Goal: Transaction & Acquisition: Book appointment/travel/reservation

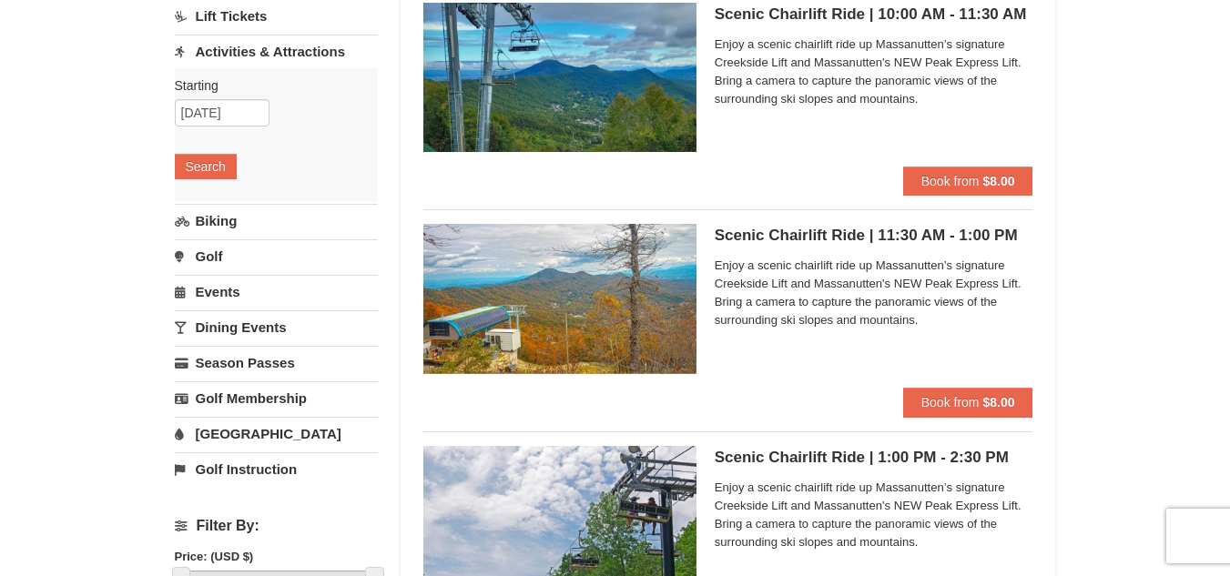
scroll to position [196, 0]
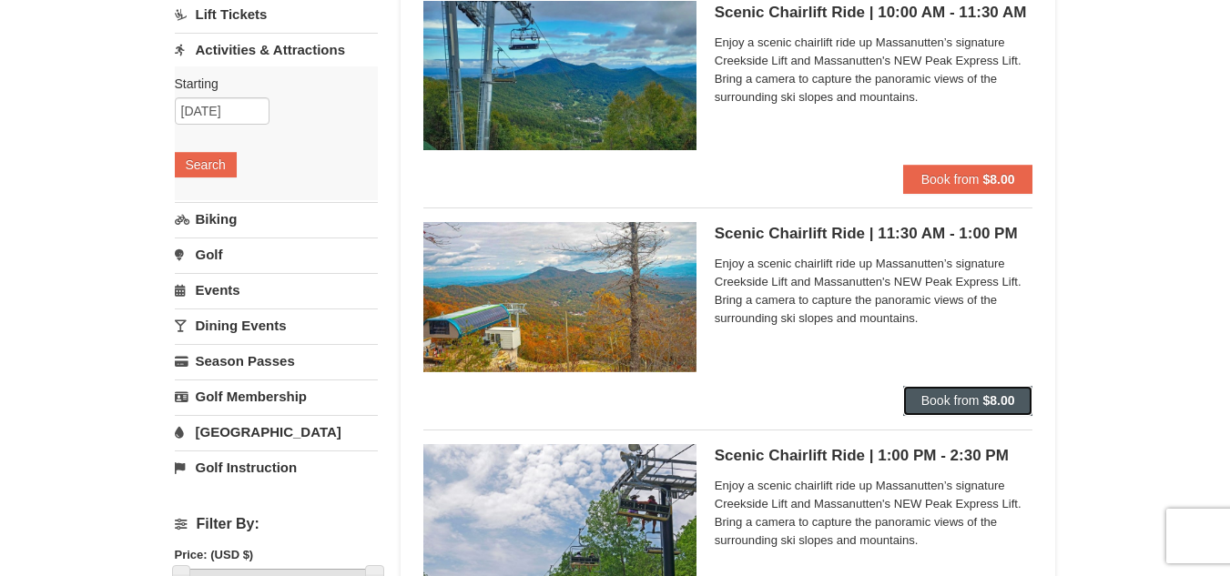
click at [940, 407] on span "Book from" at bounding box center [950, 400] width 58 height 15
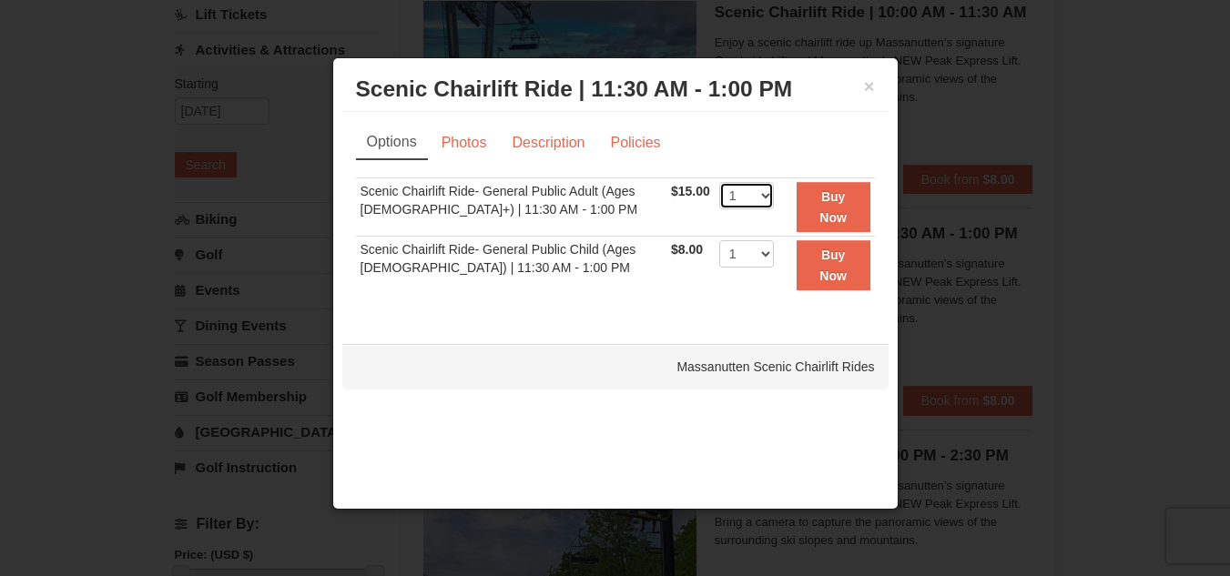
click at [757, 189] on select "1 2 3 4 5 6 7 8 9 10 11 12 13 14 15 16 17 18 19 20 21 22" at bounding box center [746, 195] width 55 height 27
select select "6"
click at [719, 182] on select "1 2 3 4 5 6 7 8 9 10 11 12 13 14 15 16 17 18 19 20 21 22" at bounding box center [746, 195] width 55 height 27
click at [483, 145] on link "Photos" at bounding box center [464, 143] width 69 height 35
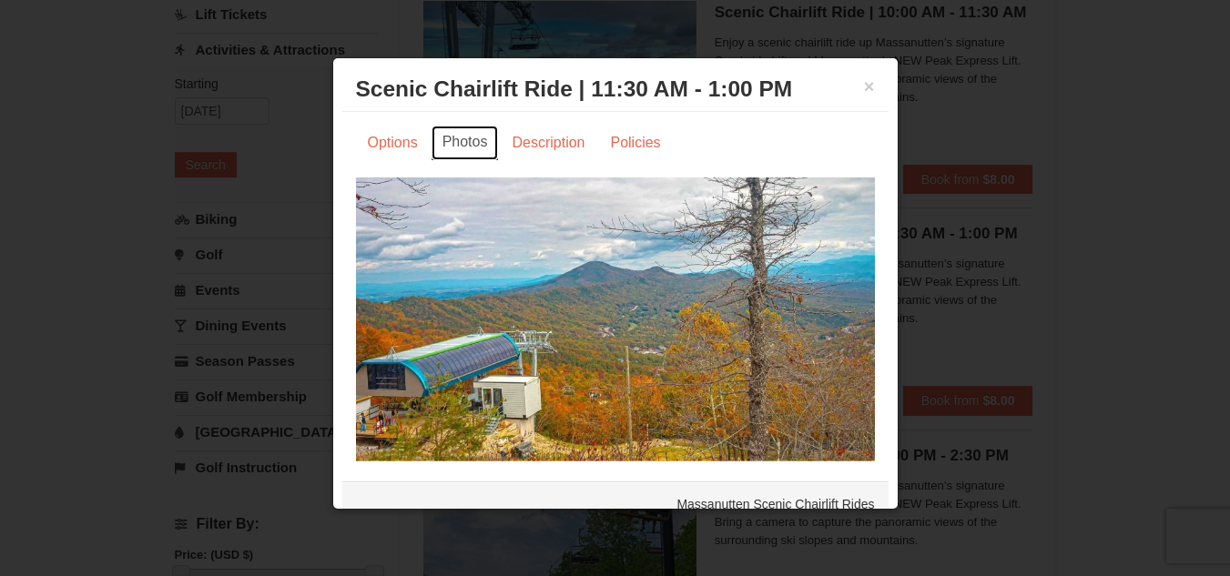
scroll to position [15, 0]
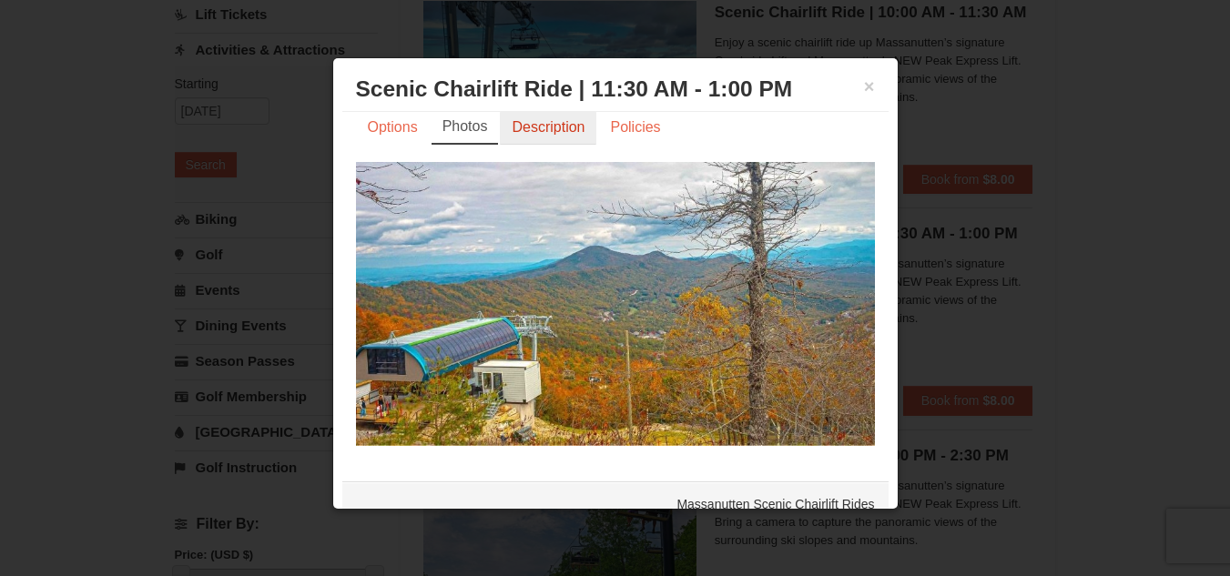
click at [540, 128] on link "Description" at bounding box center [548, 127] width 97 height 35
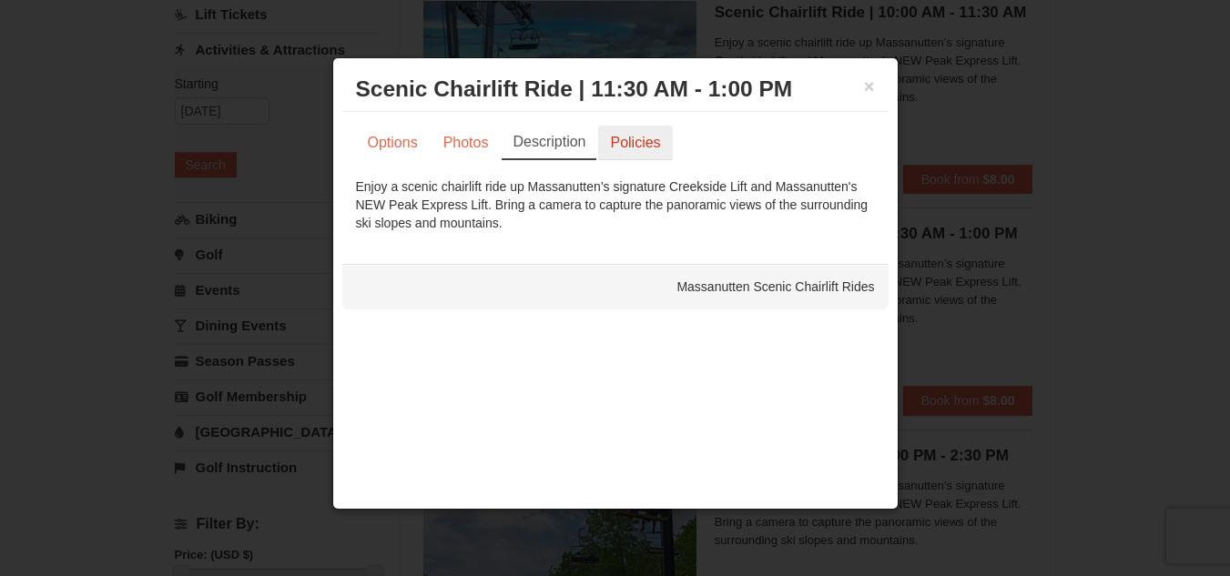
click at [630, 149] on link "Policies" at bounding box center [635, 143] width 74 height 35
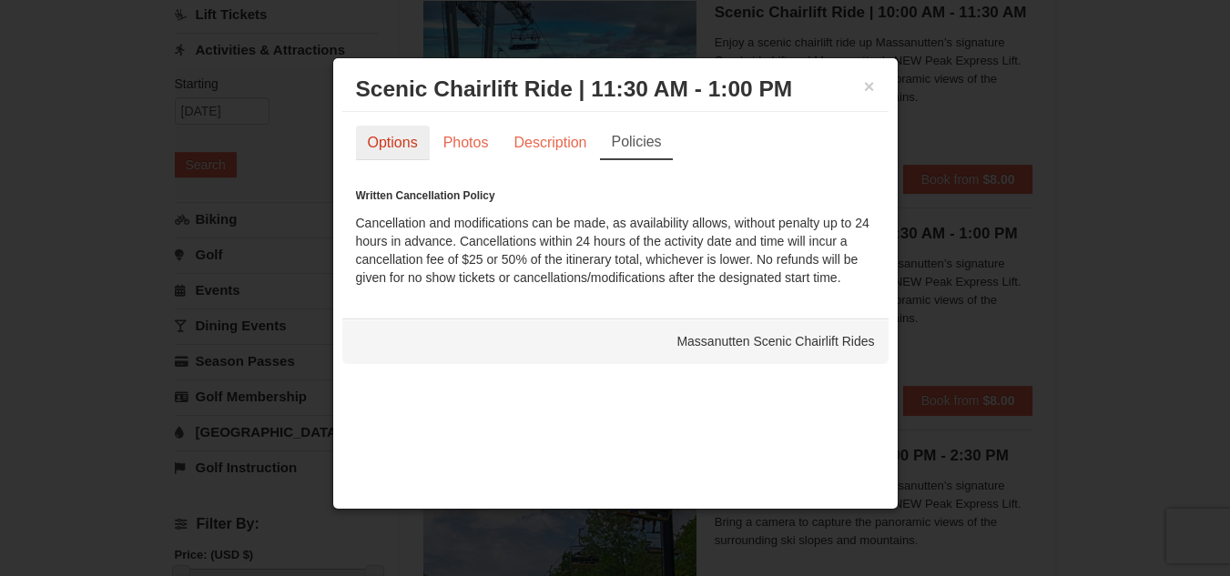
click at [416, 148] on link "Options" at bounding box center [393, 143] width 74 height 35
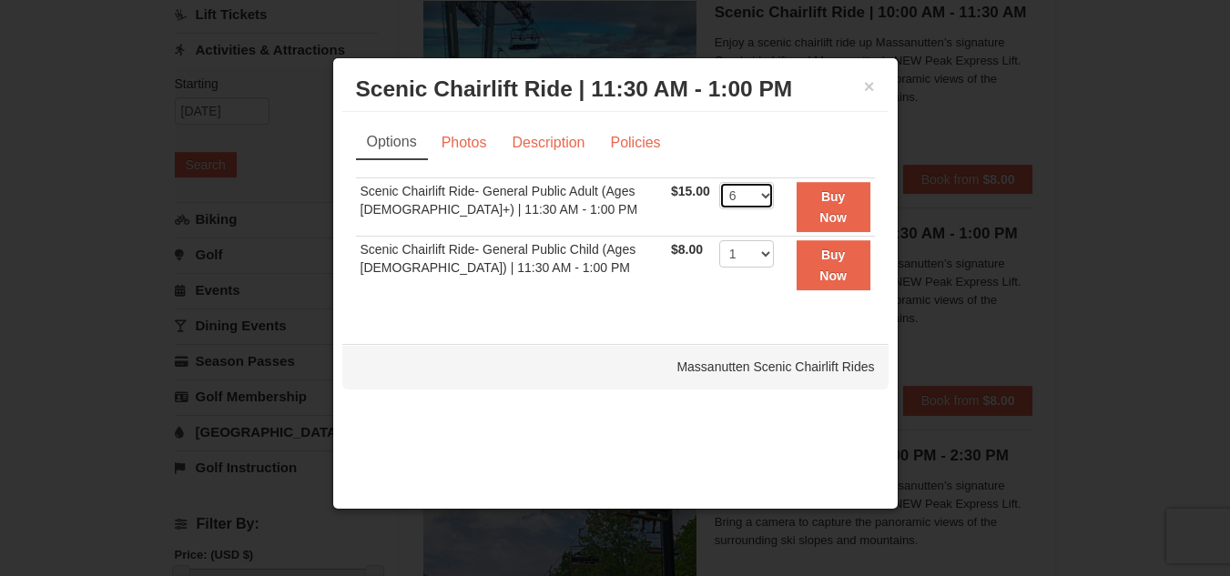
click at [752, 191] on select "1 2 3 4 5 6 7 8 9 10 11 12 13 14 15 16 17 18 19 20 21 22" at bounding box center [746, 195] width 55 height 27
click at [719, 182] on select "1 2 3 4 5 6 7 8 9 10 11 12 13 14 15 16 17 18 19 20 21 22" at bounding box center [746, 195] width 55 height 27
click at [842, 216] on strong "Buy Now" at bounding box center [832, 206] width 27 height 35
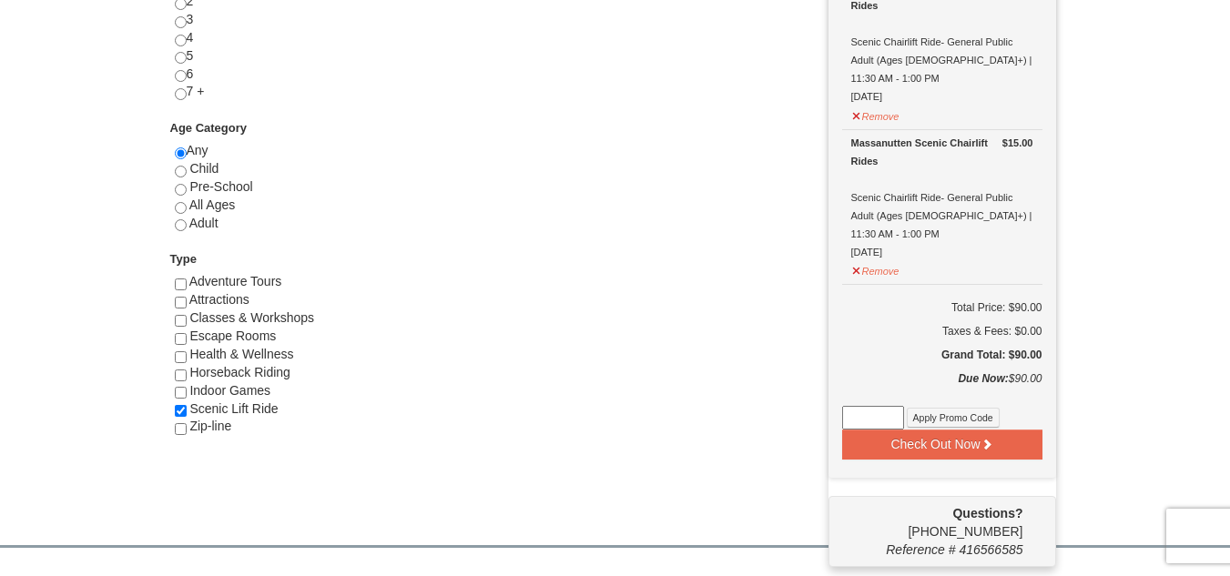
scroll to position [863, 0]
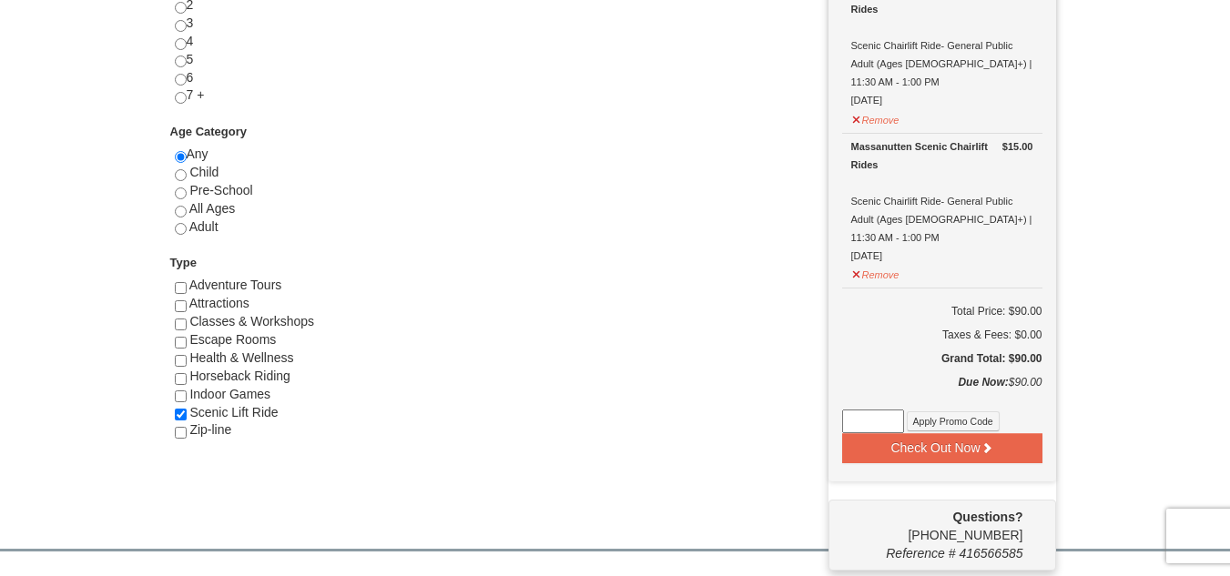
click at [863, 410] on input at bounding box center [873, 422] width 62 height 24
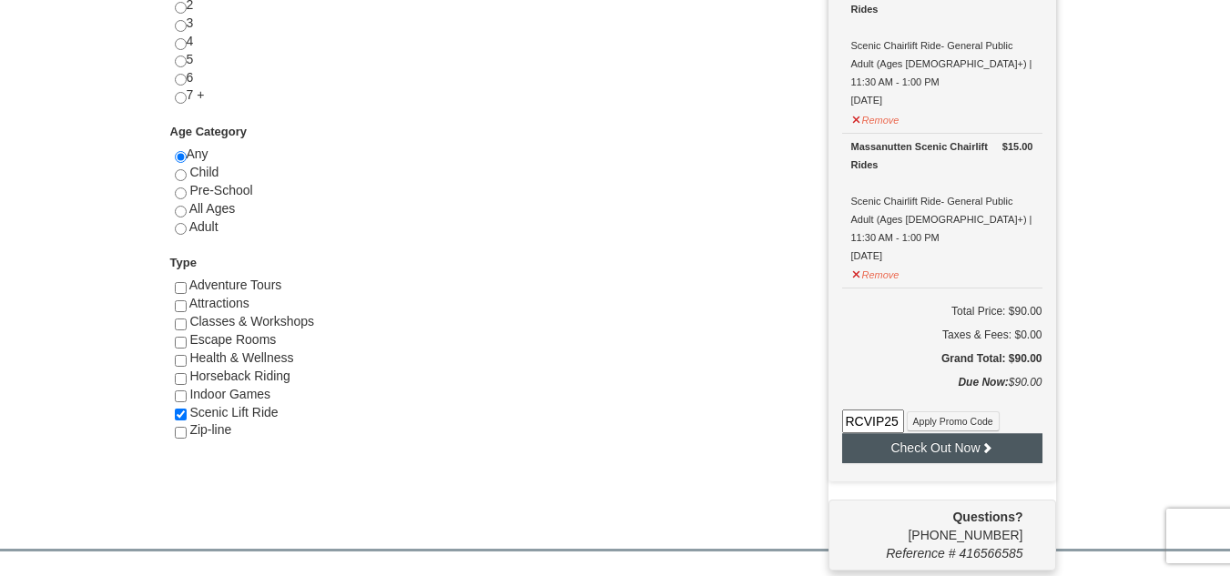
type input "RCVIP25"
click at [924, 433] on button "Check Out Now" at bounding box center [942, 447] width 200 height 29
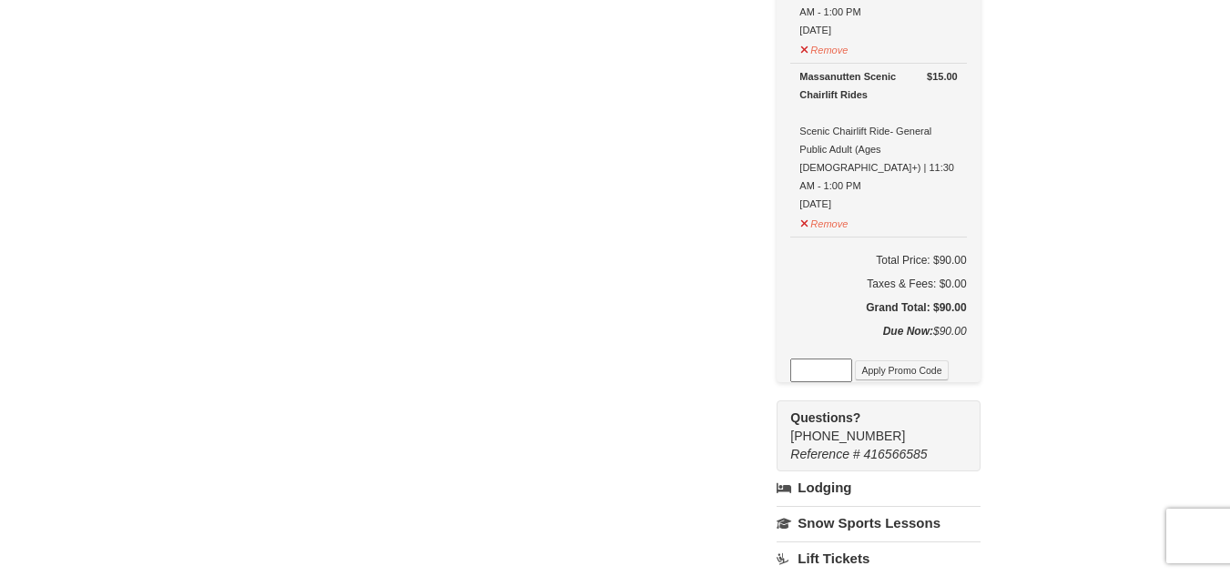
scroll to position [957, 0]
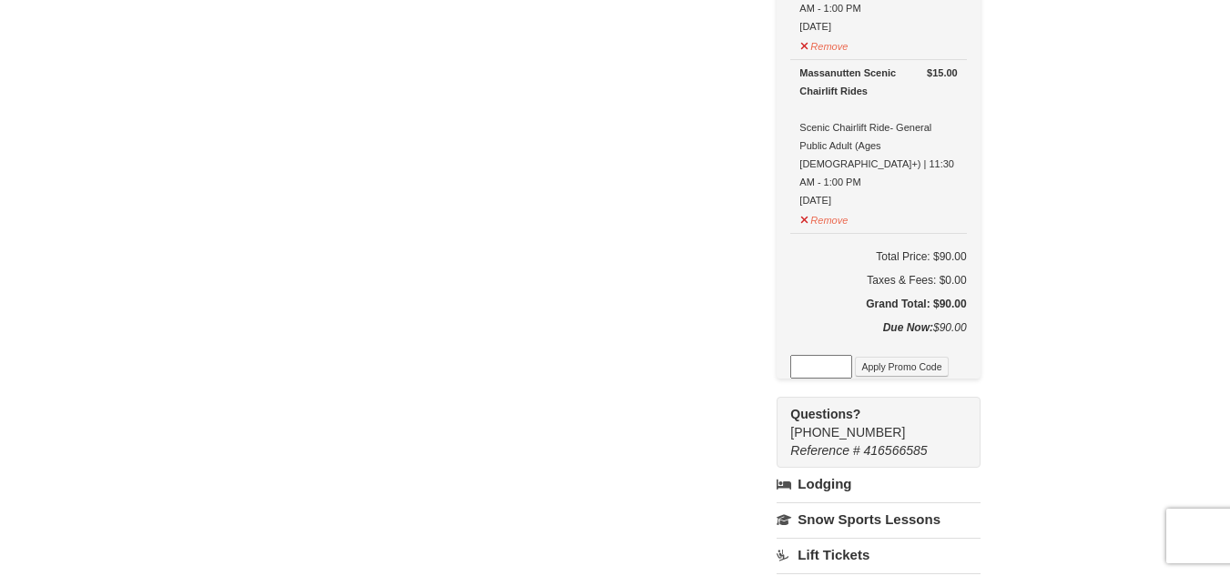
drag, startPoint x: 1234, startPoint y: 113, endPoint x: 1242, endPoint y: 343, distance: 230.4
click at [1229, 343] on html "Browser Not Supported We notice you are using a browser which will not provide …" at bounding box center [615, 224] width 1230 height 2362
click at [852, 355] on input at bounding box center [821, 367] width 62 height 24
click at [904, 357] on button "Apply Promo Code" at bounding box center [901, 367] width 93 height 20
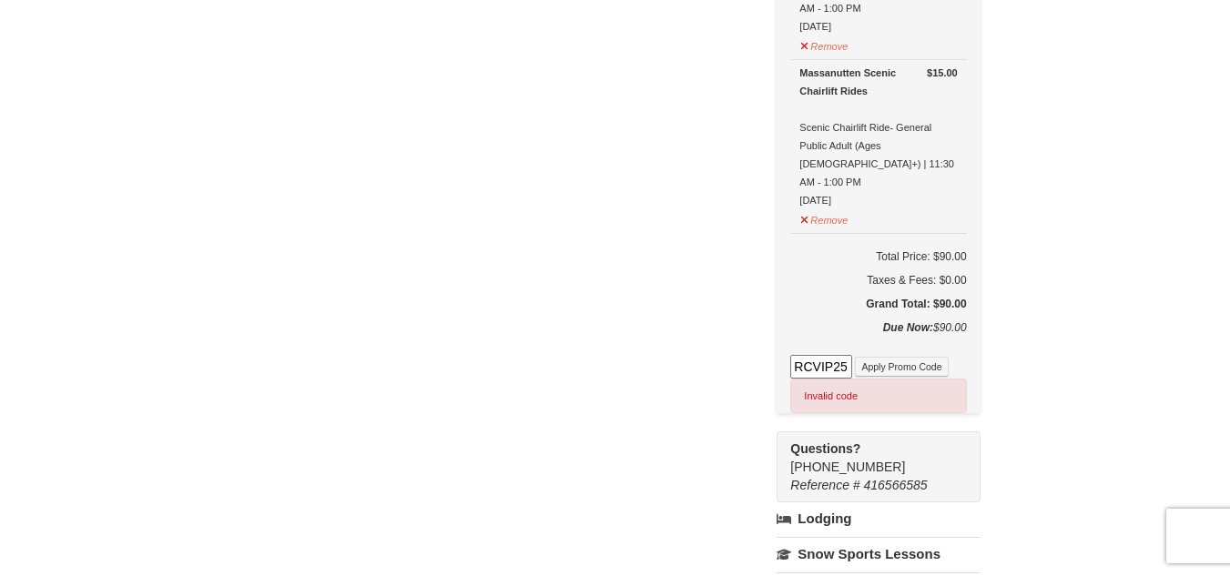
click at [852, 355] on input "RCVIP25" at bounding box center [821, 367] width 62 height 24
click at [838, 355] on input "FALLER25" at bounding box center [821, 367] width 62 height 24
click at [913, 357] on button "Apply Promo Code" at bounding box center [901, 367] width 93 height 20
click at [852, 355] on input "FallER25" at bounding box center [821, 367] width 62 height 24
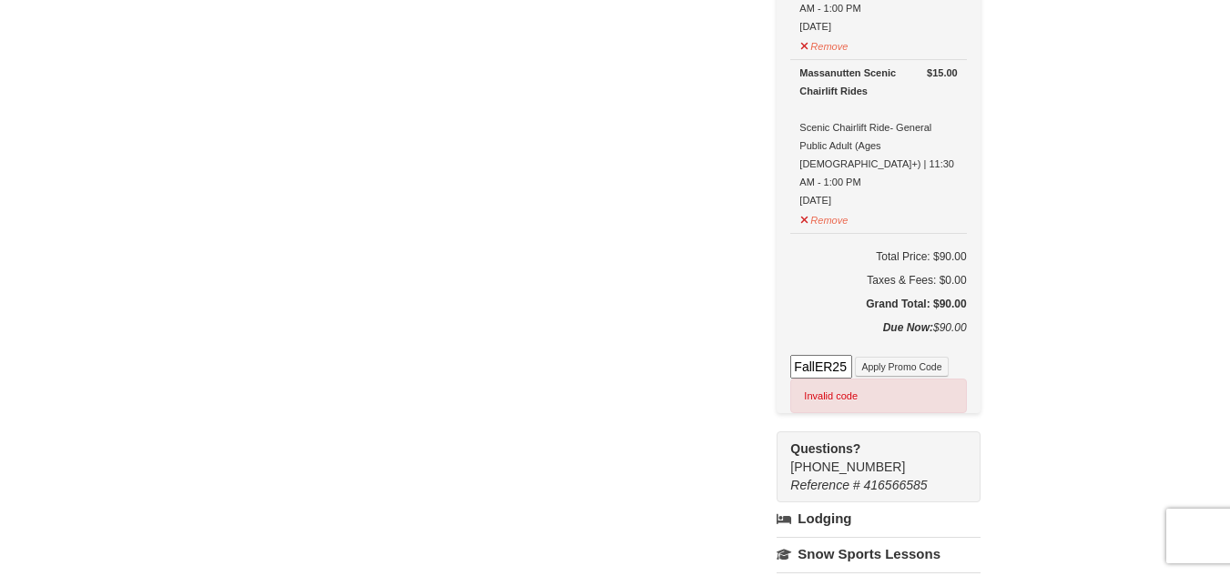
click at [852, 355] on input "FallER25" at bounding box center [821, 367] width 62 height 24
type input "WPFUNDAY25"
click at [928, 357] on button "Apply Promo Code" at bounding box center [901, 367] width 93 height 20
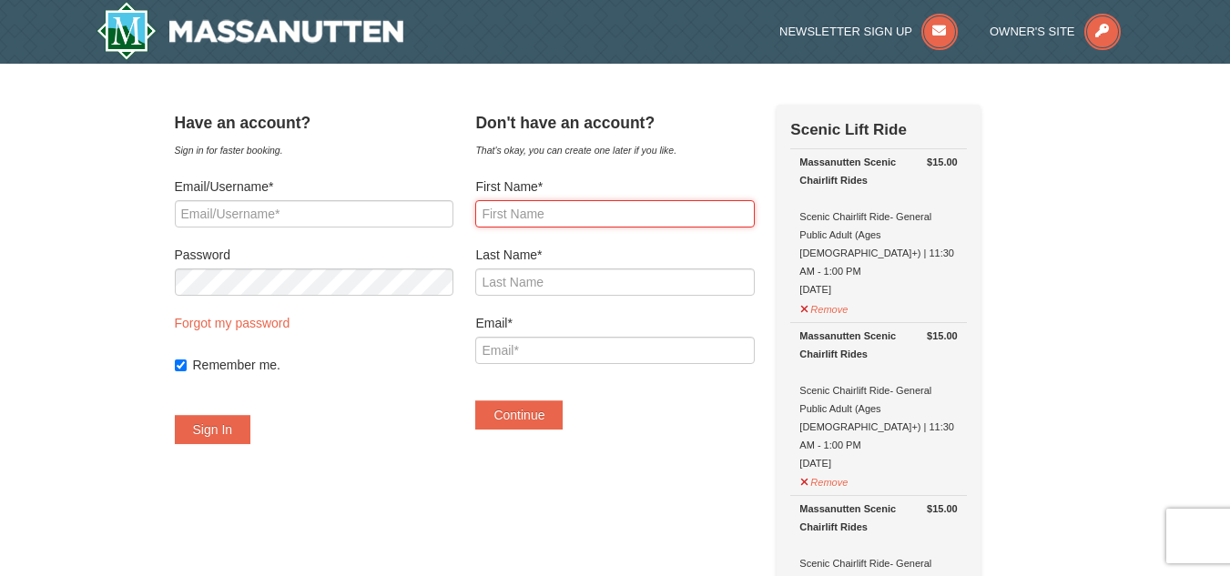
click at [515, 214] on input "First Name*" at bounding box center [614, 213] width 279 height 27
type input "Demetria"
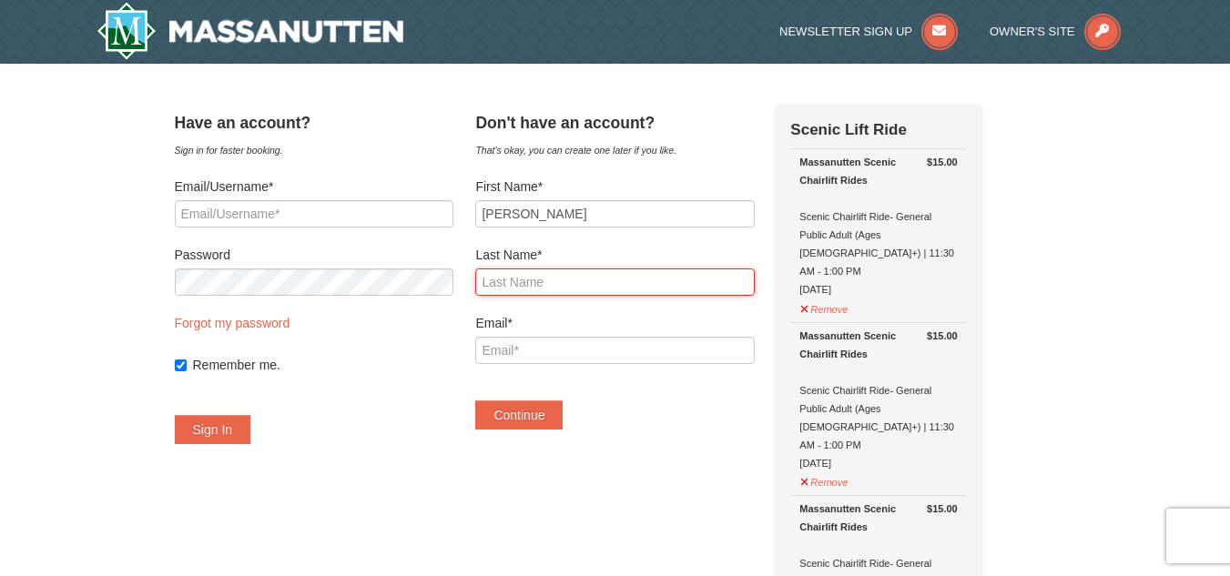
type input "Hundley"
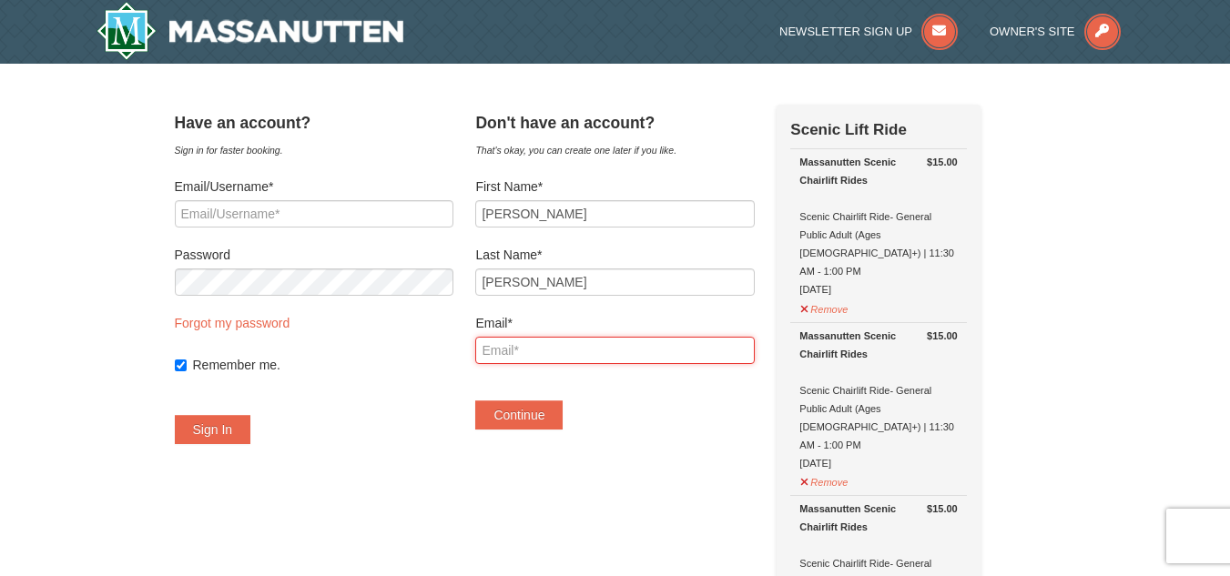
type input "TDHundley@hotmail.com"
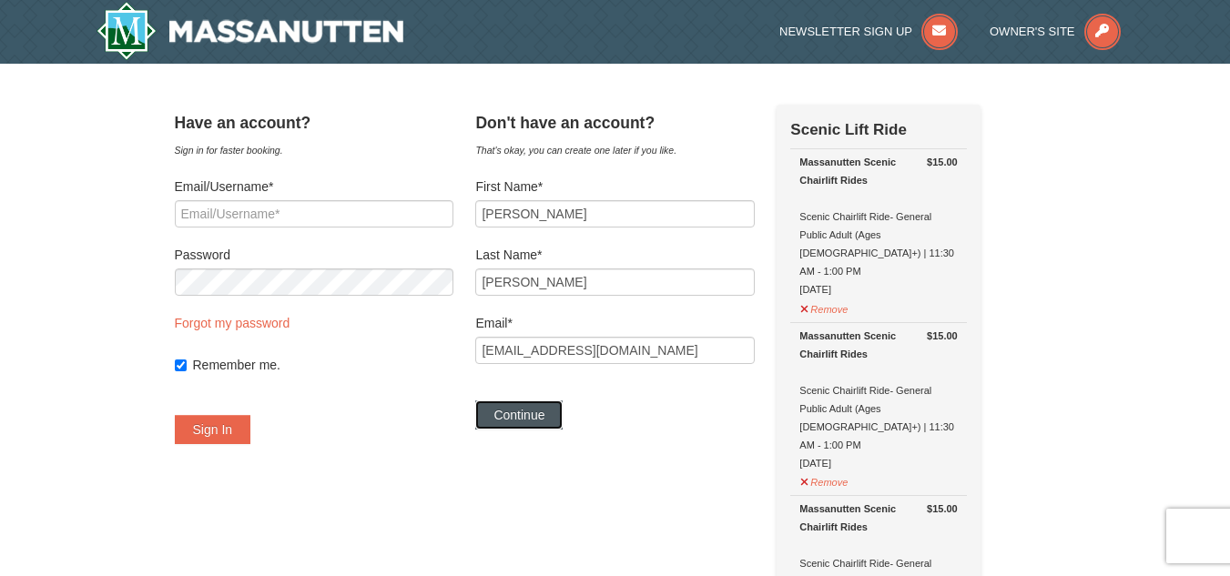
click at [552, 413] on button "Continue" at bounding box center [518, 415] width 87 height 29
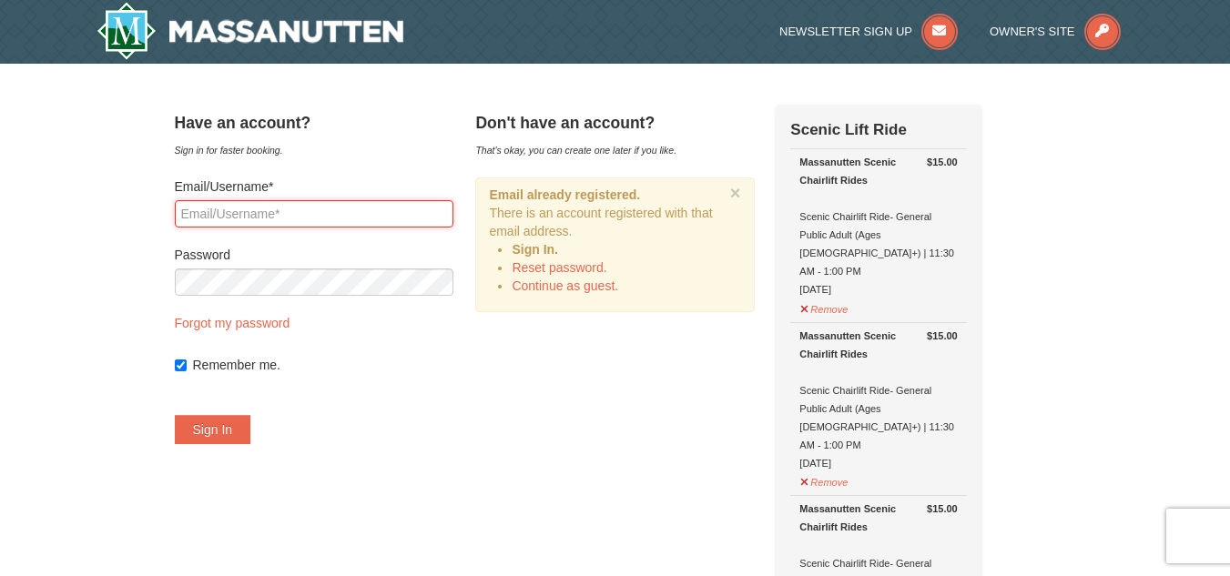
click at [372, 211] on input "Email/Username*" at bounding box center [314, 213] width 279 height 27
type input "TDHundley@hotmail.com"
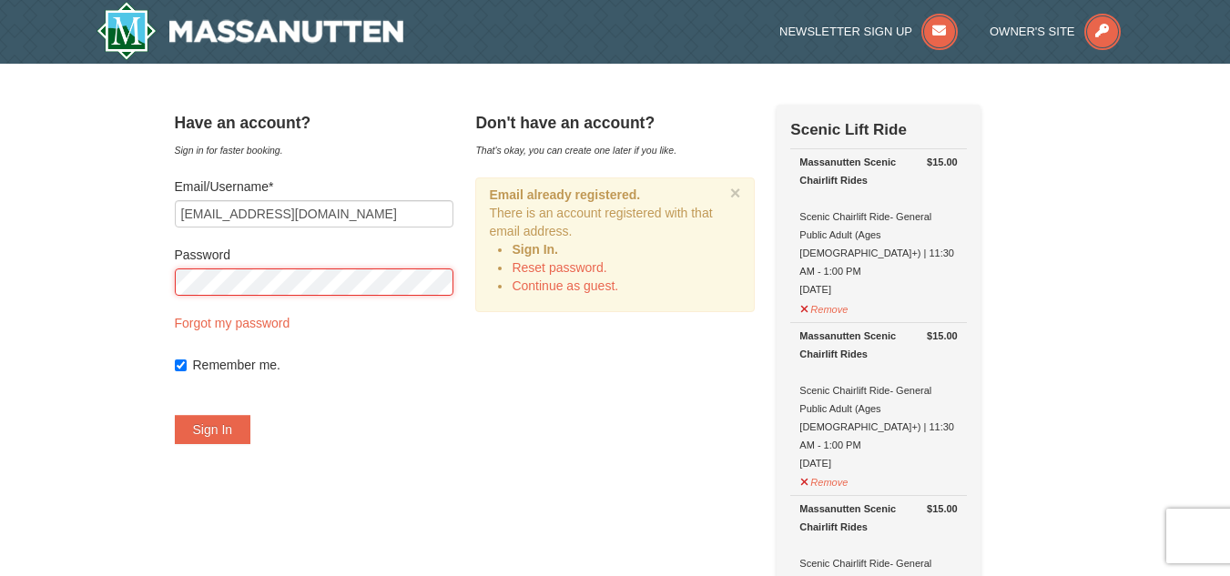
click at [175, 415] on button "Sign In" at bounding box center [213, 429] width 76 height 29
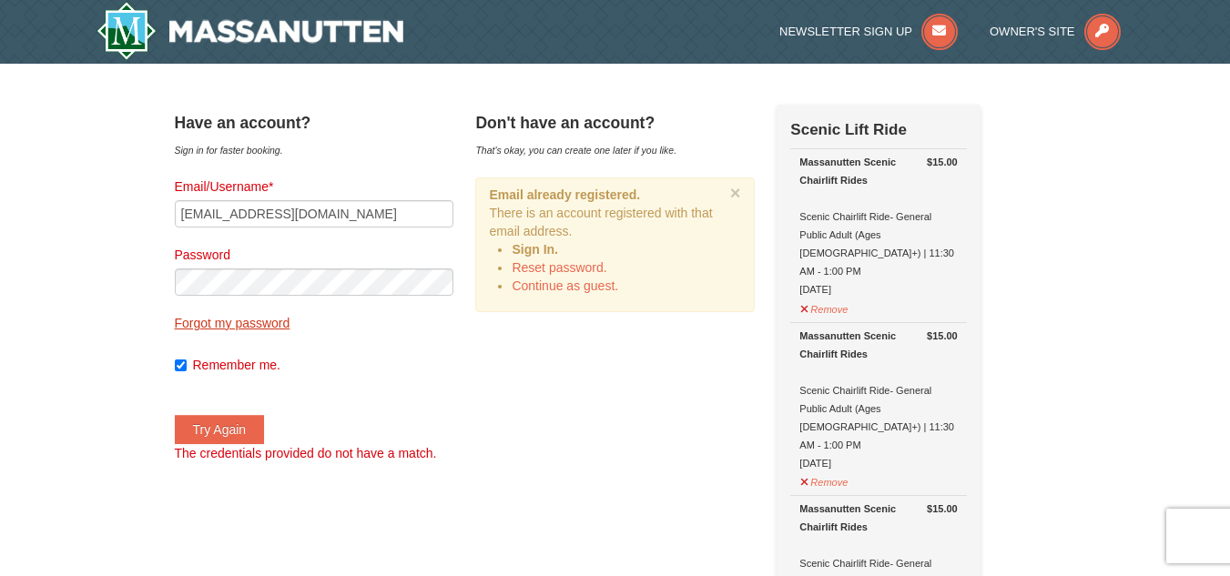
click at [232, 320] on link "Forgot my password" at bounding box center [233, 323] width 116 height 15
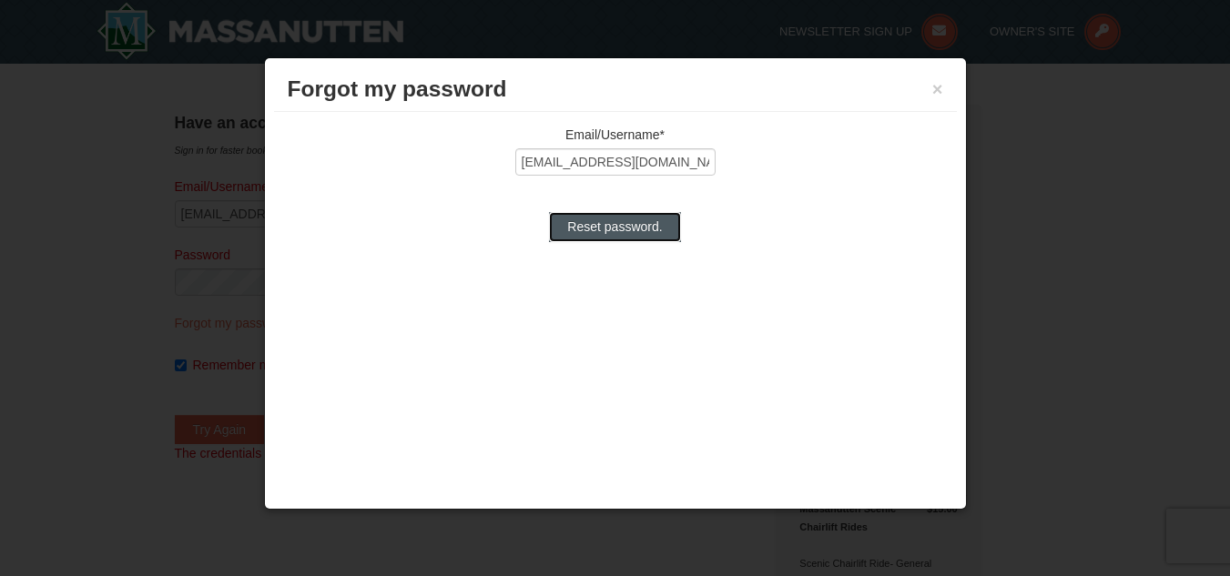
click at [628, 222] on input "Reset password." at bounding box center [614, 226] width 131 height 29
type input "Processing..."
type input "TDHundley@hotmail.com"
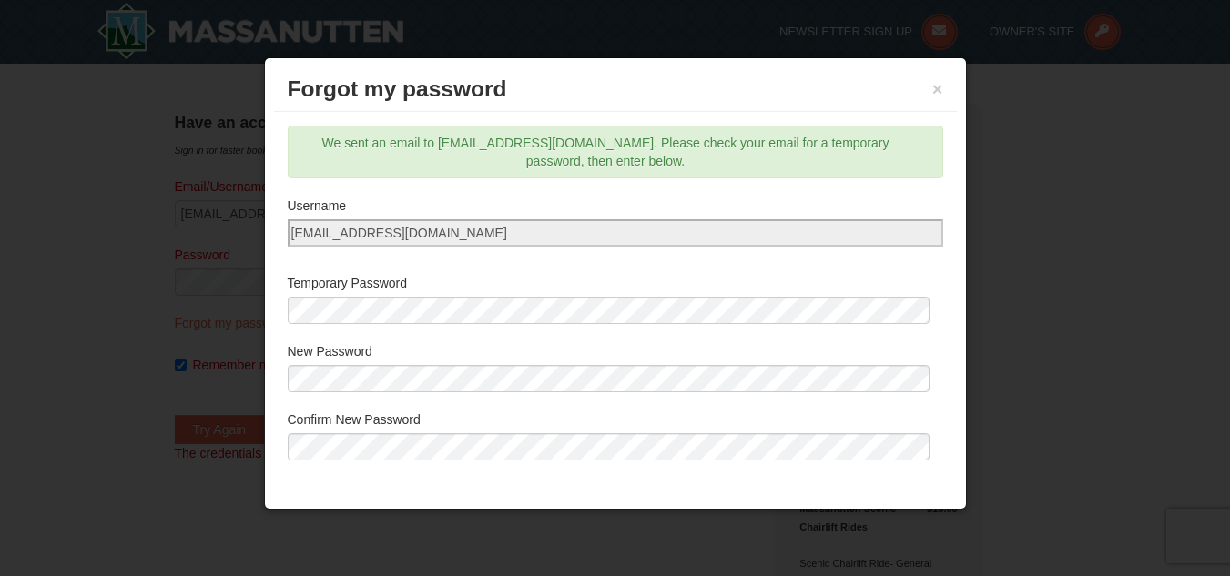
scroll to position [58, 0]
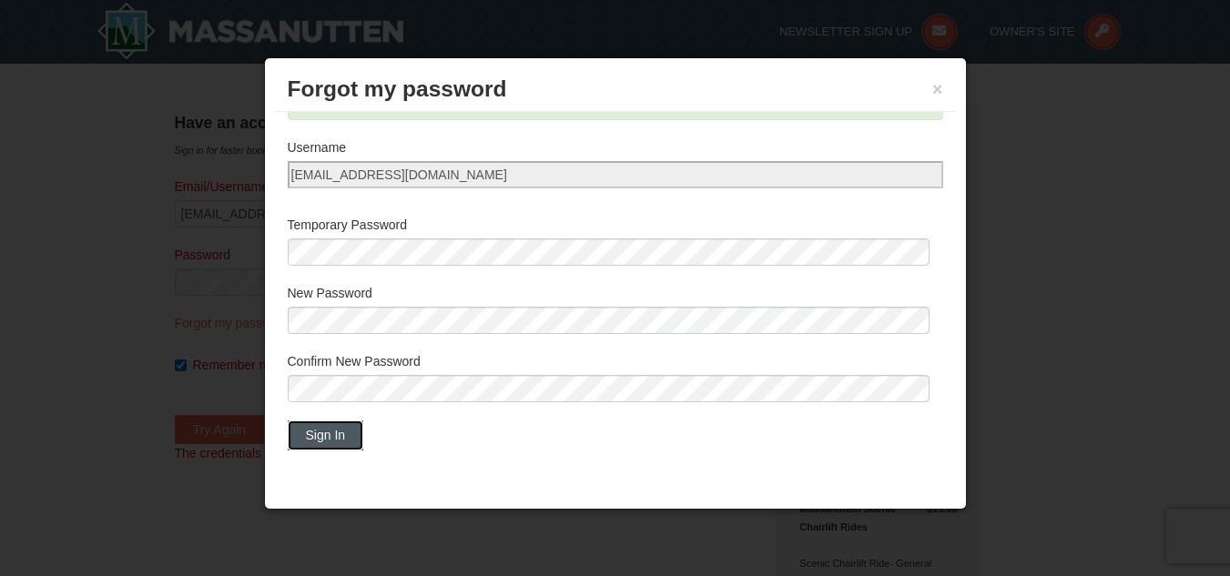
click at [351, 432] on button "Sign In" at bounding box center [326, 435] width 76 height 29
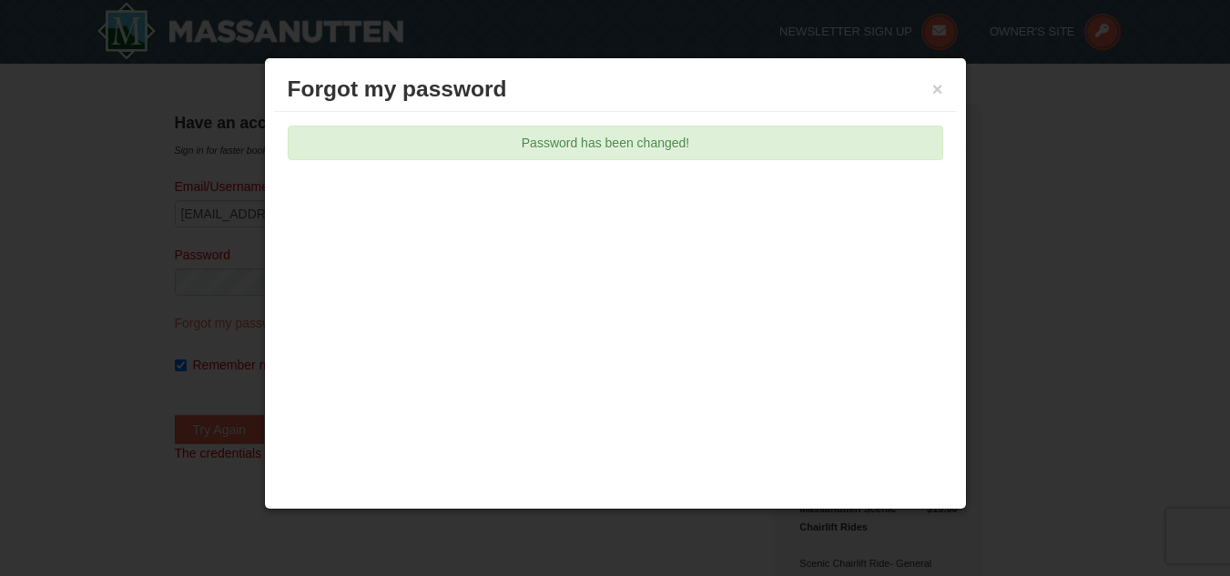
scroll to position [0, 0]
click at [930, 89] on h3 "Forgot my password" at bounding box center [615, 89] width 655 height 27
click at [940, 91] on button "×" at bounding box center [937, 89] width 11 height 18
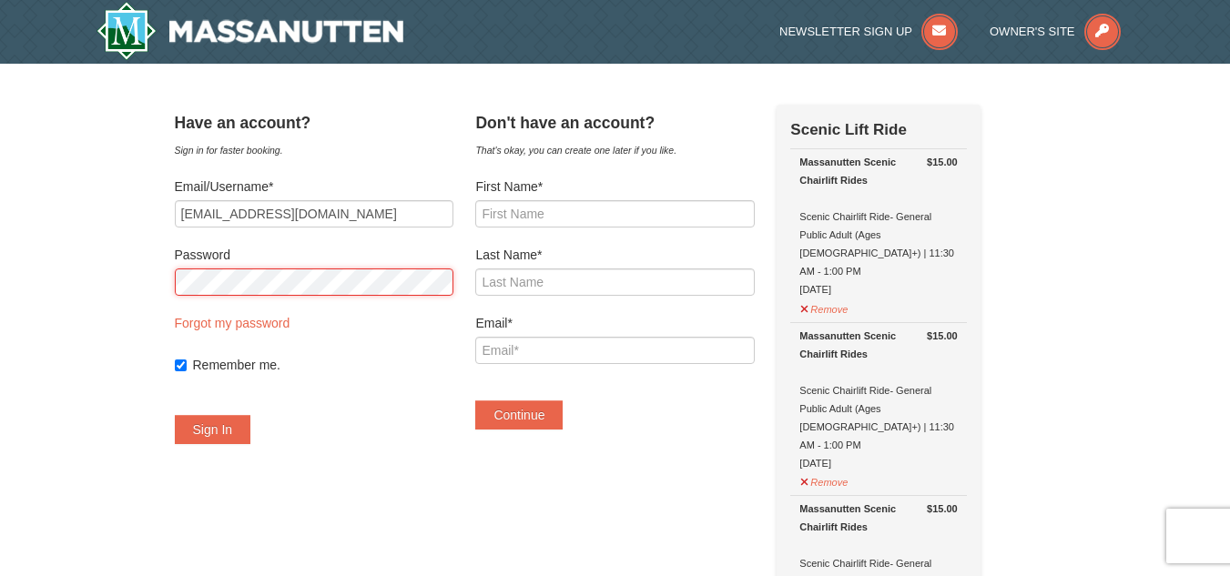
click at [175, 415] on button "Sign In" at bounding box center [213, 429] width 76 height 29
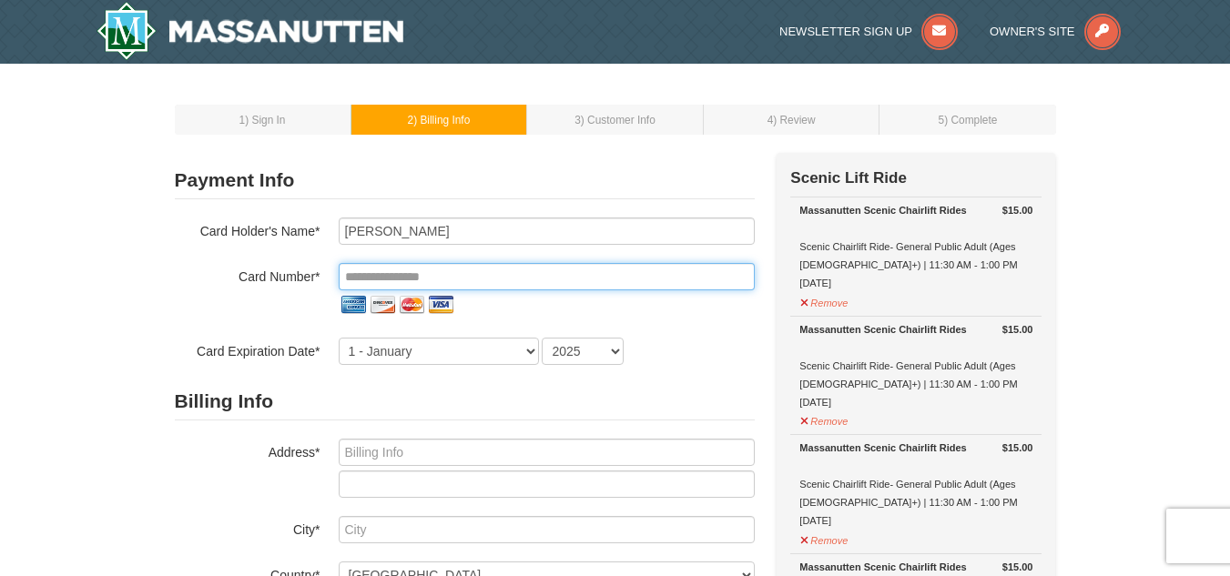
click at [352, 277] on input "tel" at bounding box center [547, 276] width 416 height 27
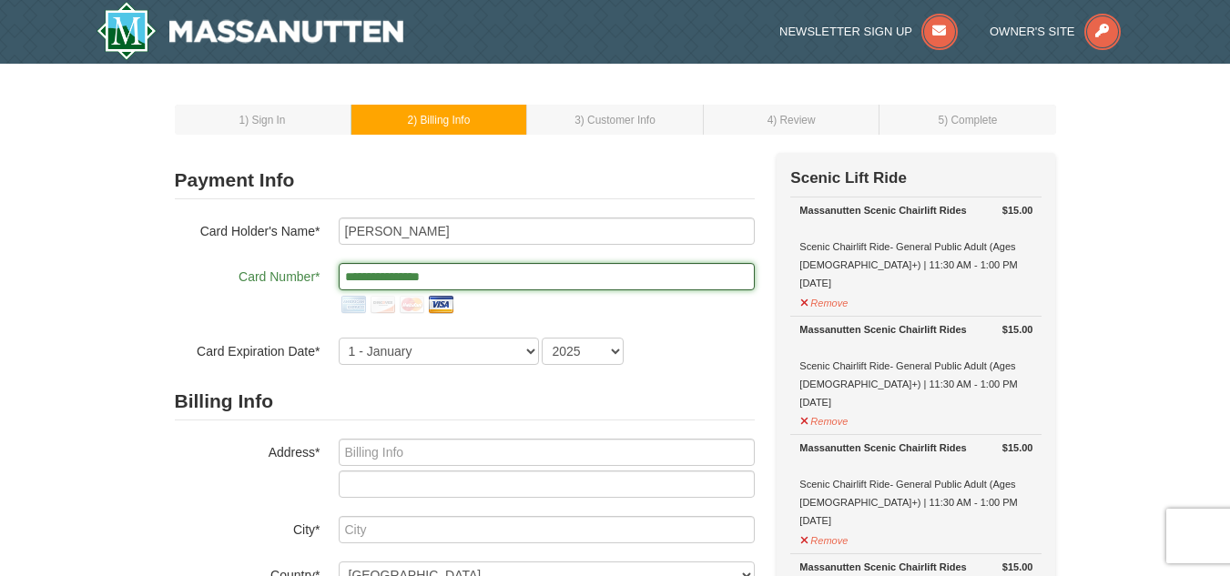
type input "**********"
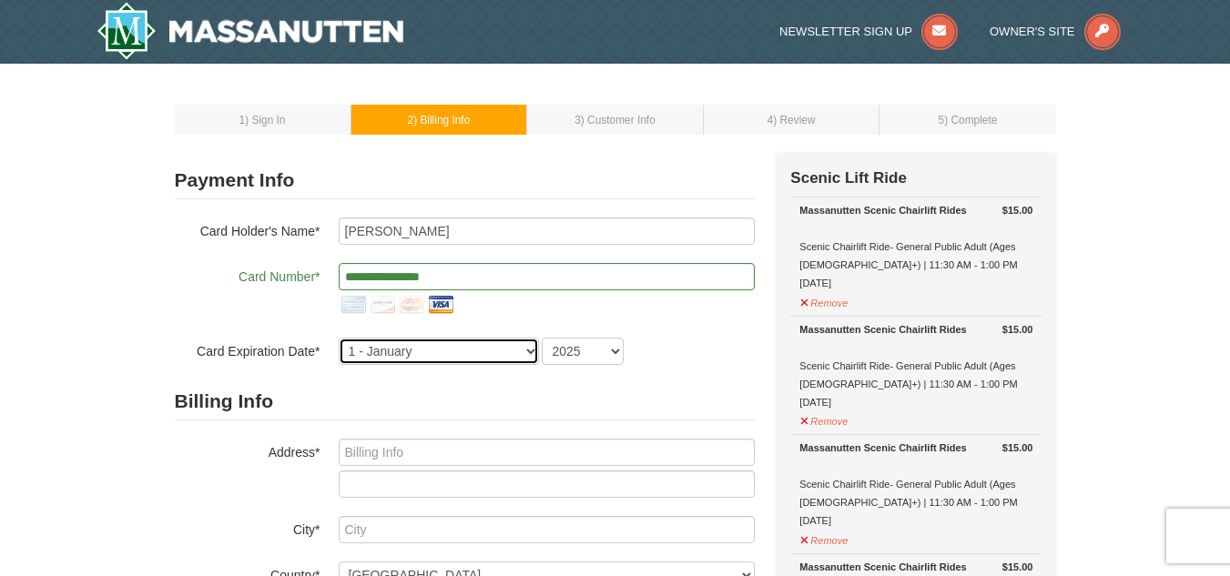
click at [371, 346] on select "1 - January 2 - February 3 - March 4 - April 5 - May 6 - June 7 - July 8 - Augu…" at bounding box center [439, 351] width 200 height 27
select select "11"
click at [339, 338] on select "1 - January 2 - February 3 - March 4 - April 5 - May 6 - June 7 - July 8 - Augu…" at bounding box center [439, 351] width 200 height 27
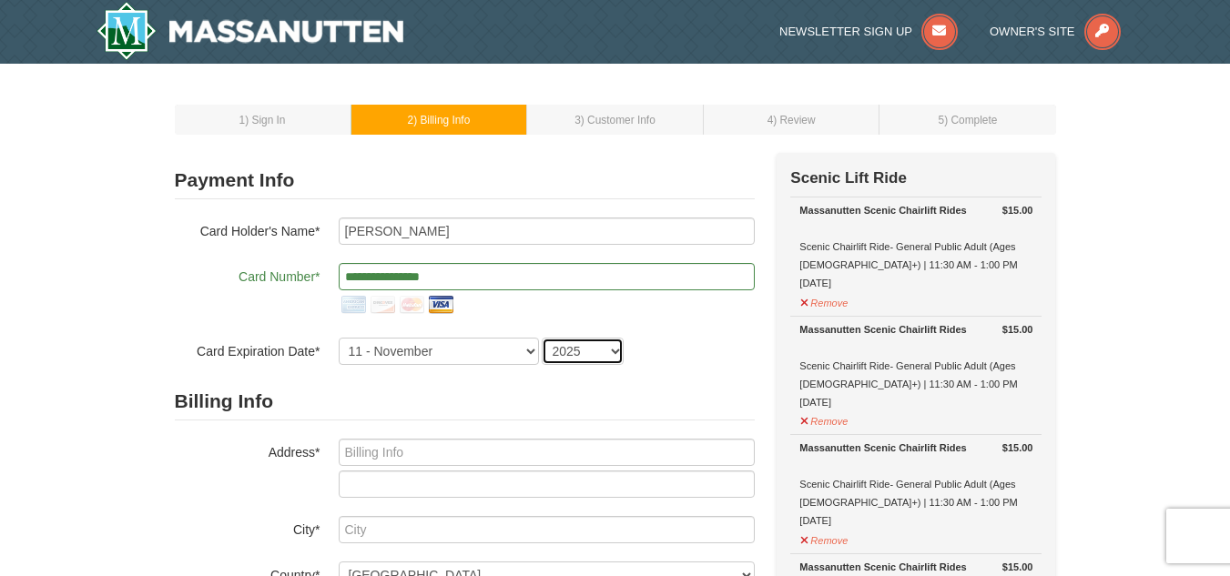
click at [563, 351] on select "2025 2026 2027 2028 2029 2030 2031 2032 2033 2034" at bounding box center [583, 351] width 82 height 27
select select "2029"
click at [542, 338] on select "2025 2026 2027 2028 2029 2030 2031 2032 2033 2034" at bounding box center [583, 351] width 82 height 27
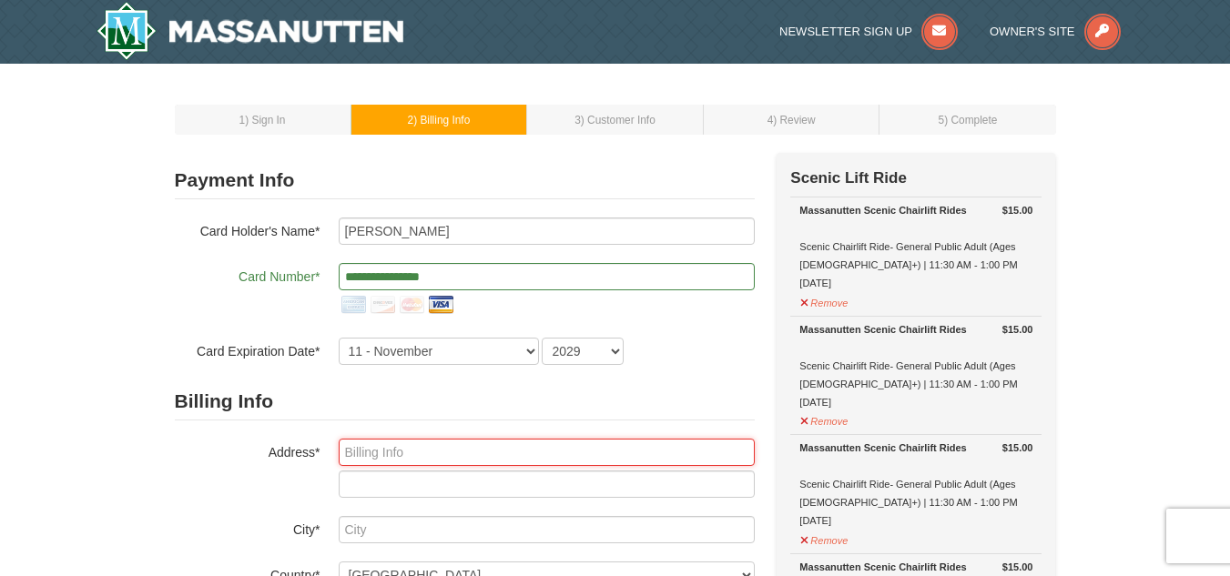
click at [409, 454] on input "text" at bounding box center [547, 452] width 416 height 27
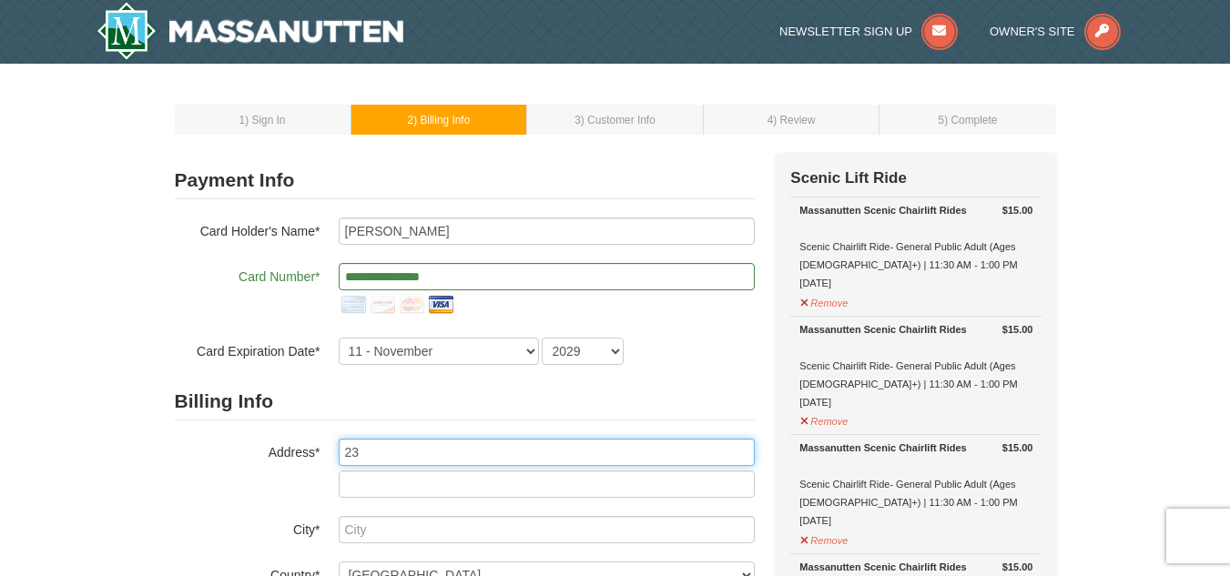
type input "2300 Buoy Court"
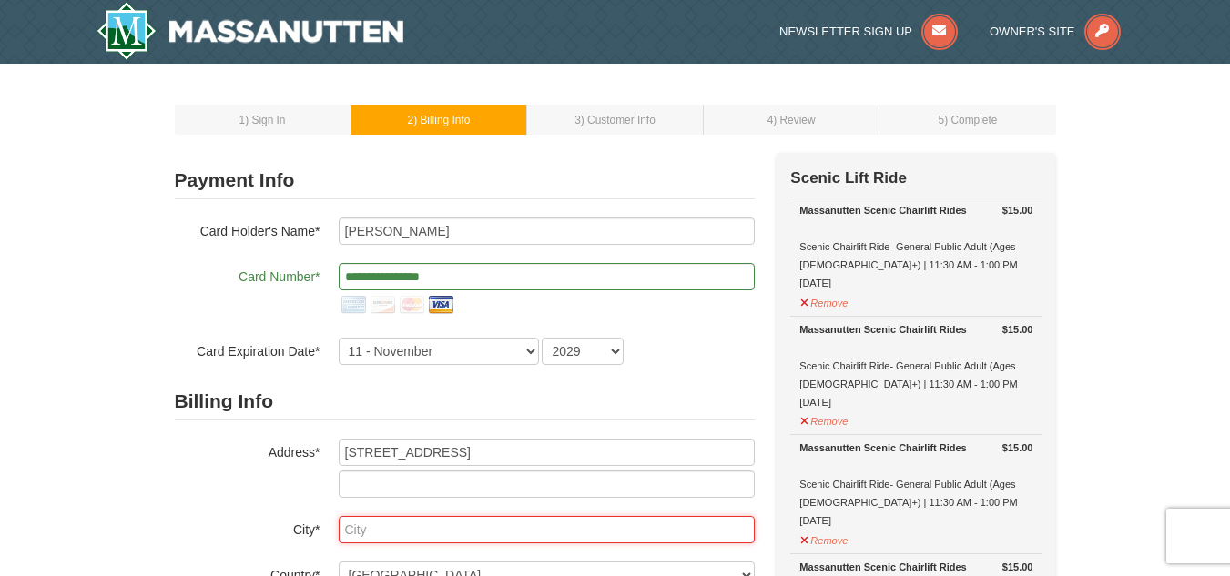
type input "Woodbridge"
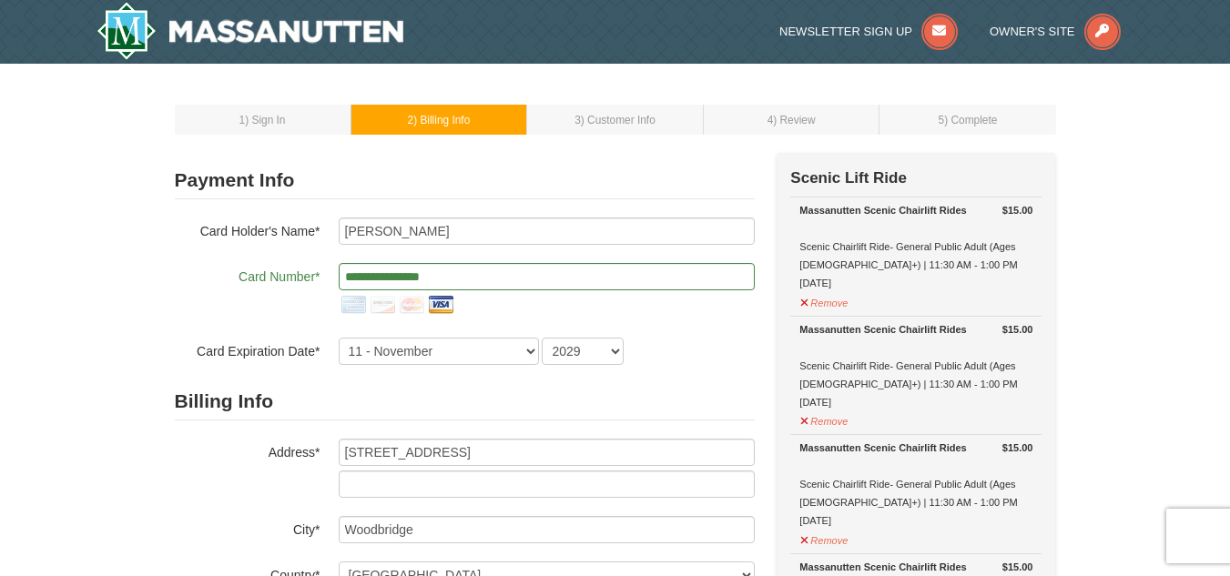
select select "VA"
type input "22191-307"
type input "301"
type input "832"
type input "0486"
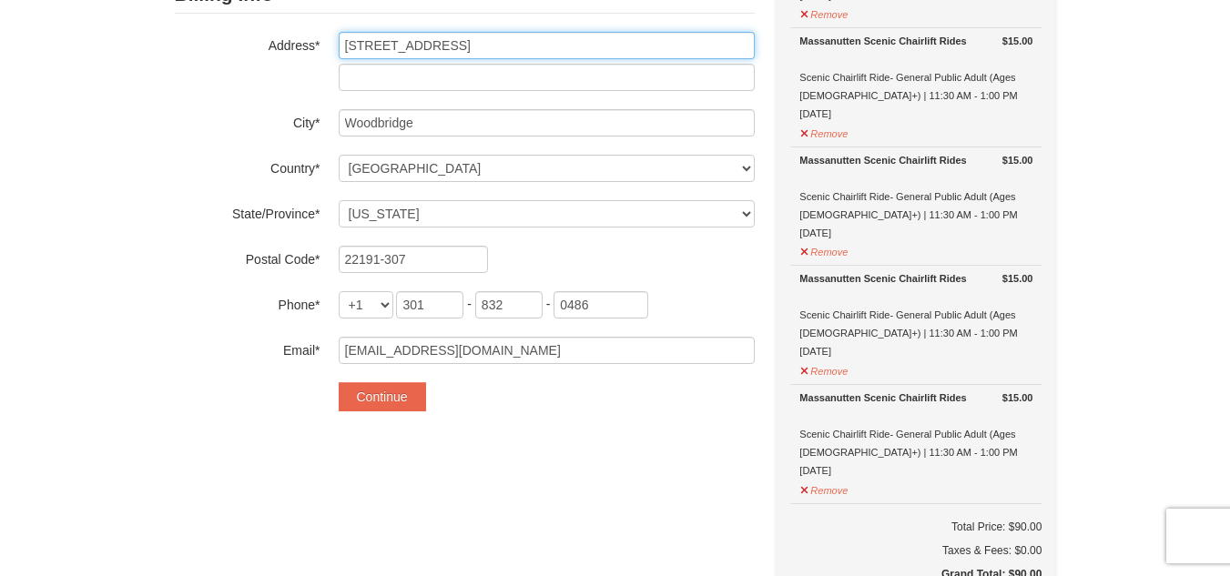
scroll to position [447, 0]
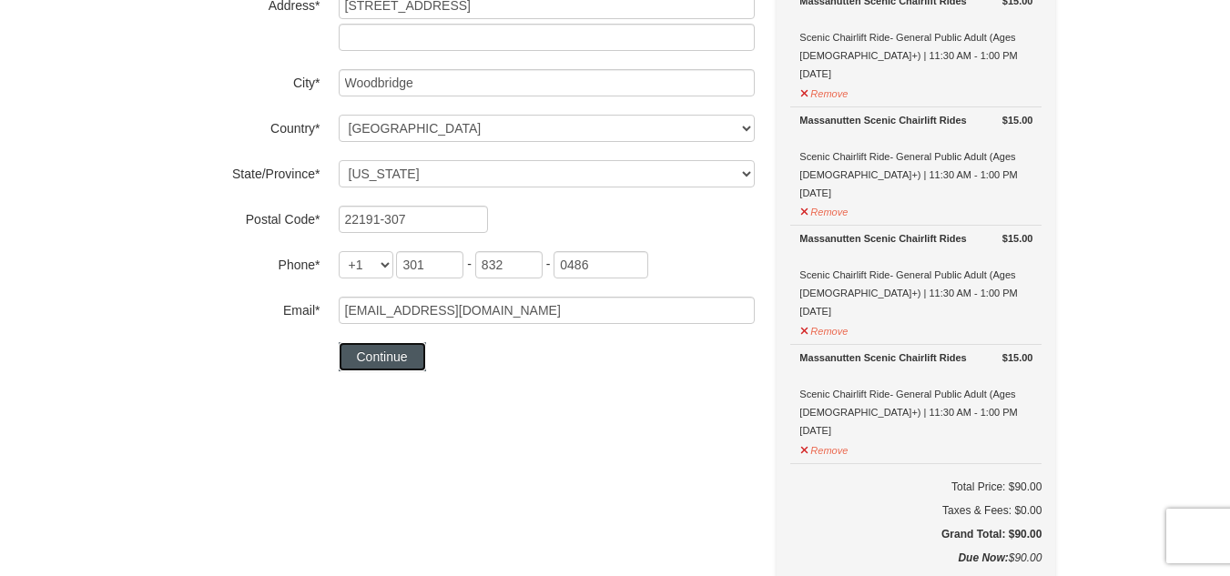
click at [403, 364] on button "Continue" at bounding box center [382, 356] width 87 height 29
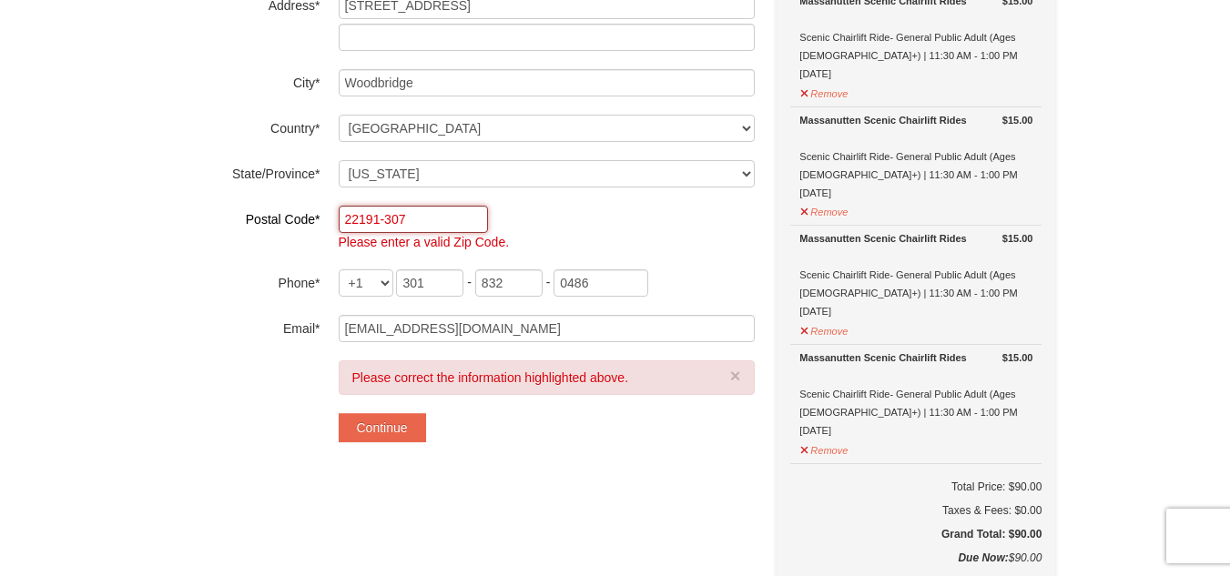
click at [442, 224] on input "22191-307" at bounding box center [413, 219] width 149 height 27
type input "22191"
click at [489, 461] on div "**********" at bounding box center [465, 83] width 580 height 755
click at [390, 427] on button "Continue" at bounding box center [382, 427] width 87 height 29
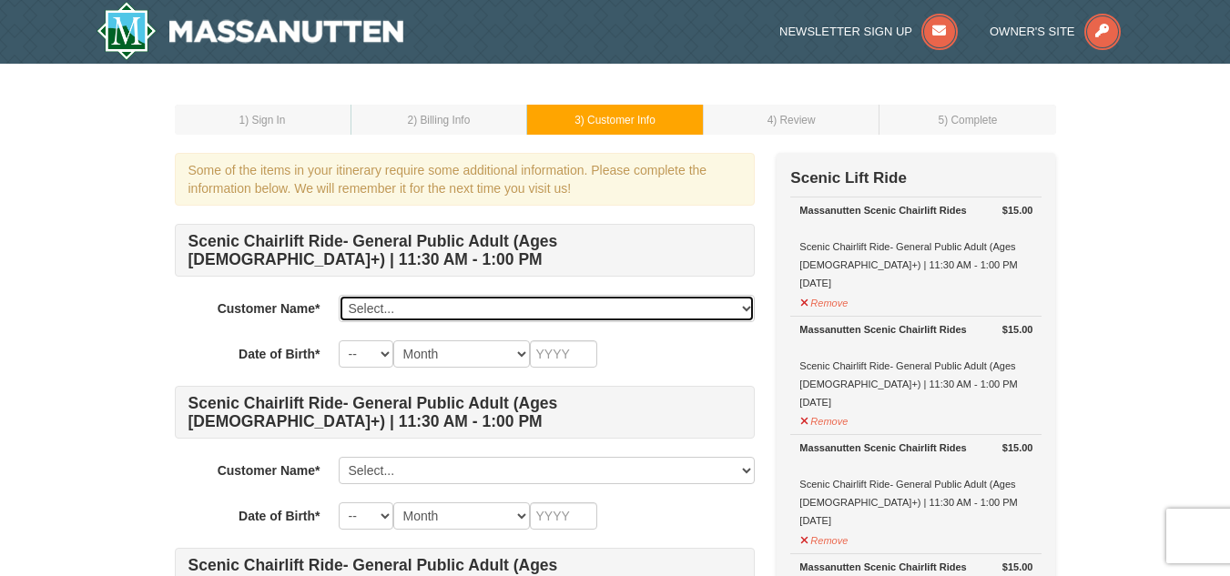
click at [513, 310] on select "Select... [PERSON_NAME] Add New..." at bounding box center [547, 308] width 416 height 27
select select "18112144"
click at [339, 295] on select "Select... [PERSON_NAME] Add New..." at bounding box center [547, 308] width 416 height 27
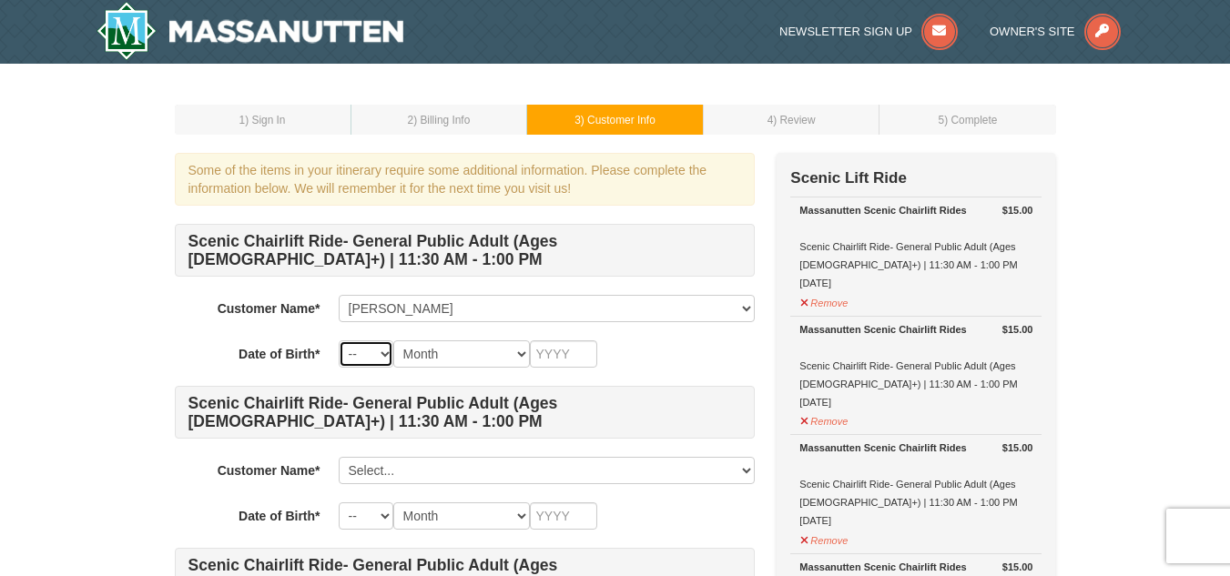
click at [382, 357] on select "-- 01 02 03 04 05 06 07 08 09 10 11 12 13 14 15 16 17 18 19 20 21 22 23 24 25 2…" at bounding box center [366, 353] width 55 height 27
click at [339, 340] on select "-- 01 02 03 04 05 06 07 08 09 10 11 12 13 14 15 16 17 18 19 20 21 22 23 24 25 2…" at bounding box center [366, 353] width 55 height 27
click at [466, 353] on select "Month January February March April May June July August September October Novem…" at bounding box center [461, 353] width 137 height 27
click at [380, 354] on select "-- 01 02 03 04 05 06 07 08 09 10 11 12 13 14 15 16 17 18 19 20 21 22 23 24 25 2…" at bounding box center [366, 353] width 55 height 27
select select "15"
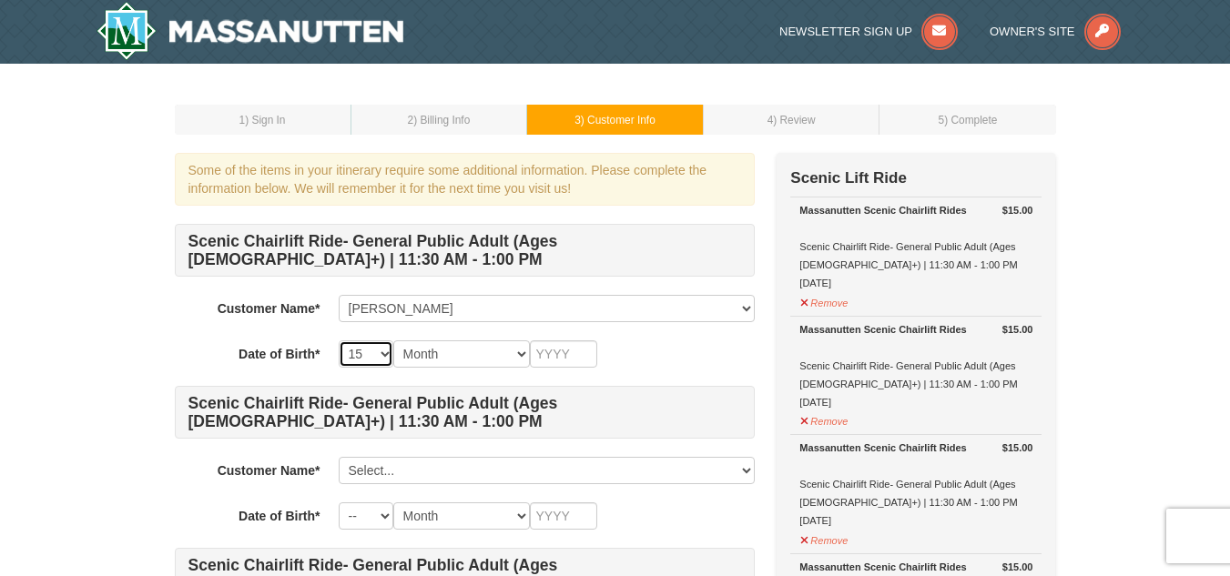
click at [339, 340] on select "-- 01 02 03 04 05 06 07 08 09 10 11 12 13 14 15 16 17 18 19 20 21 22 23 24 25 2…" at bounding box center [366, 353] width 55 height 27
click at [442, 350] on select "Month January February March April May June July August September October Novem…" at bounding box center [461, 353] width 137 height 27
select select "09"
click at [393, 340] on select "Month January February March April May June July August September October Novem…" at bounding box center [461, 353] width 137 height 27
click at [560, 352] on input "text" at bounding box center [563, 353] width 67 height 27
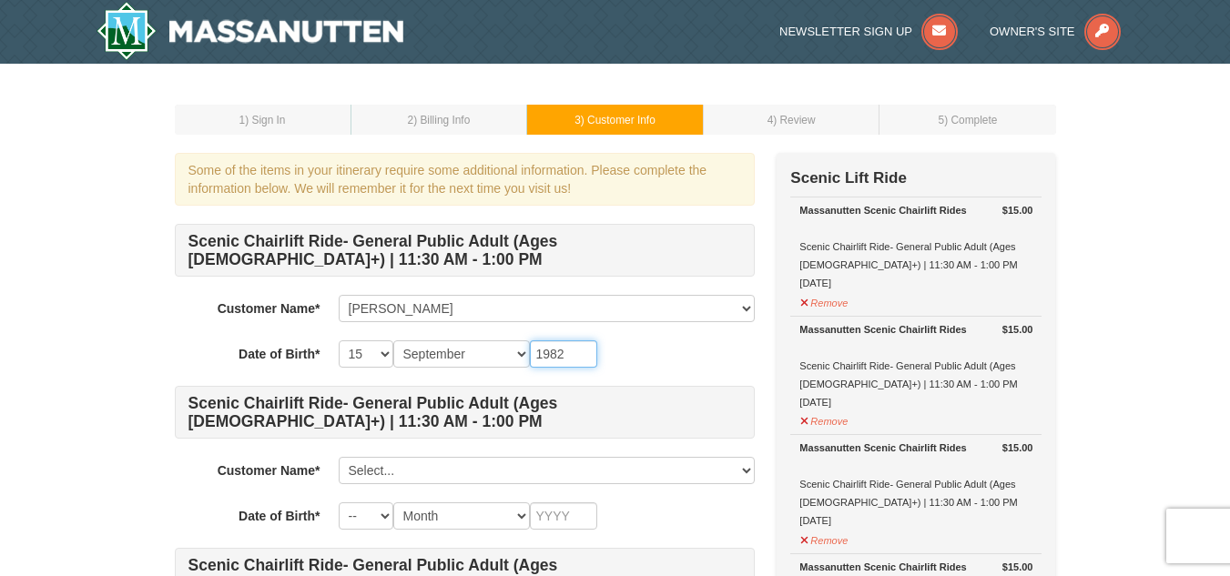
type input "1982"
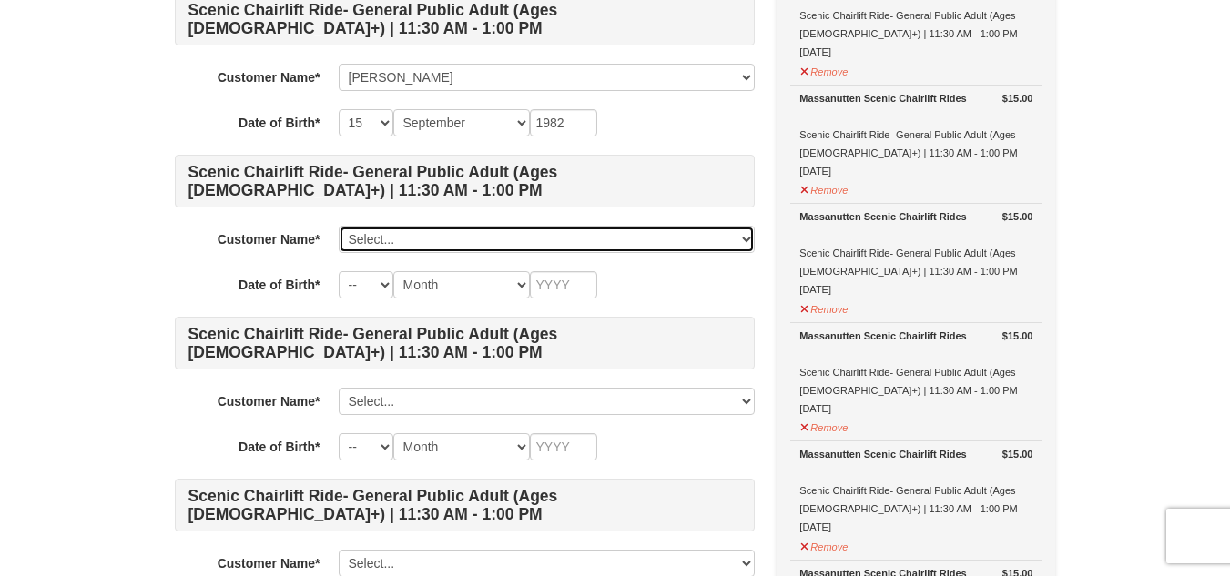
scroll to position [238, 0]
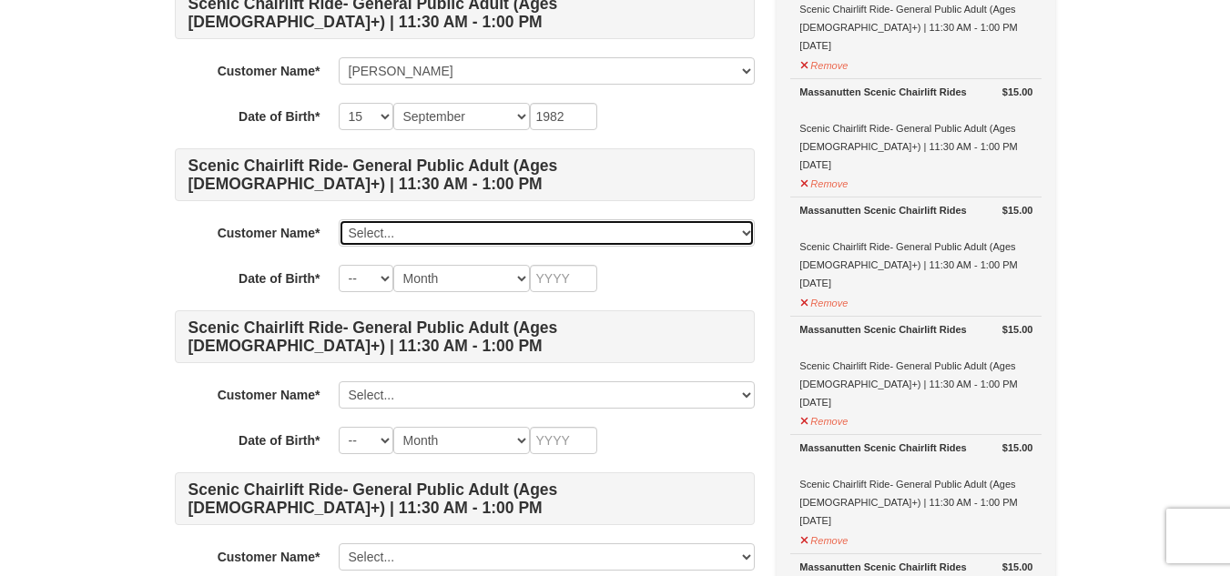
click at [611, 235] on select "Select... Demetria Hundley Add New..." at bounding box center [547, 232] width 416 height 27
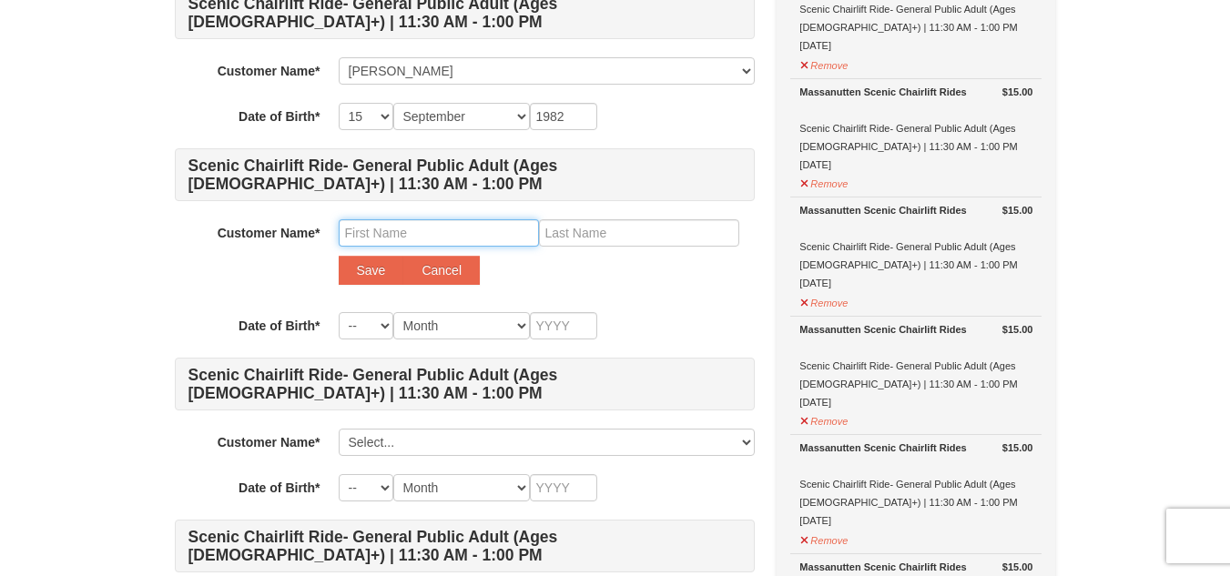
click at [483, 229] on input "text" at bounding box center [439, 232] width 200 height 27
type input "c"
click at [484, 239] on input "Charlotte Grah" at bounding box center [439, 232] width 200 height 27
type input "Charlotte"
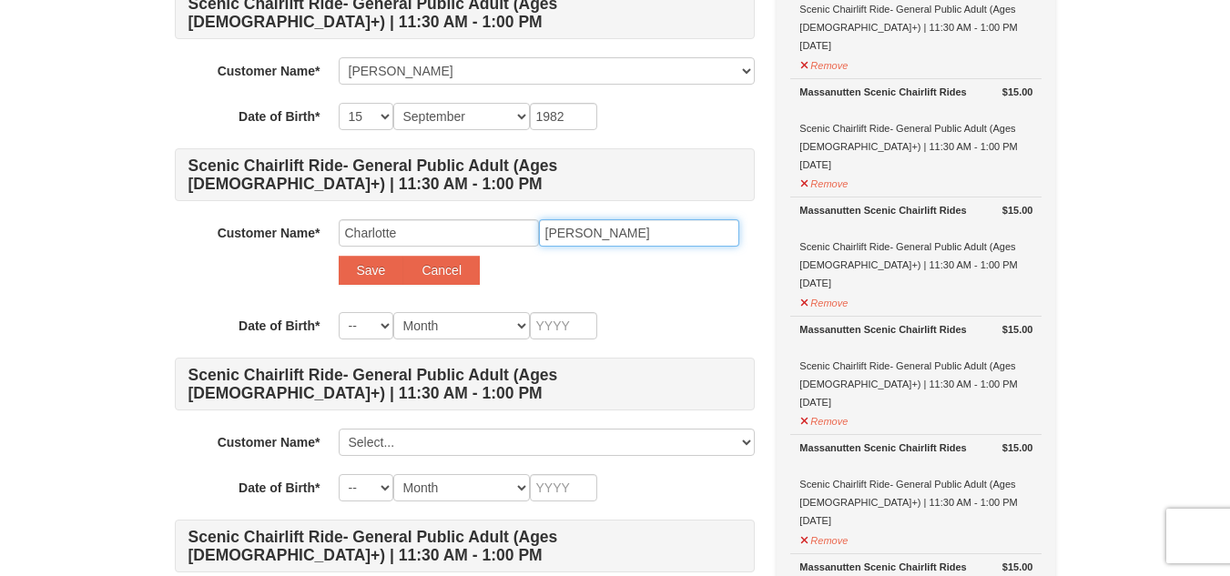
type input "Graham"
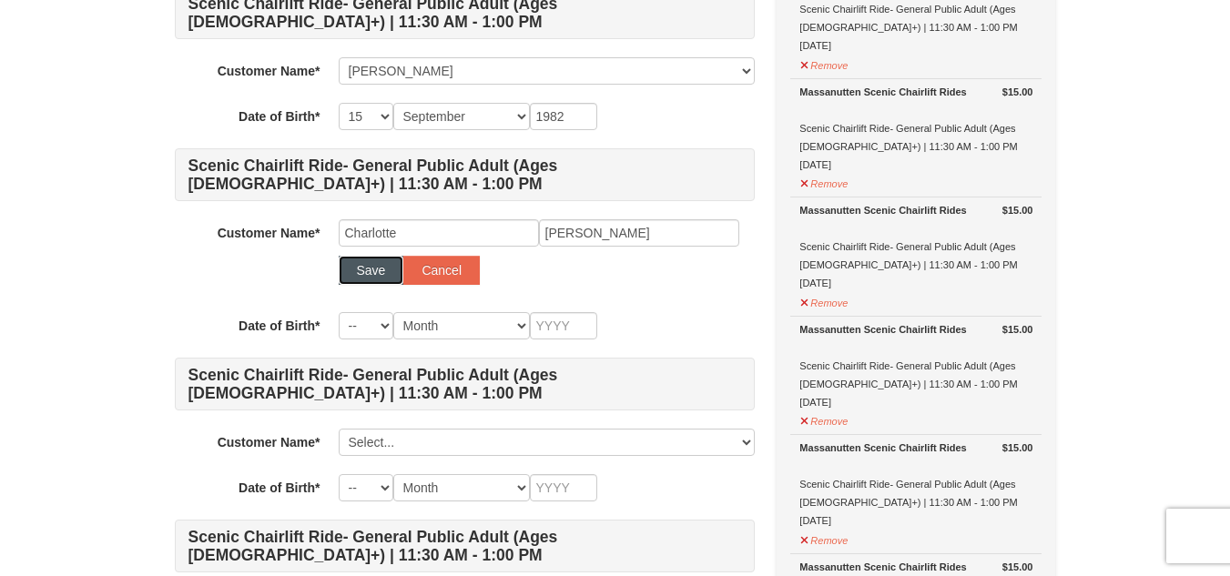
click at [375, 275] on button "Save" at bounding box center [372, 270] width 66 height 29
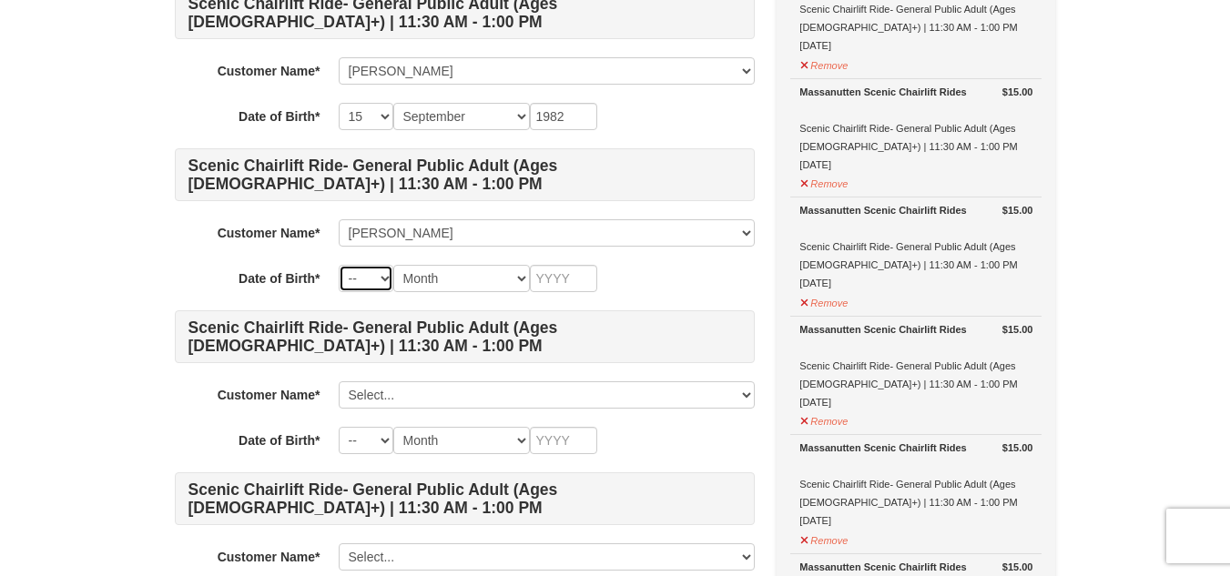
click at [380, 279] on select "-- 01 02 03 04 05 06 07 08 09 10 11 12 13 14 15 16 17 18 19 20 21 22 23 24 25 2…" at bounding box center [366, 278] width 55 height 27
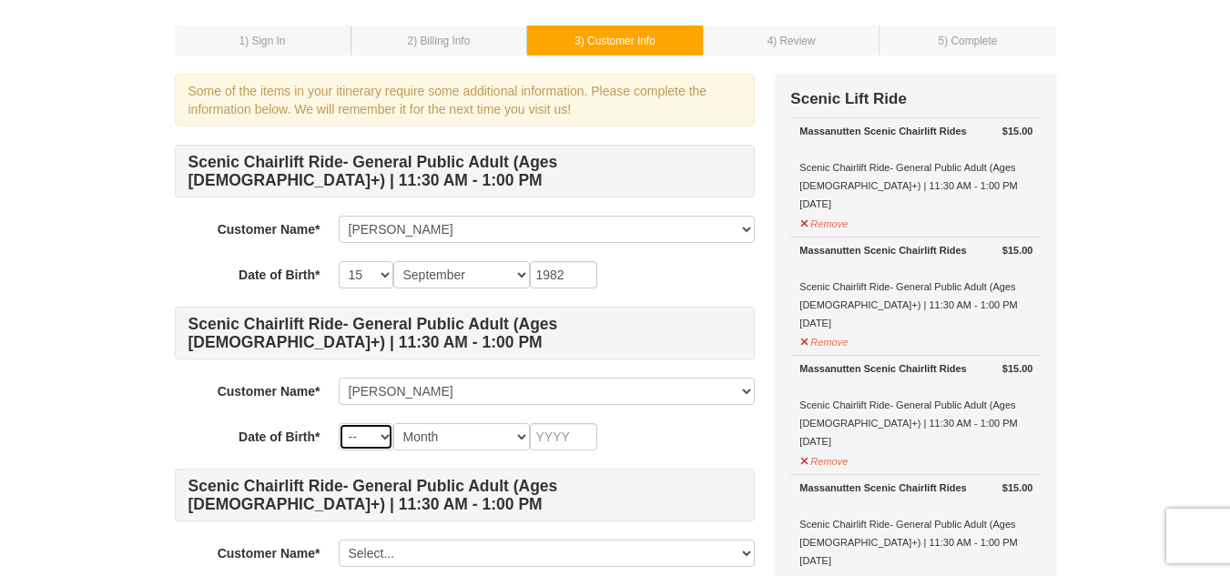
scroll to position [52, 0]
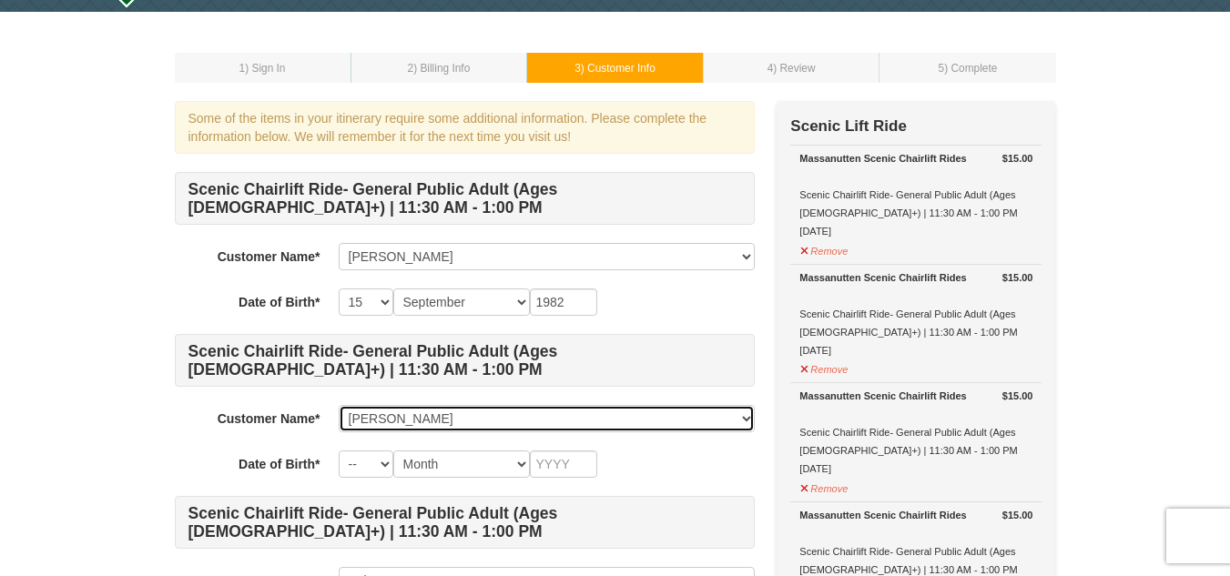
click at [609, 414] on select "Select... Demetria Hundley Charlotte Graham Add New..." at bounding box center [547, 418] width 416 height 27
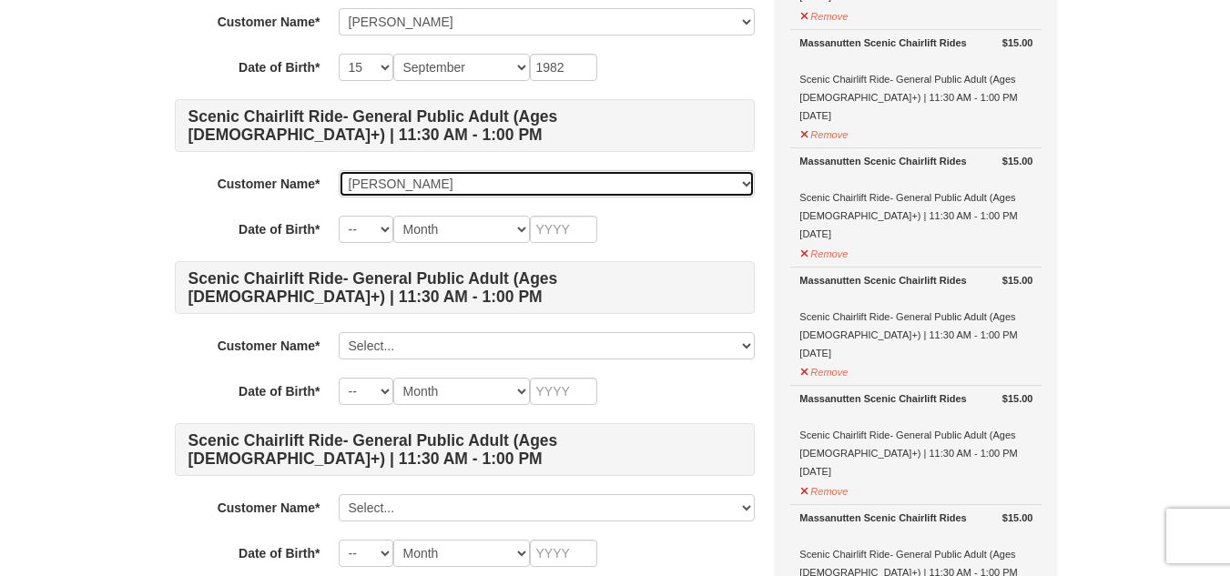
scroll to position [302, 0]
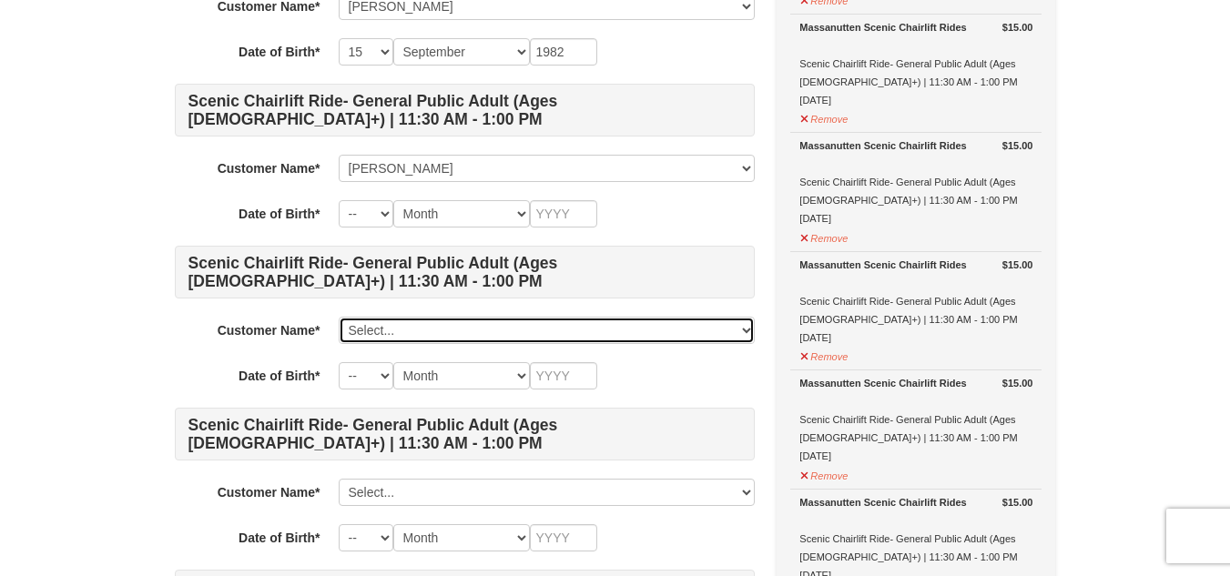
click at [550, 339] on select "Select... Demetria Hundley Charlotte Graham Add New..." at bounding box center [547, 330] width 416 height 27
click at [432, 433] on h4 "Scenic Chairlift Ride- General Public Adult (Ages 13+) | 11:30 AM - 1:00 PM" at bounding box center [465, 434] width 580 height 53
click at [529, 324] on select "Select... Demetria Hundley Charlotte Graham Add New..." at bounding box center [547, 330] width 416 height 27
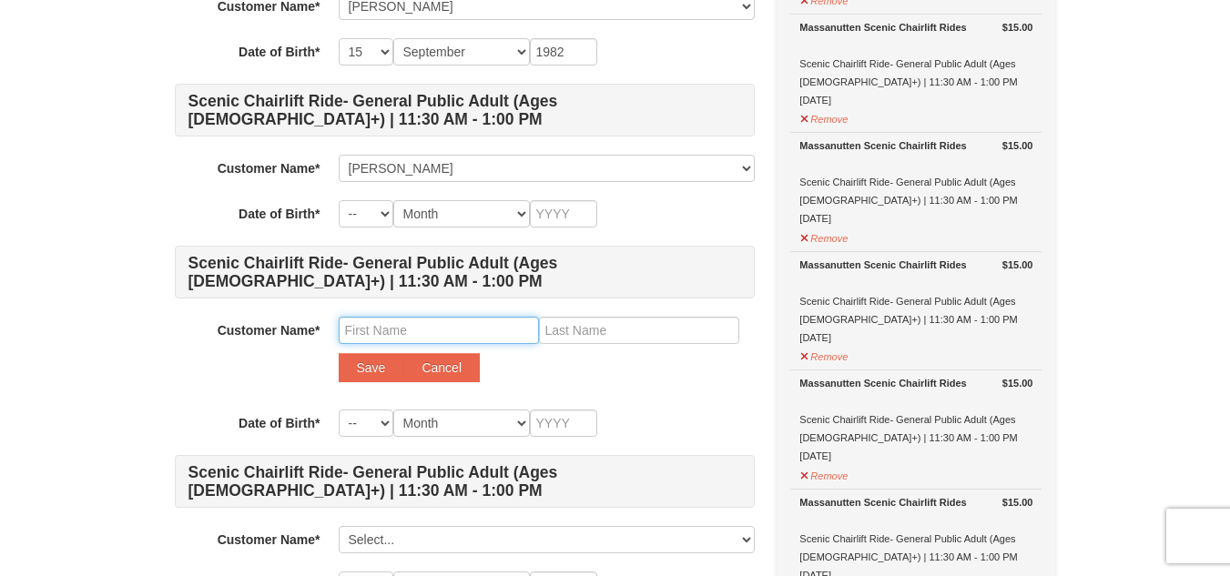
click at [406, 340] on input "text" at bounding box center [439, 330] width 200 height 27
type input "Anaya"
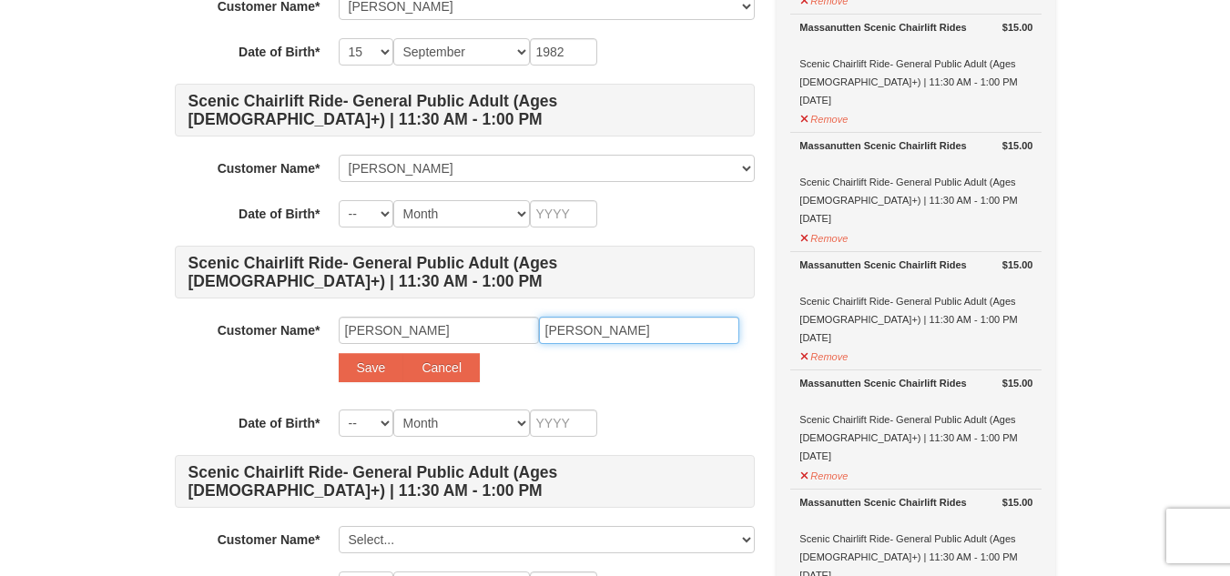
type input "Hundley"
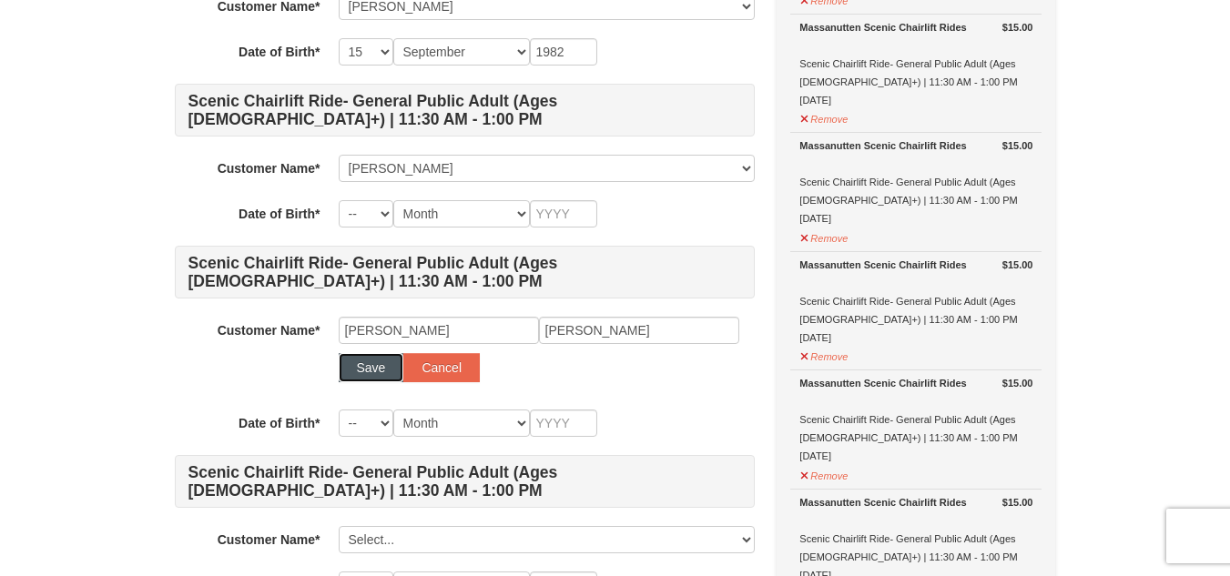
click at [381, 376] on button "Save" at bounding box center [372, 367] width 66 height 29
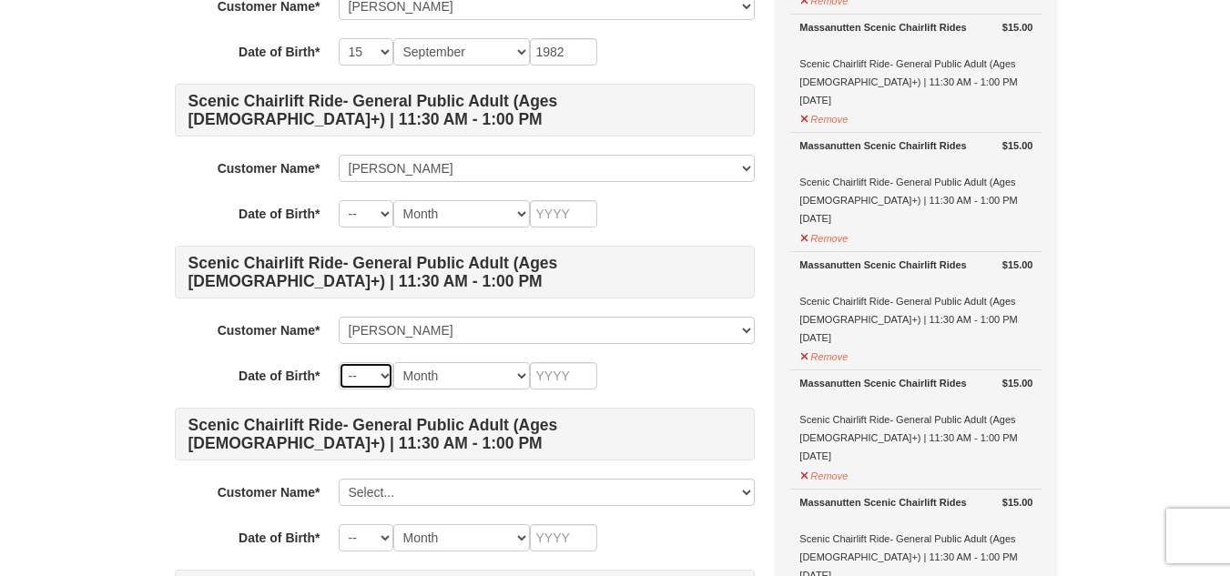
click at [381, 385] on select "-- 01 02 03 04 05 06 07 08 09 10 11 12 13 14 15 16 17 18 19 20 21 22 23 24 25 2…" at bounding box center [366, 375] width 55 height 27
click at [339, 362] on select "-- 01 02 03 04 05 06 07 08 09 10 11 12 13 14 15 16 17 18 19 20 21 22 23 24 25 2…" at bounding box center [366, 375] width 55 height 27
click at [446, 371] on select "Month January February March April May June July August September October Novem…" at bounding box center [461, 375] width 137 height 27
click at [384, 369] on select "-- 01 02 03 04 05 06 07 08 09 10 11 12 13 14 15 16 17 18 19 20 21 22 23 24 25 2…" at bounding box center [366, 375] width 55 height 27
select select "23"
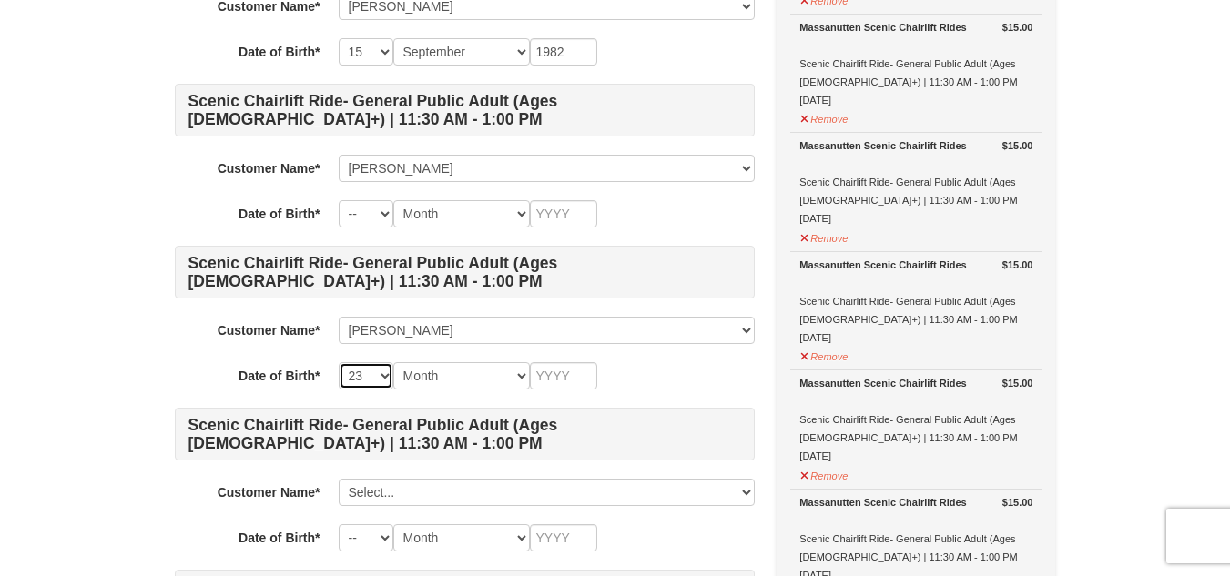
click at [339, 362] on select "-- 01 02 03 04 05 06 07 08 09 10 11 12 13 14 15 16 17 18 19 20 21 22 23 24 25 2…" at bounding box center [366, 375] width 55 height 27
click at [439, 375] on select "Month January February March April May June July August September October Novem…" at bounding box center [461, 375] width 137 height 27
select select "08"
click at [393, 362] on select "Month January February March April May June July August September October Novem…" at bounding box center [461, 375] width 137 height 27
click at [544, 373] on input "text" at bounding box center [563, 375] width 67 height 27
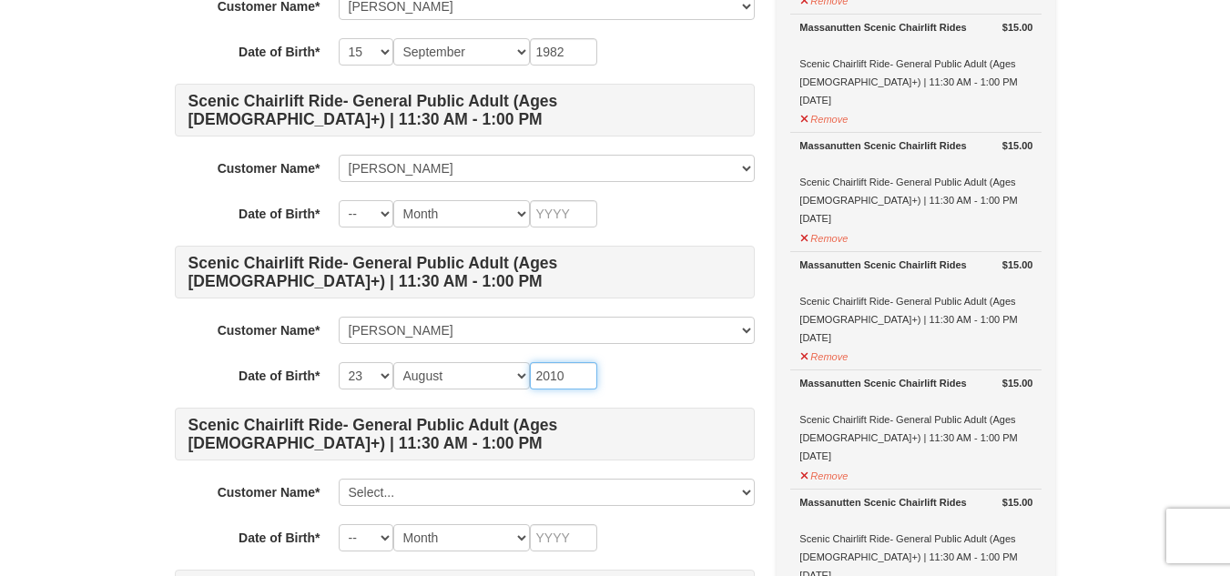
type input "2010"
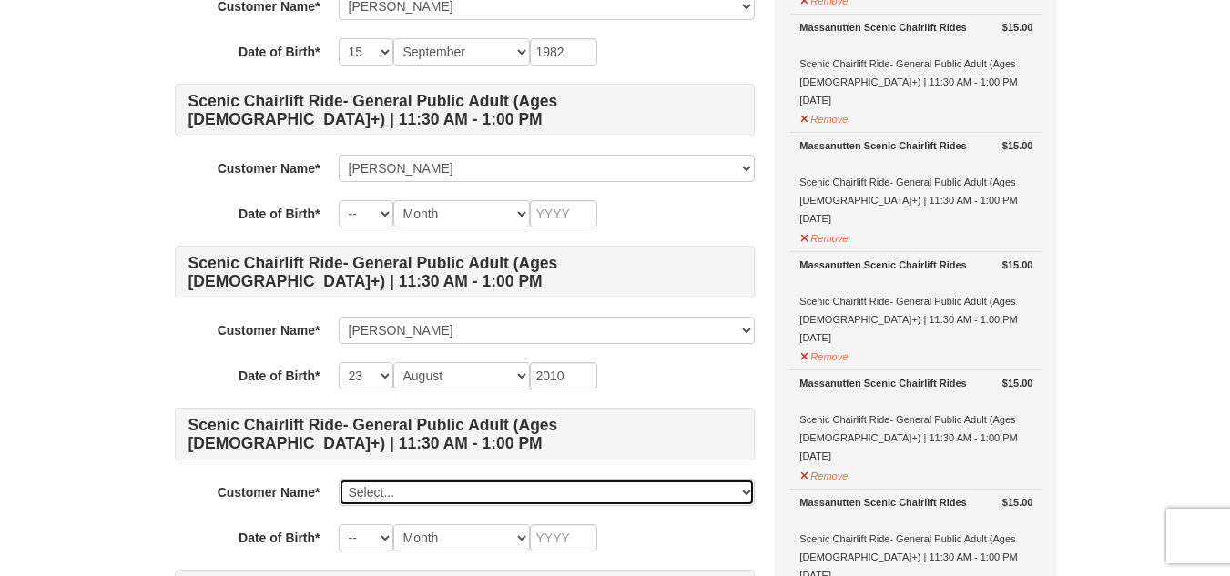
click at [432, 490] on select "Select... Demetria Hundley Charlotte Graham Anaya Hundley Add New..." at bounding box center [547, 492] width 416 height 27
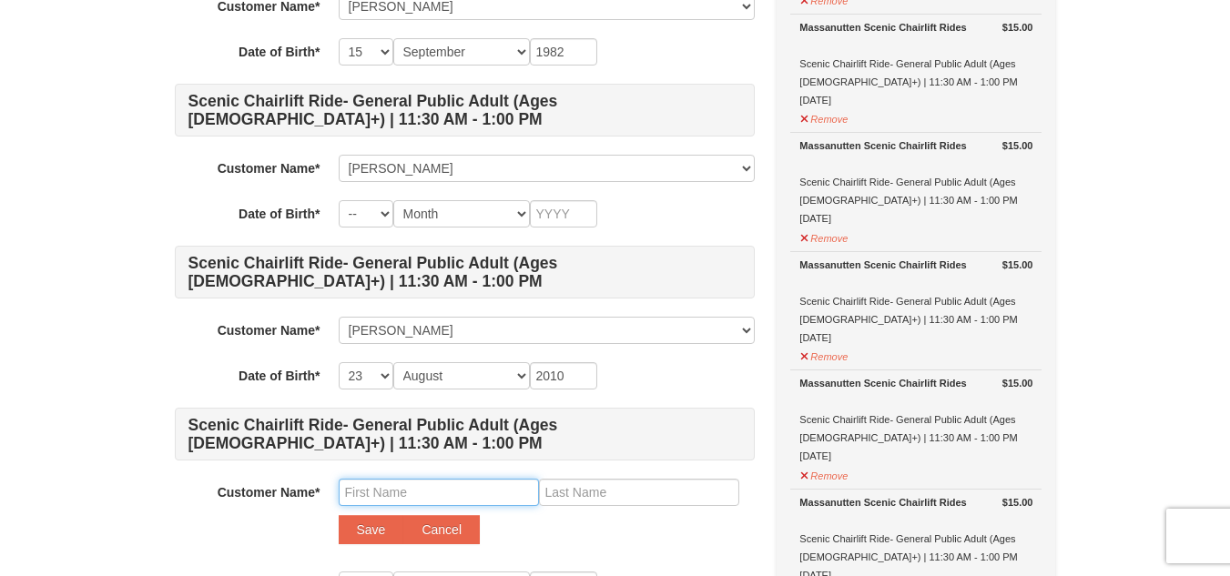
click at [421, 488] on input "text" at bounding box center [439, 492] width 200 height 27
type input "Ishani"
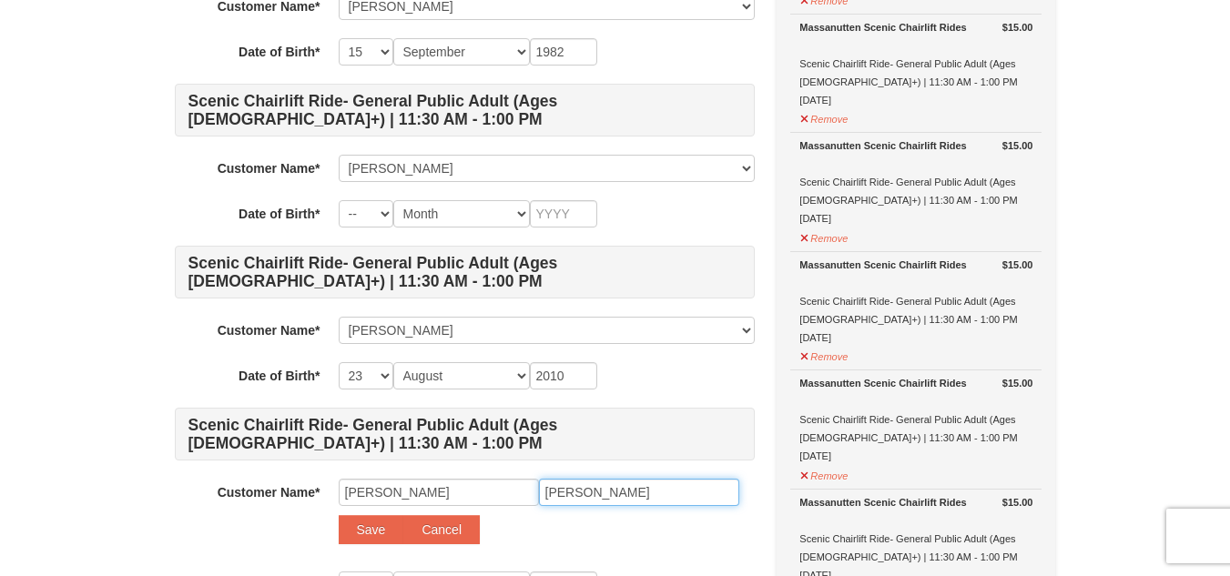
type input "Davis"
click at [339, 515] on button "Save" at bounding box center [372, 529] width 66 height 29
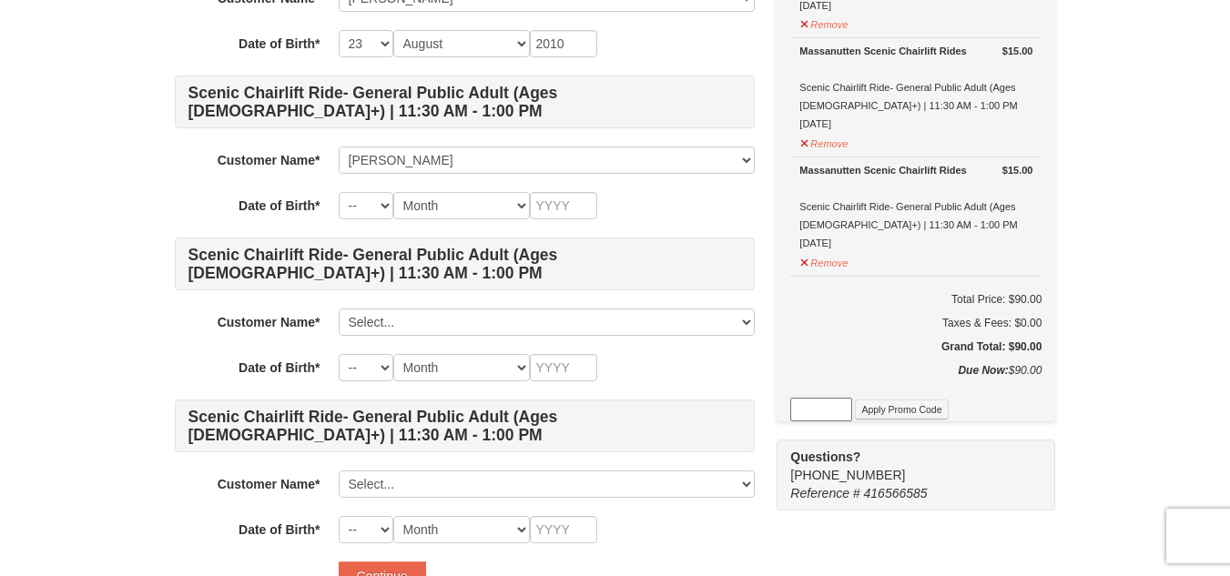
scroll to position [649, 0]
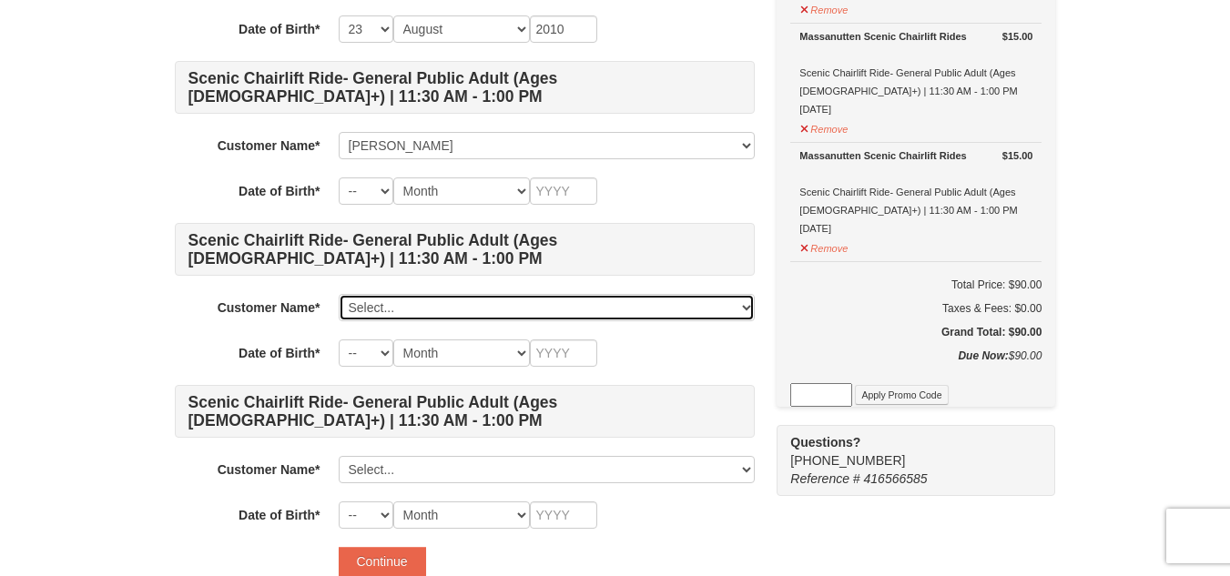
click at [745, 315] on select "Select... Demetria Hundley Charlotte Graham Anaya Hundley Ishani Davis Add New.…" at bounding box center [547, 307] width 416 height 27
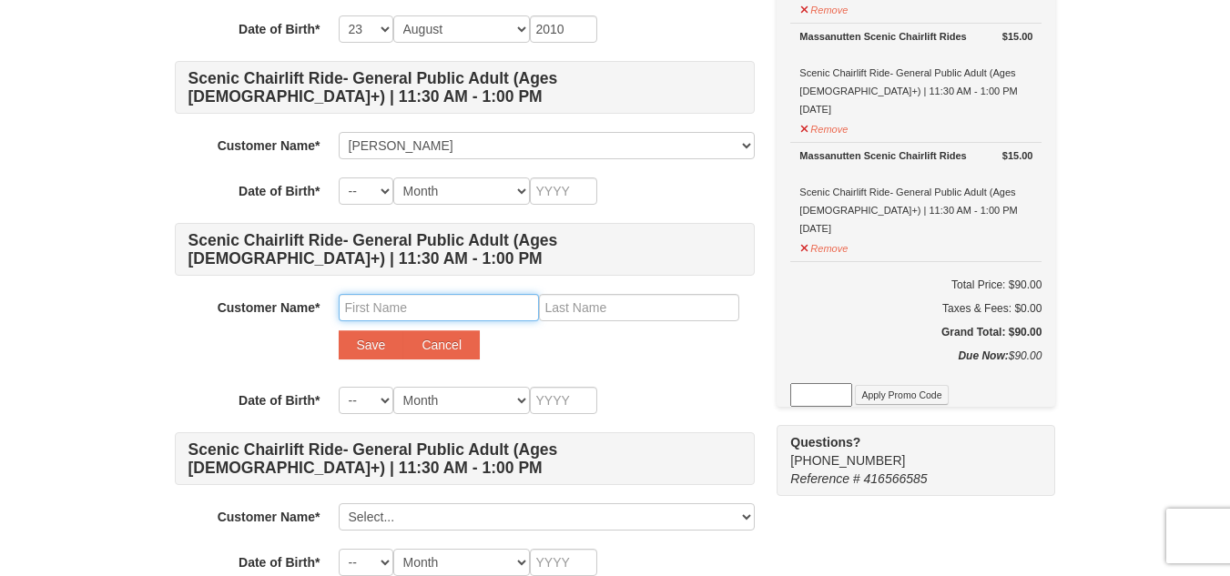
click at [512, 309] on input "text" at bounding box center [439, 307] width 200 height 27
type input "Giada"
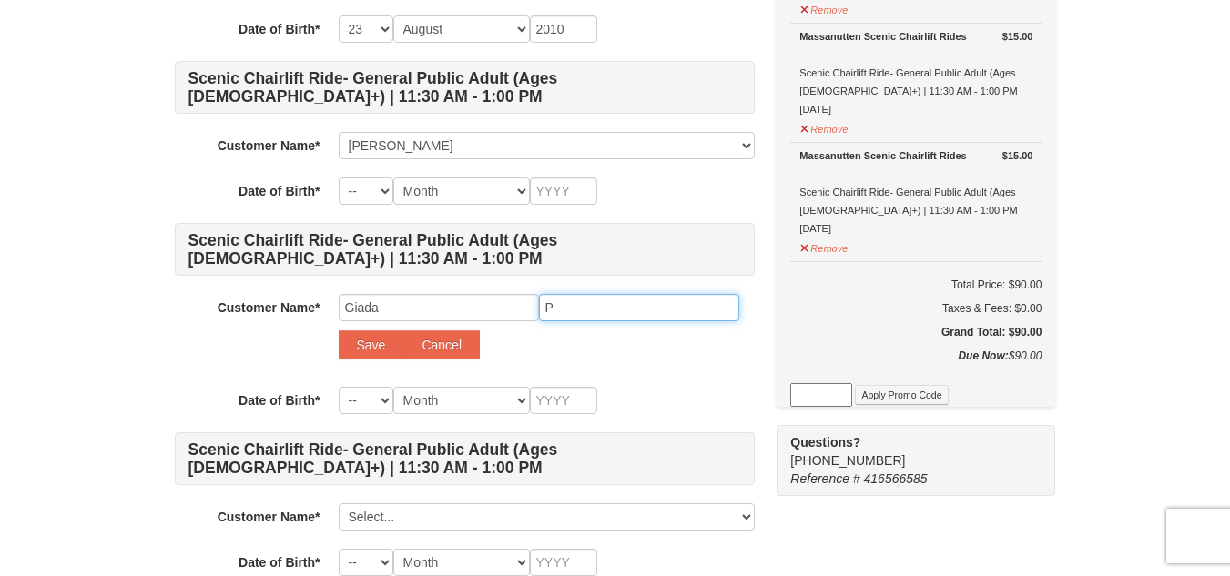
type input "P"
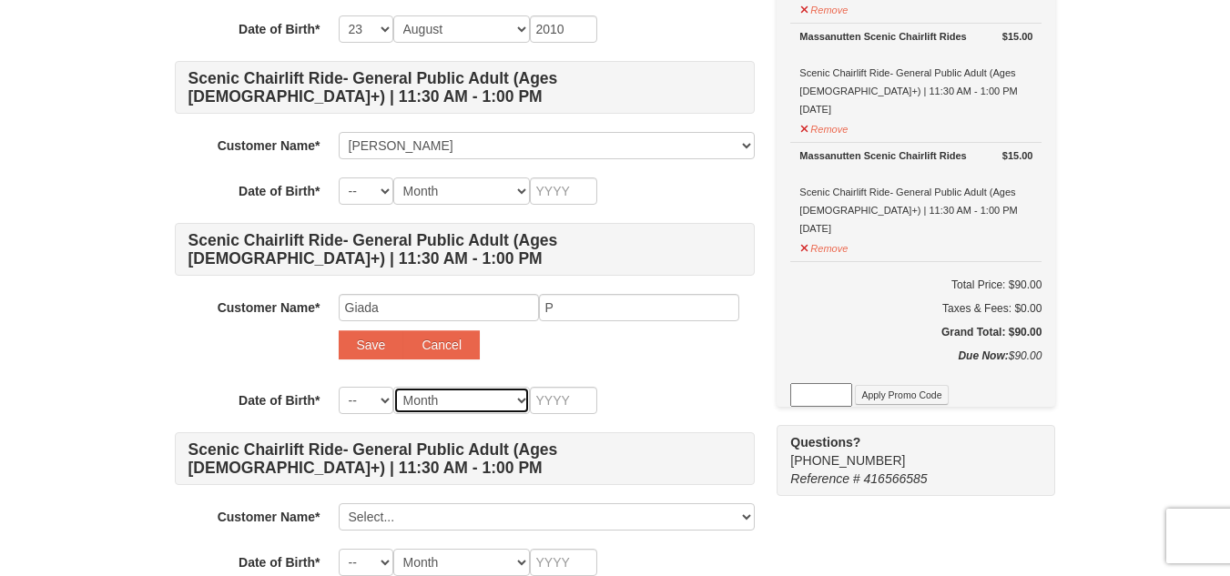
click at [470, 395] on select "Month January February March April May June July August September October Novem…" at bounding box center [461, 400] width 137 height 27
select select "04"
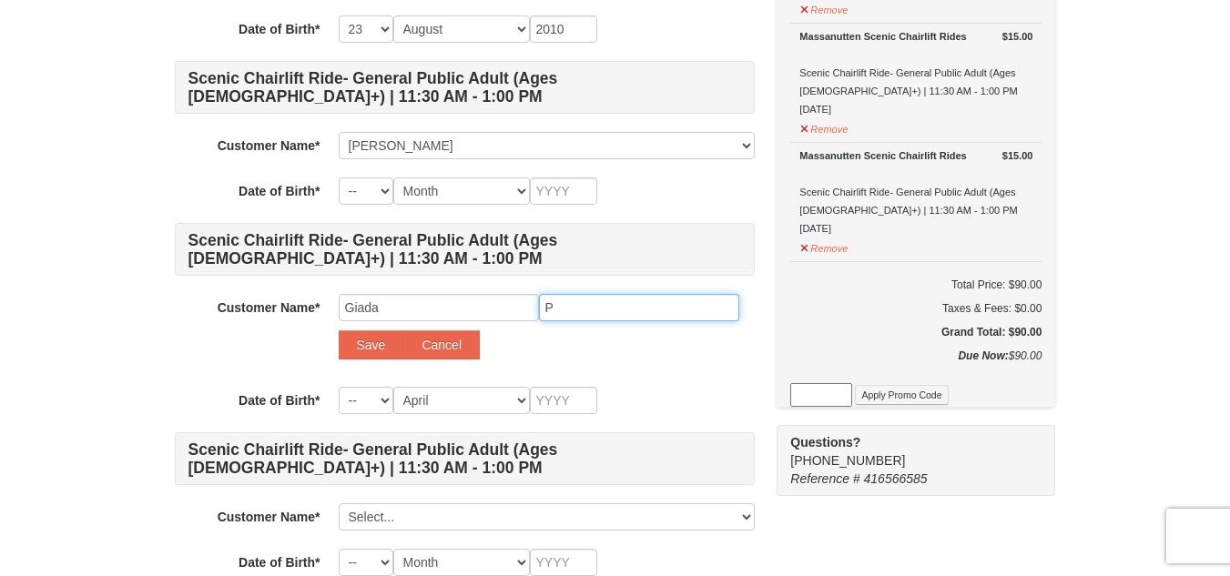
click at [571, 309] on input "P" at bounding box center [639, 307] width 200 height 27
type input "Pawlik"
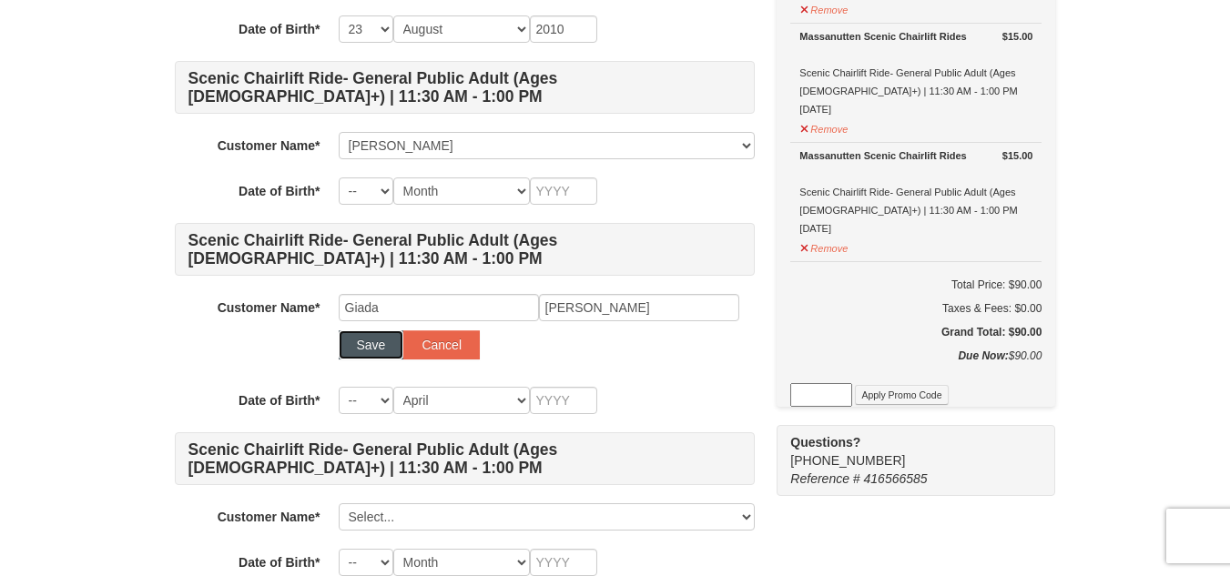
click at [377, 340] on button "Save" at bounding box center [372, 344] width 66 height 29
select select
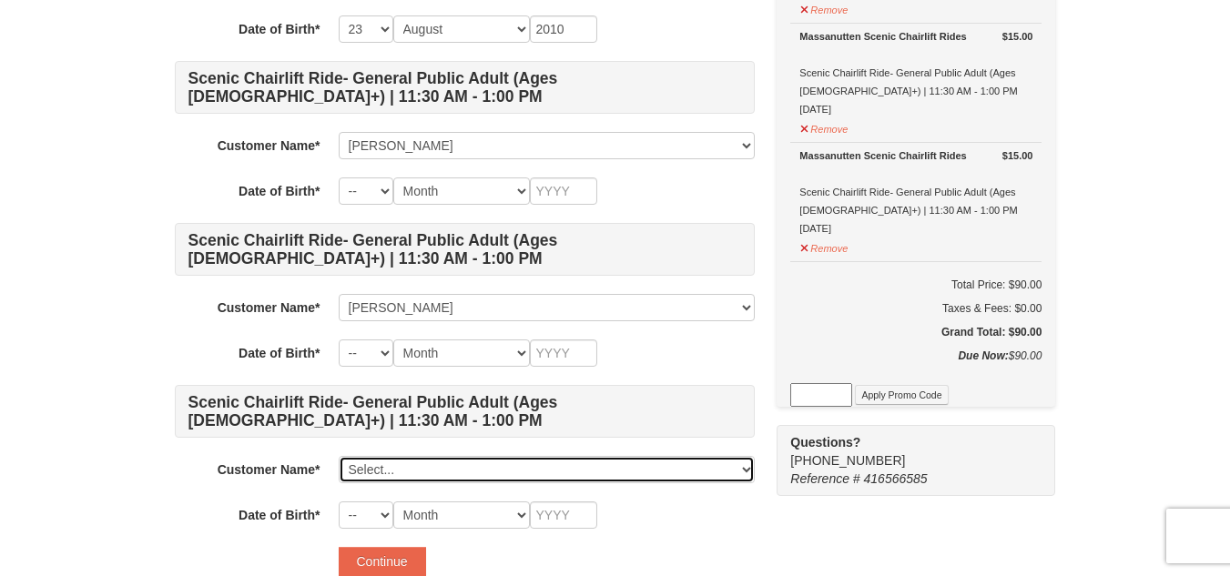
click at [385, 470] on select "Select... Demetria Hundley Charlotte Graham Anaya Hundley Ishani Davis Giada Pa…" at bounding box center [547, 469] width 416 height 27
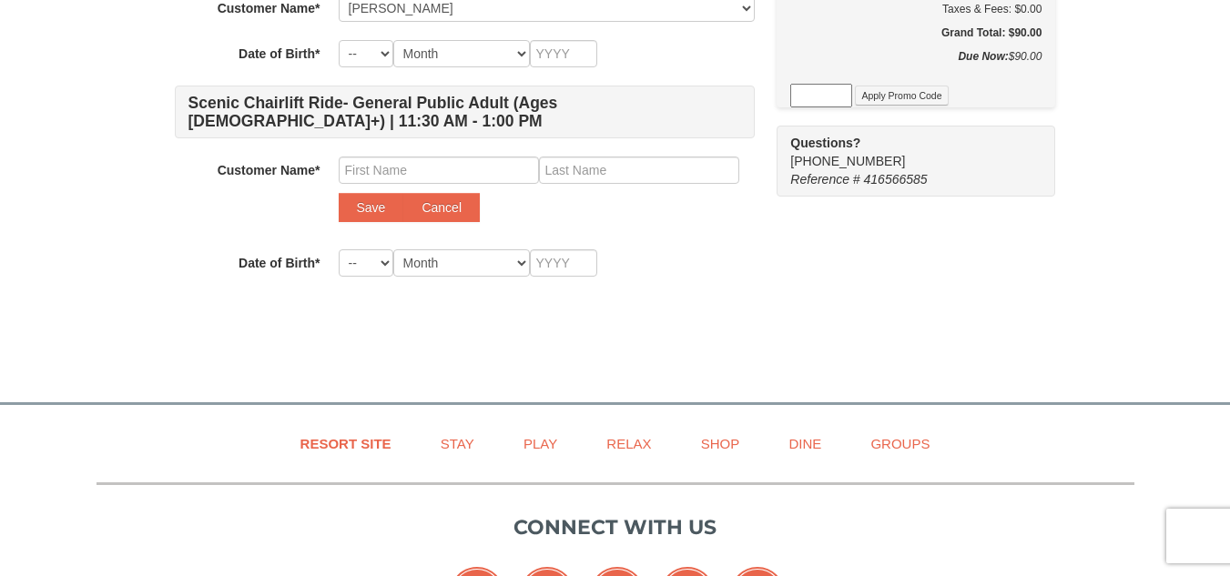
scroll to position [950, 0]
click at [510, 171] on input "text" at bounding box center [439, 169] width 200 height 27
type input "Cecily"
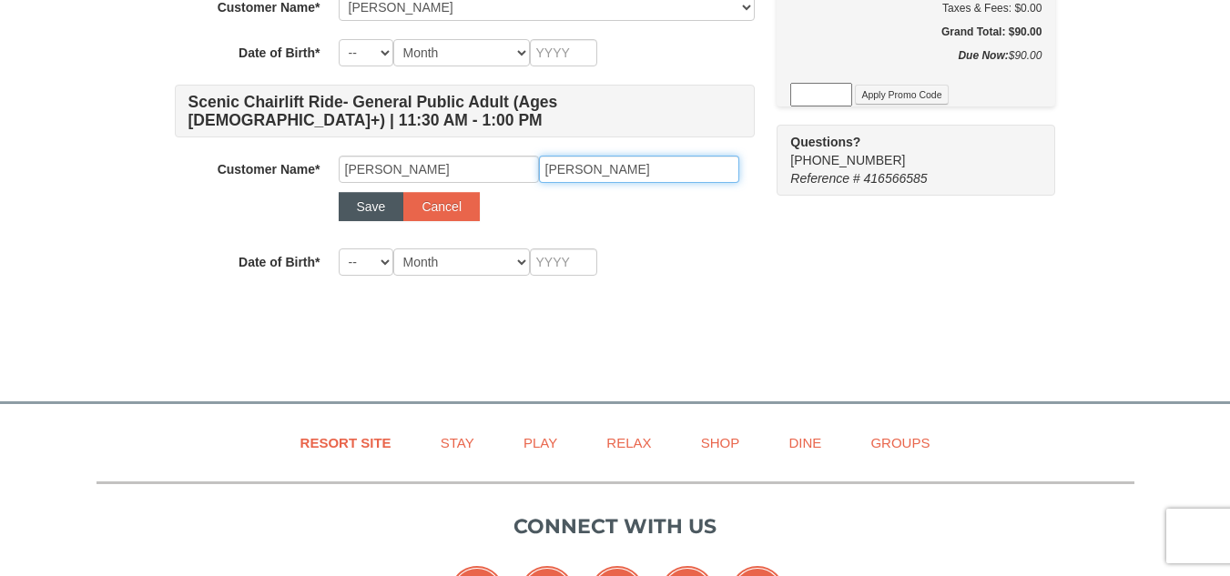
type input "Alvarez"
click at [374, 211] on button "Save" at bounding box center [372, 206] width 66 height 29
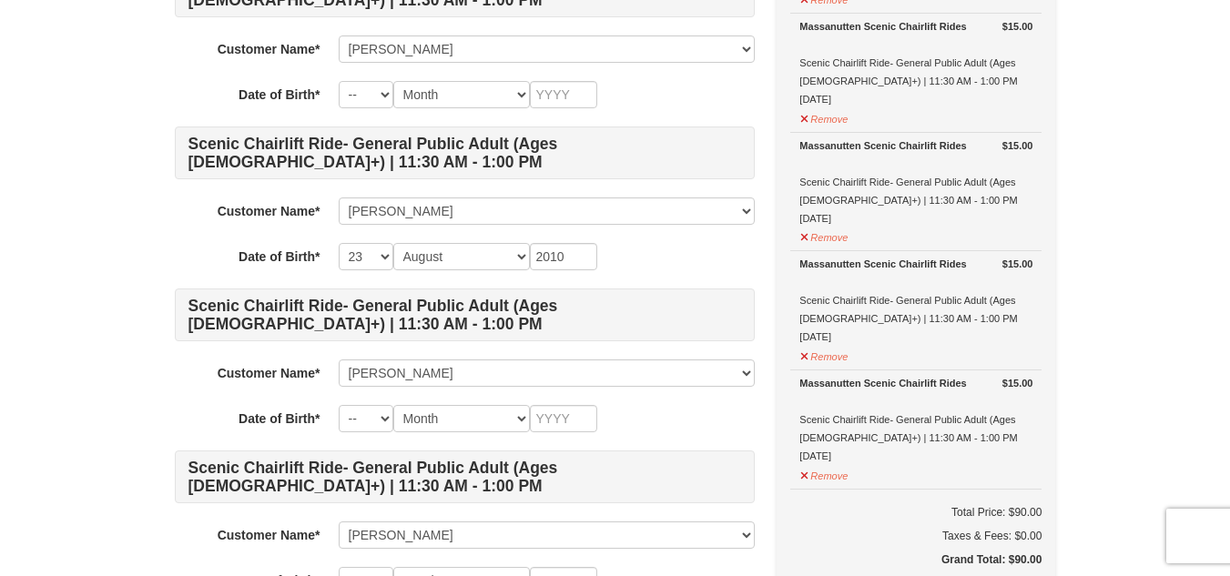
scroll to position [420, 0]
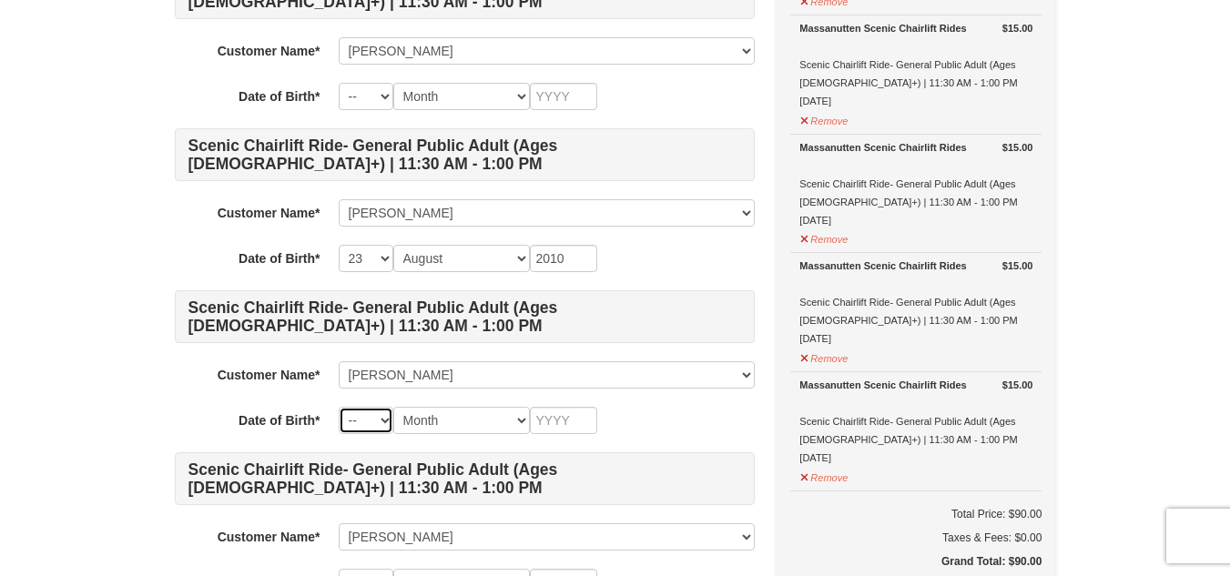
click at [382, 423] on select "-- 01 02 03 04 05 06 07 08 09 10 11 12 13 14 15 16 17 18 19 20 21 22 23 24 25 2…" at bounding box center [366, 420] width 55 height 27
select select "01"
click at [339, 407] on select "-- 01 02 03 04 05 06 07 08 09 10 11 12 13 14 15 16 17 18 19 20 21 22 23 24 25 2…" at bounding box center [366, 420] width 55 height 27
click at [493, 425] on select "Month January February March April May June July August September October Novem…" at bounding box center [461, 420] width 137 height 27
select select "06"
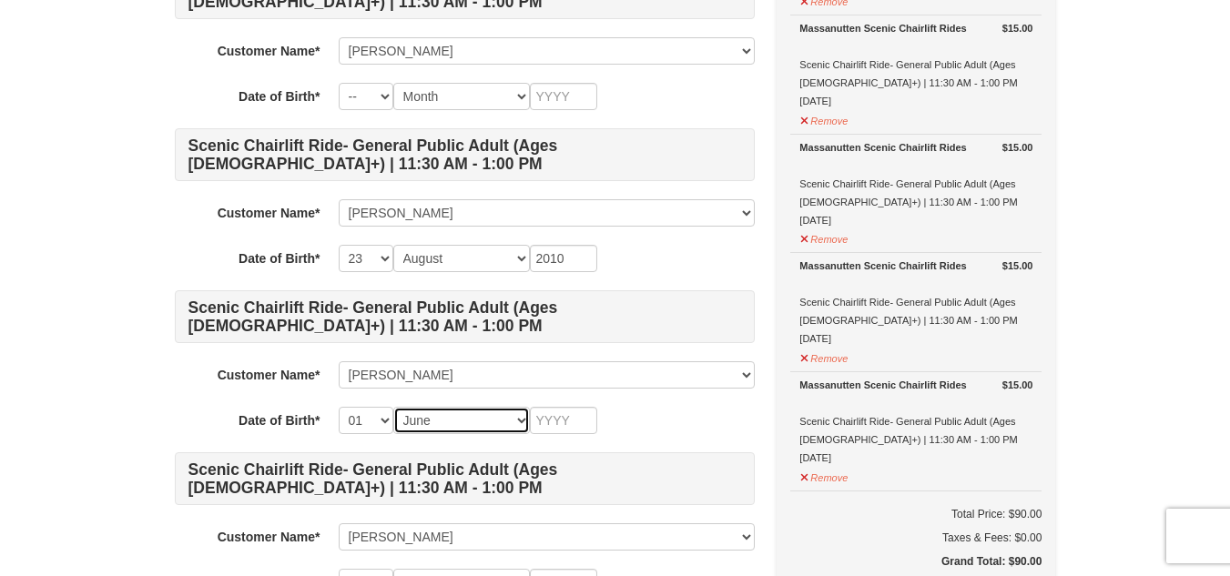
click at [393, 407] on select "Month January February March April May June July August September October Novem…" at bounding box center [461, 420] width 137 height 27
click at [579, 416] on input "text" at bounding box center [563, 420] width 67 height 27
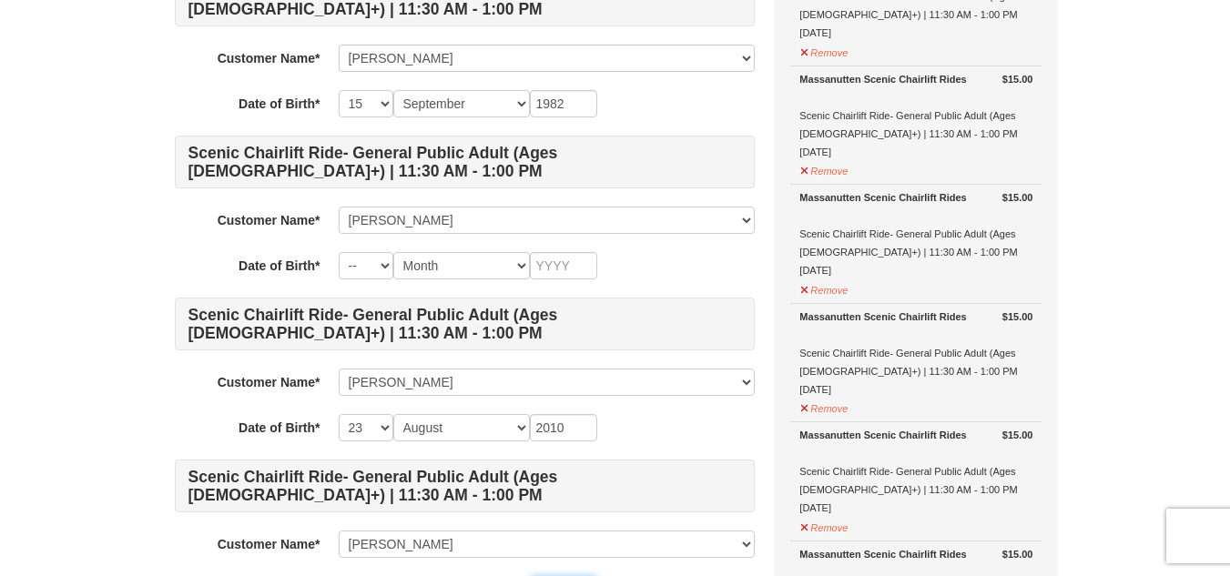
scroll to position [384, 0]
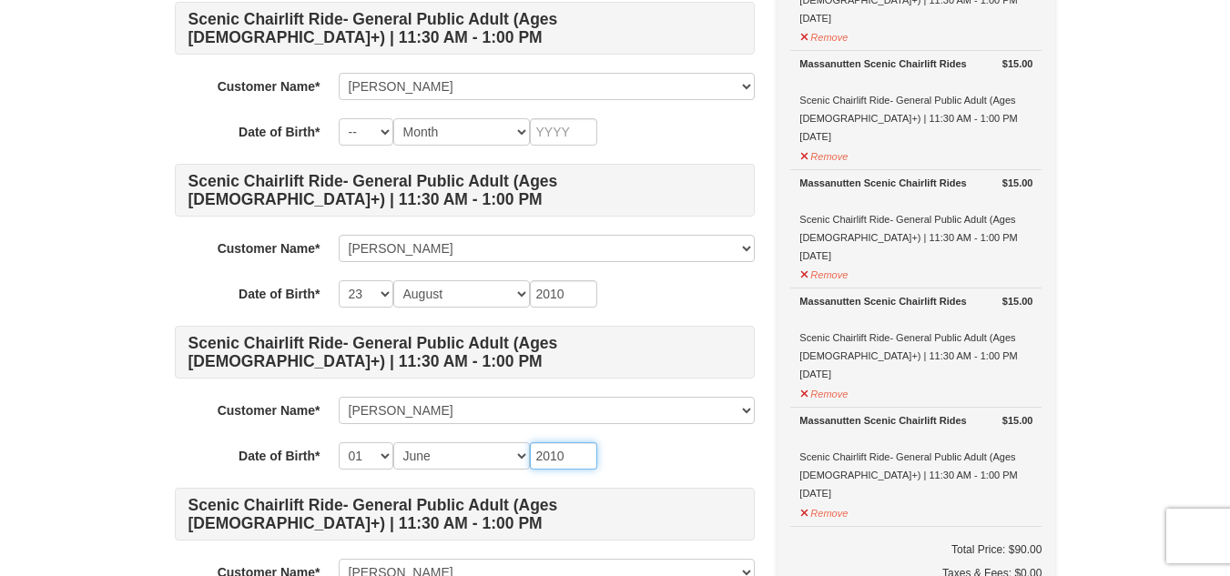
type input "2010"
click at [382, 133] on select "-- 01 02 03 04 05 06 07 08 09 10 11 12 13 14 15 16 17 18 19 20 21 22 23 24 25 2…" at bounding box center [366, 131] width 55 height 27
select select "14"
click at [339, 118] on select "-- 01 02 03 04 05 06 07 08 09 10 11 12 13 14 15 16 17 18 19 20 21 22 23 24 25 2…" at bounding box center [366, 131] width 55 height 27
click at [478, 127] on select "Month January February March April May June July August September October Novem…" at bounding box center [461, 131] width 137 height 27
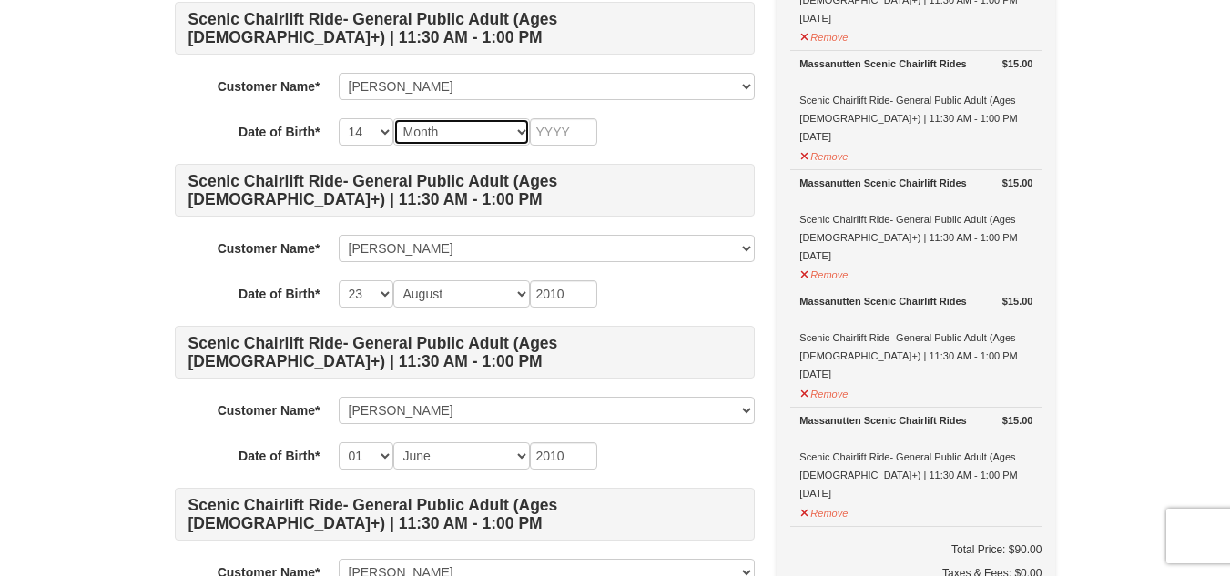
select select "06"
click at [393, 118] on select "Month January February March April May June July August September October Novem…" at bounding box center [461, 131] width 137 height 27
click at [550, 134] on input "text" at bounding box center [563, 131] width 67 height 27
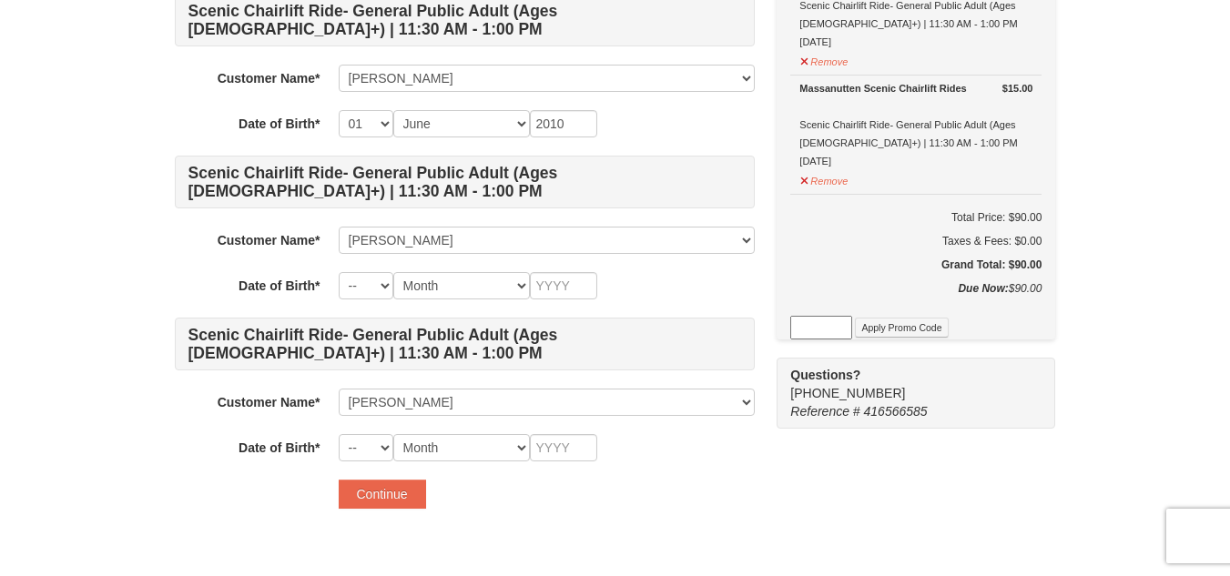
scroll to position [730, 0]
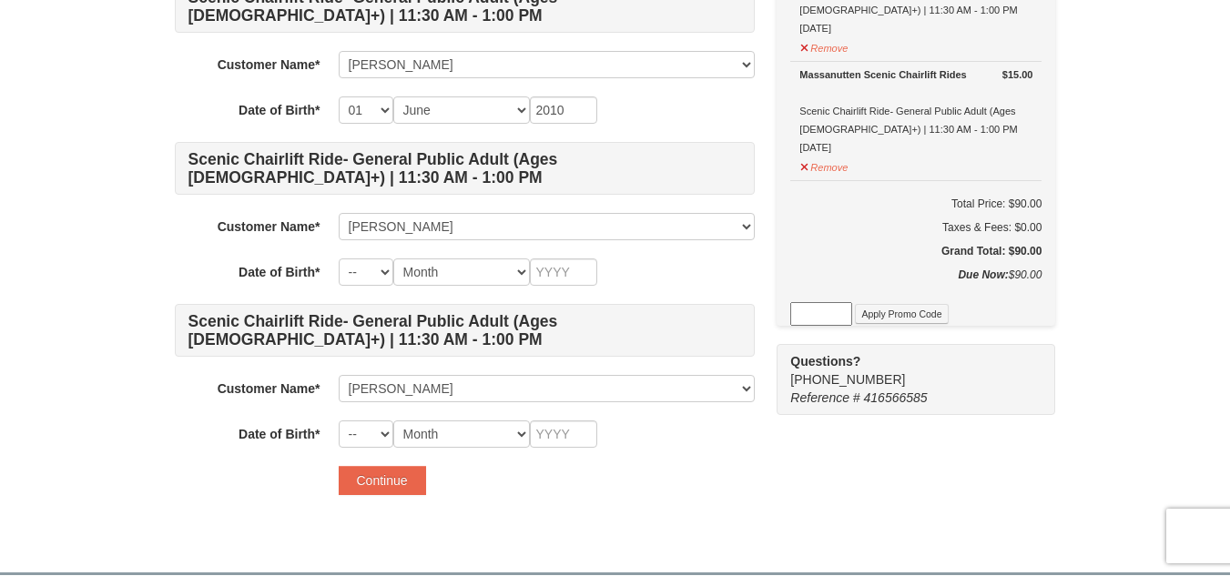
type input "2010"
click at [377, 440] on select "-- 01 02 03 04 05 06 07 08 09 10 11 12 13 14 15 16 17 18 19 20 21 22 23 24 25 2…" at bounding box center [366, 434] width 55 height 27
select select "24"
click at [339, 421] on select "-- 01 02 03 04 05 06 07 08 09 10 11 12 13 14 15 16 17 18 19 20 21 22 23 24 25 2…" at bounding box center [366, 434] width 55 height 27
click at [457, 437] on select "Month January February March April May June July August September October Novem…" at bounding box center [461, 434] width 137 height 27
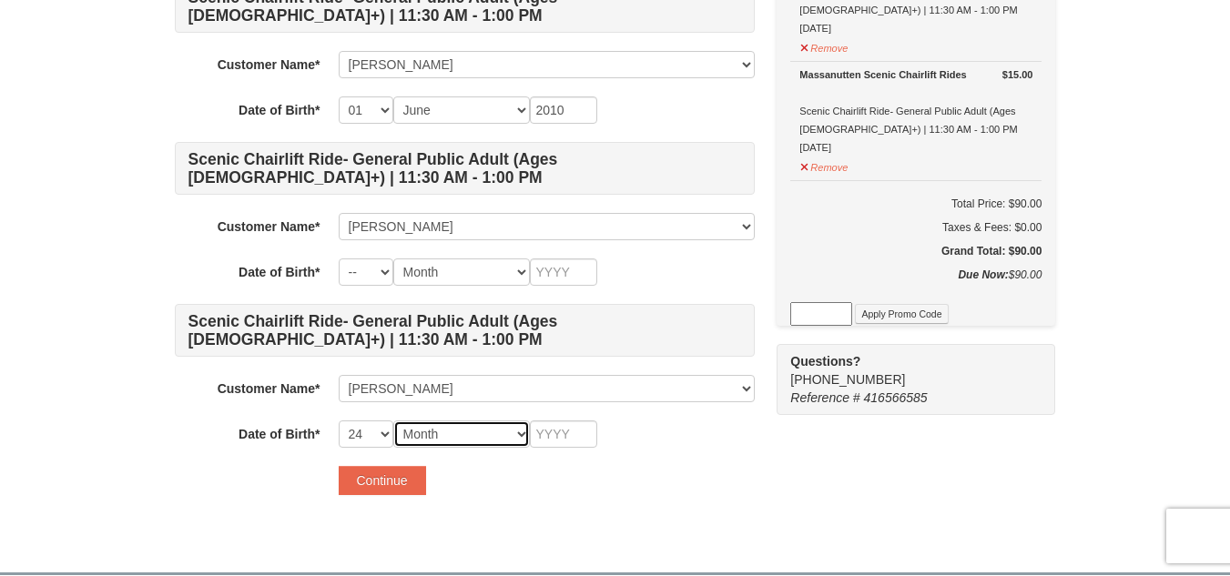
select select "09"
click at [393, 421] on select "Month January February March April May June July August September October Novem…" at bounding box center [461, 434] width 137 height 27
click at [543, 435] on input "text" at bounding box center [563, 434] width 67 height 27
type input "1"
click at [386, 434] on select "-- 01 02 03 04 05 06 07 08 09 10 11 12 13 14 15 16 17 18 19 20 21 22 23 24 25 2…" at bounding box center [366, 434] width 55 height 27
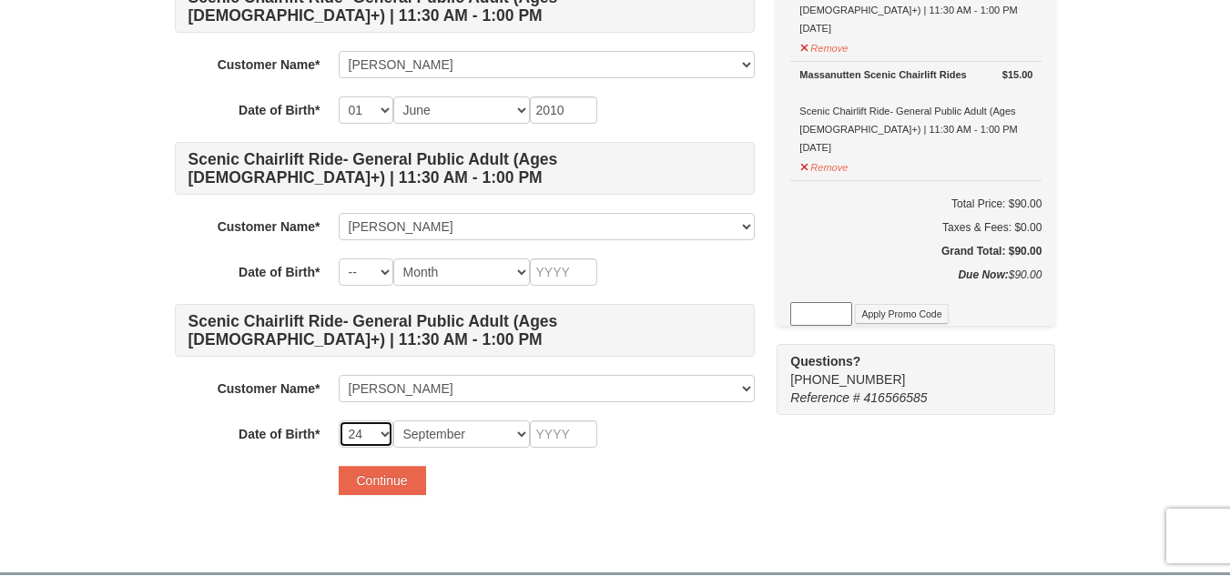
select select "01"
click at [339, 421] on select "-- 01 02 03 04 05 06 07 08 09 10 11 12 13 14 15 16 17 18 19 20 21 22 23 24 25 2…" at bounding box center [366, 434] width 55 height 27
click at [483, 431] on select "Month January February March April May June July August September October Novem…" at bounding box center [461, 434] width 137 height 27
select select
click at [393, 421] on select "Month January February March April May June July August September October Novem…" at bounding box center [461, 434] width 137 height 27
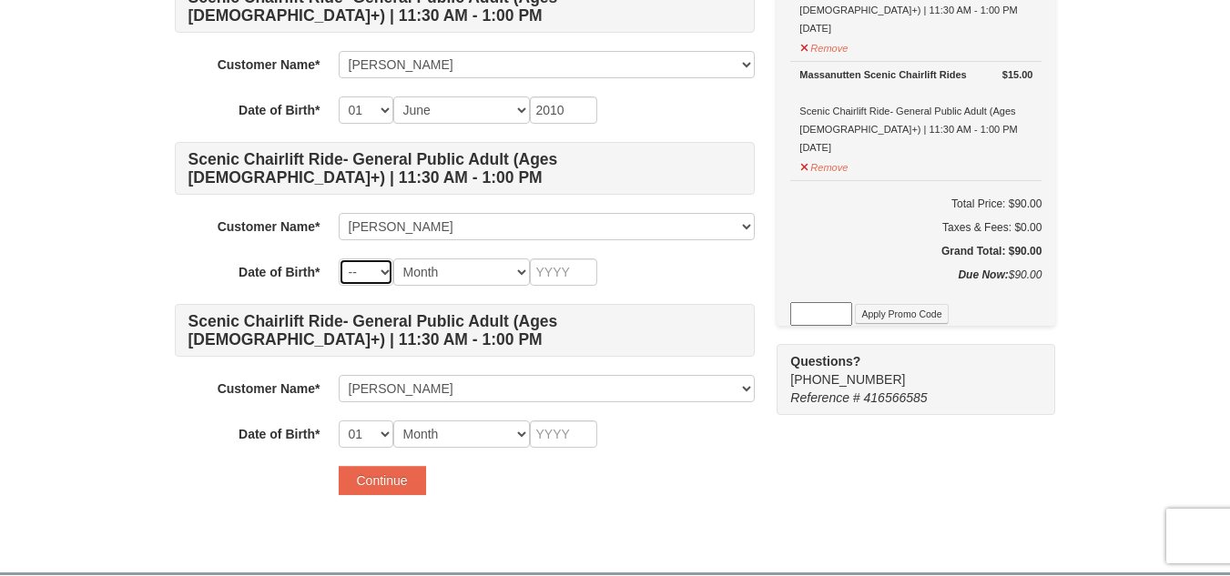
click at [380, 269] on select "-- 01 02 03 04 05 06 07 08 09 10 11 12 13 14 15 16 17 18 19 20 21 22 23 24 25 2…" at bounding box center [366, 272] width 55 height 27
select select "24"
click at [339, 259] on select "-- 01 02 03 04 05 06 07 08 09 10 11 12 13 14 15 16 17 18 19 20 21 22 23 24 25 2…" at bounding box center [366, 272] width 55 height 27
click at [443, 269] on select "Month January February March April May June July August September October Novem…" at bounding box center [461, 272] width 137 height 27
select select "09"
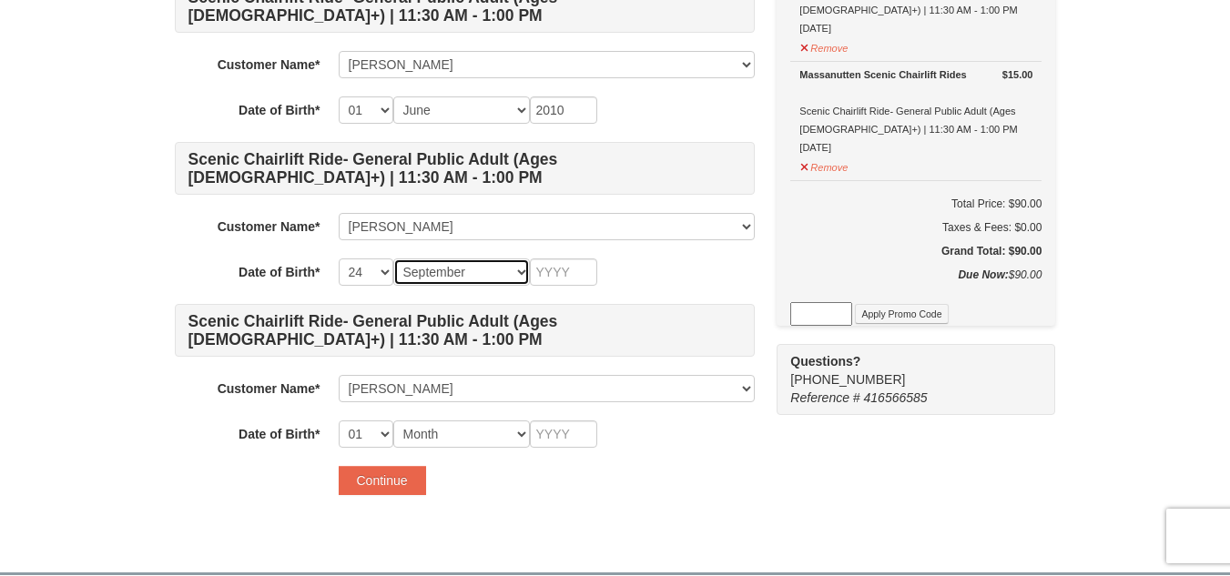
click at [393, 259] on select "Month January February March April May June July August September October Novem…" at bounding box center [461, 272] width 137 height 27
click at [564, 269] on input "text" at bounding box center [563, 272] width 67 height 27
type input "2010"
click at [547, 432] on input "text" at bounding box center [563, 434] width 67 height 27
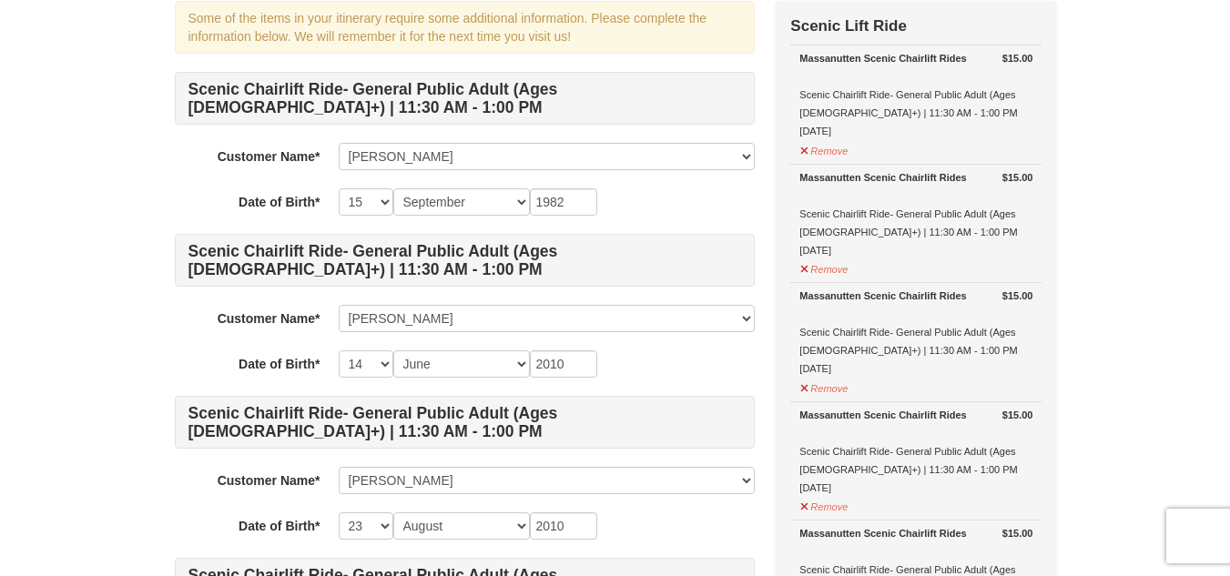
scroll to position [137, 0]
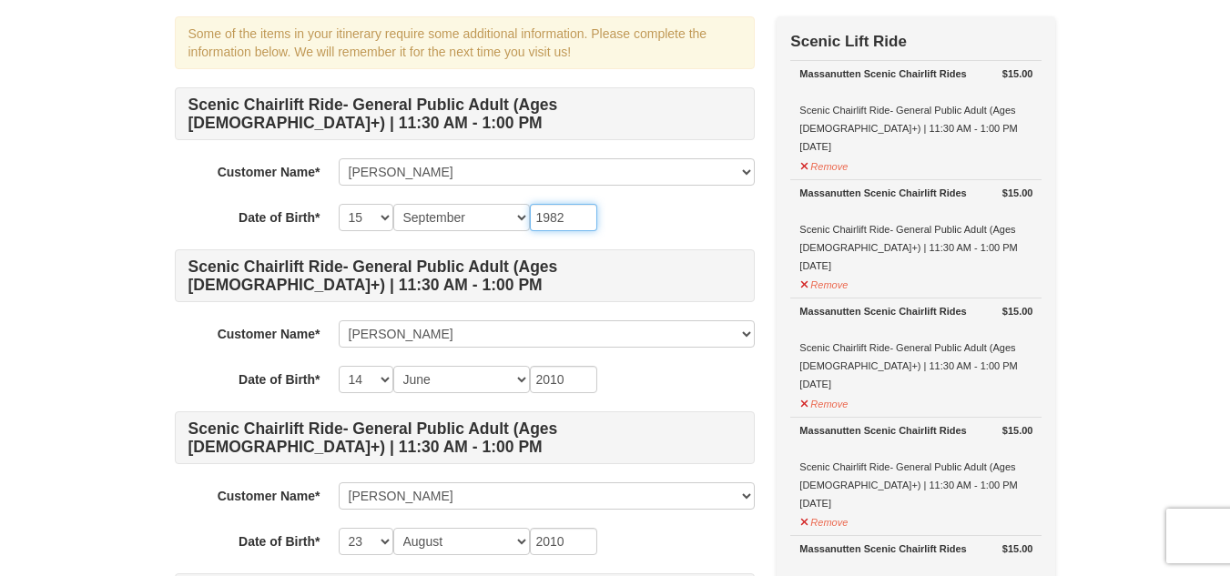
click at [570, 218] on input "1982" at bounding box center [563, 217] width 67 height 27
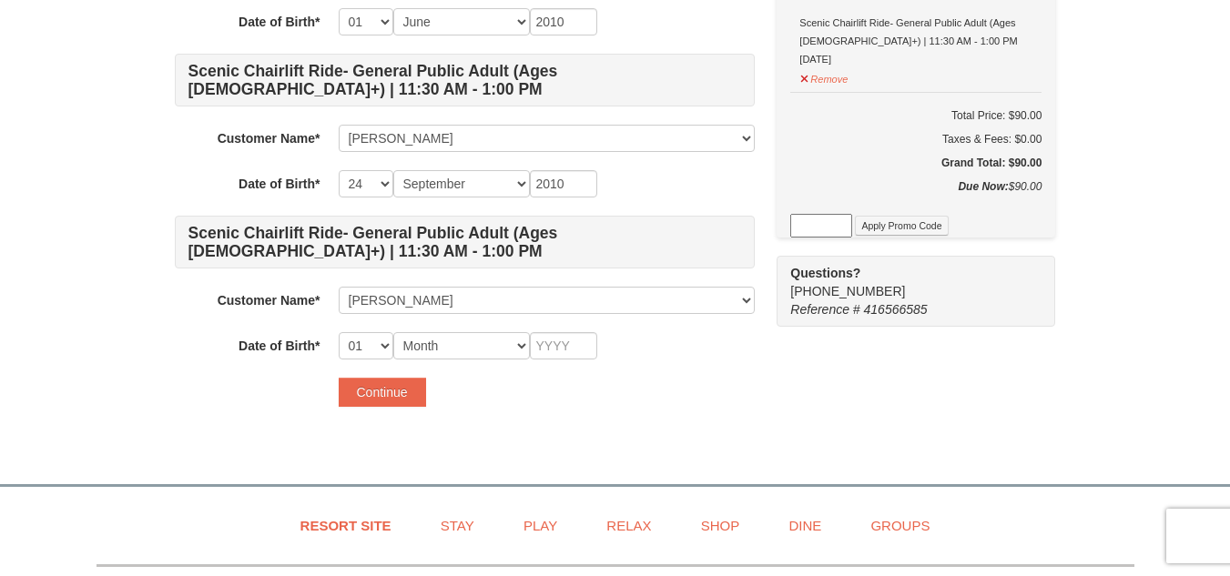
scroll to position [821, 0]
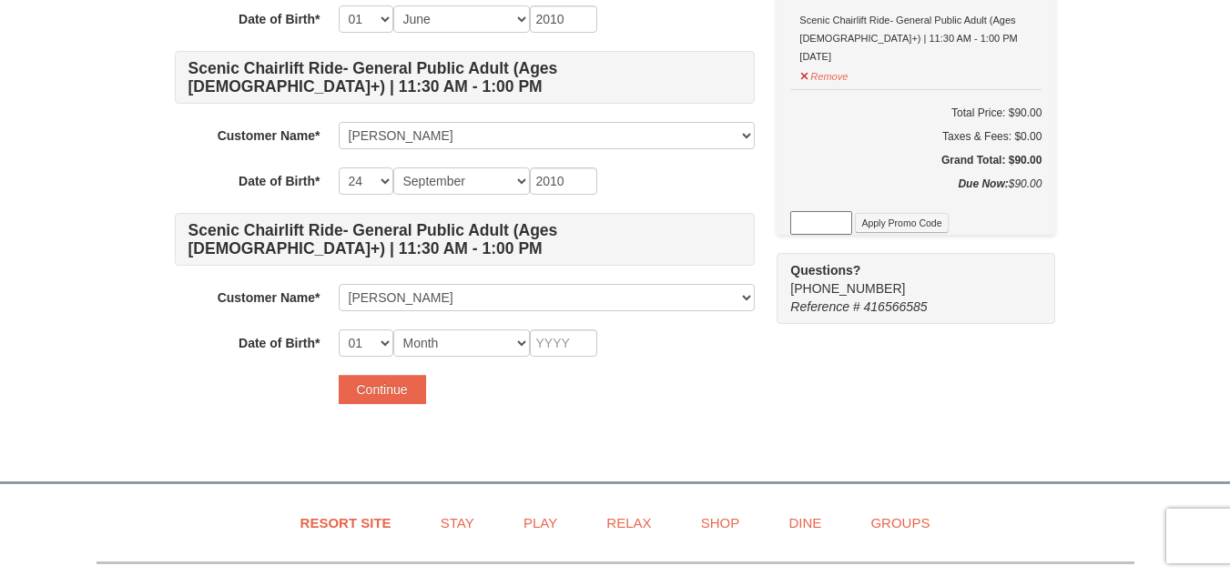
type input "1900"
click at [467, 338] on select "Month January February March April May June July August September October Novem…" at bounding box center [461, 343] width 137 height 27
select select "01"
click at [393, 330] on select "Month January February March April May June July August September October Novem…" at bounding box center [461, 343] width 137 height 27
click at [586, 344] on input "text" at bounding box center [563, 343] width 67 height 27
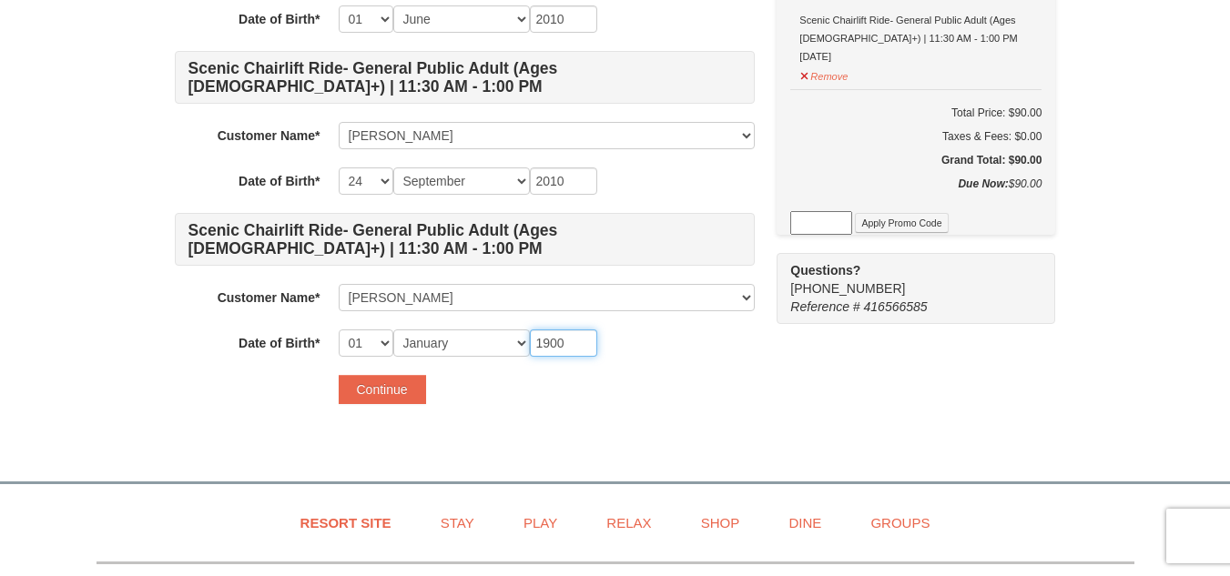
type input "1900"
click at [402, 386] on button "Continue" at bounding box center [382, 389] width 87 height 29
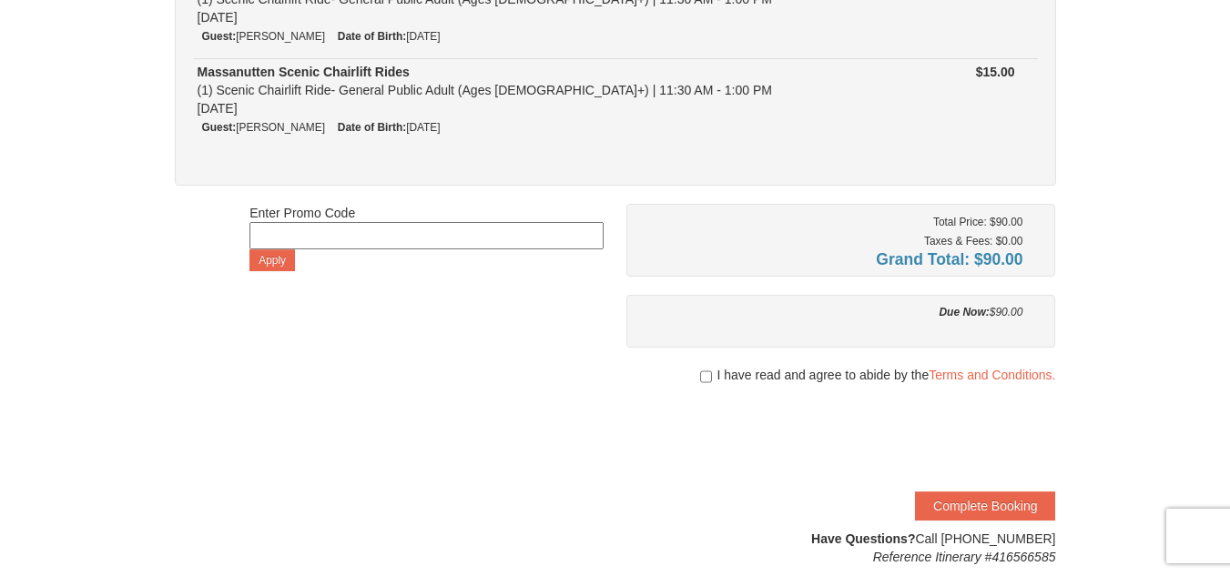
scroll to position [605, 0]
click at [488, 229] on input at bounding box center [426, 234] width 354 height 27
type input "WPFUNDAY25"
click at [279, 267] on button "Apply" at bounding box center [272, 260] width 46 height 22
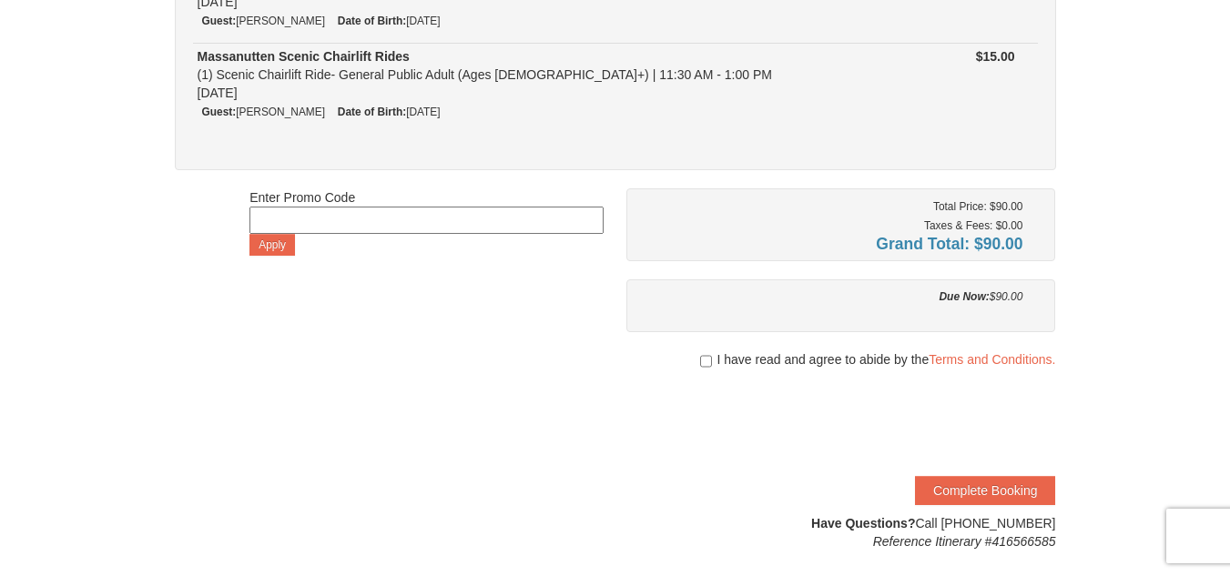
scroll to position [605, 0]
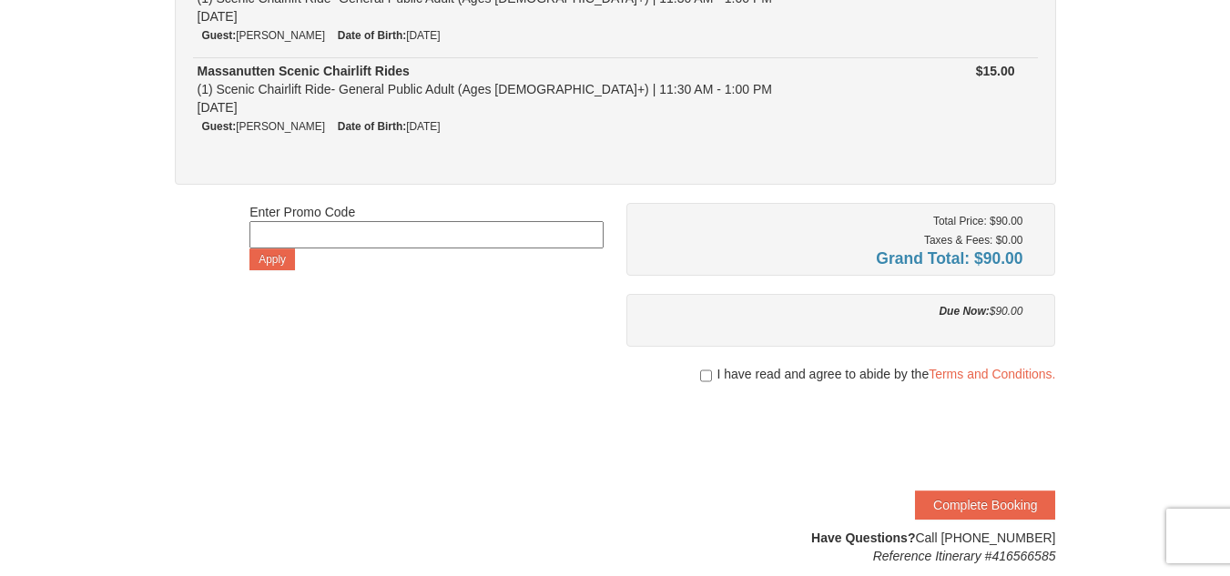
click at [407, 230] on input at bounding box center [426, 234] width 354 height 27
click at [707, 372] on input "checkbox" at bounding box center [706, 376] width 12 height 15
checkbox input "true"
click at [432, 239] on input at bounding box center [426, 234] width 354 height 27
type input "shredheads"
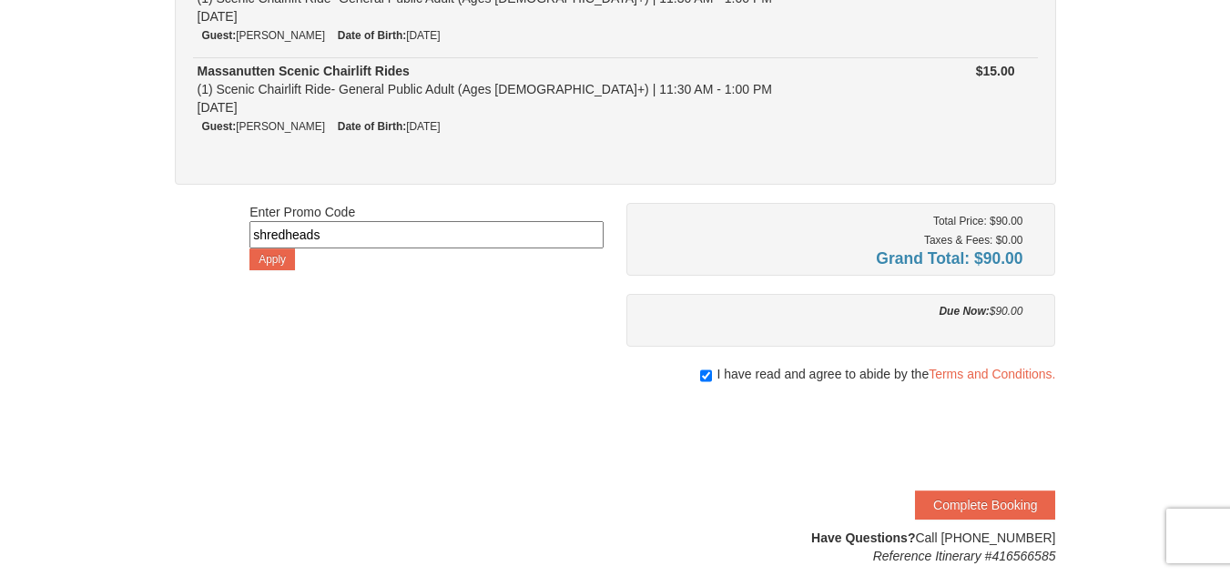
click at [330, 229] on input "shredheads" at bounding box center [426, 234] width 354 height 27
click at [472, 236] on input at bounding box center [426, 234] width 354 height 27
type input "s"
click at [470, 236] on input at bounding box center [426, 234] width 354 height 27
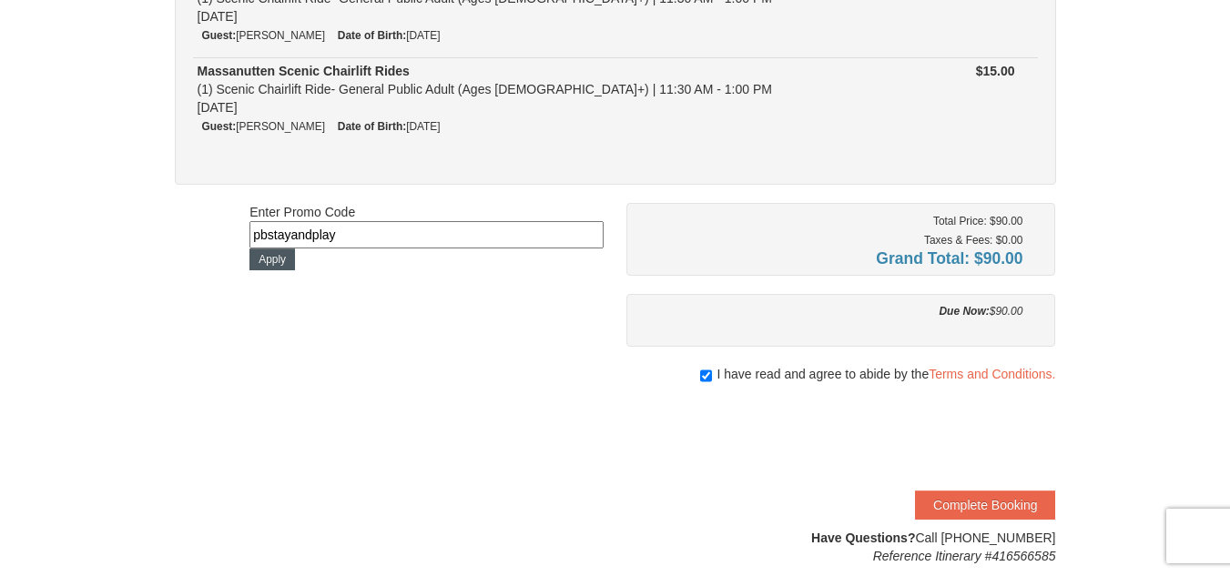
type input "pbstayandplay"
click at [275, 263] on button "Apply" at bounding box center [272, 260] width 46 height 22
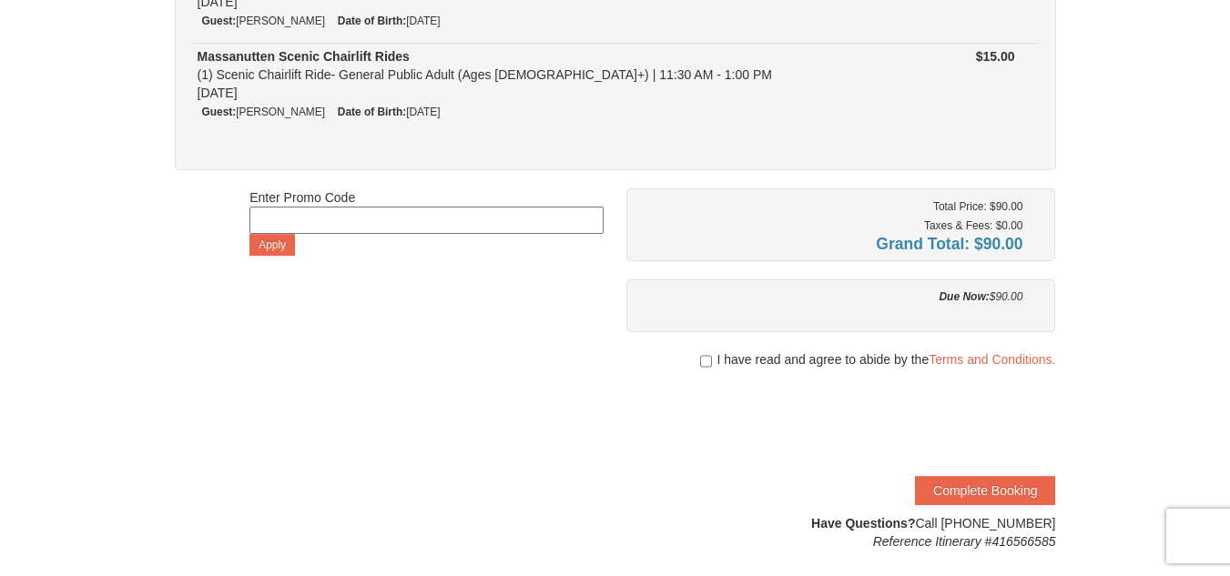
scroll to position [605, 0]
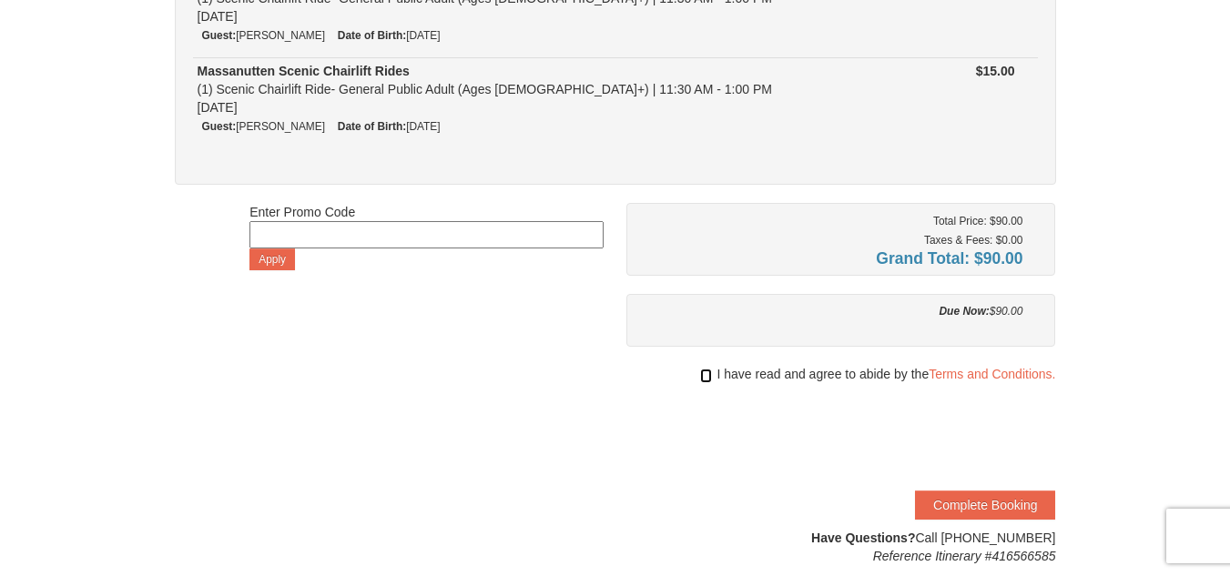
click at [707, 371] on input "checkbox" at bounding box center [706, 376] width 12 height 15
checkbox input "true"
click at [999, 503] on button "Complete Booking" at bounding box center [985, 505] width 140 height 29
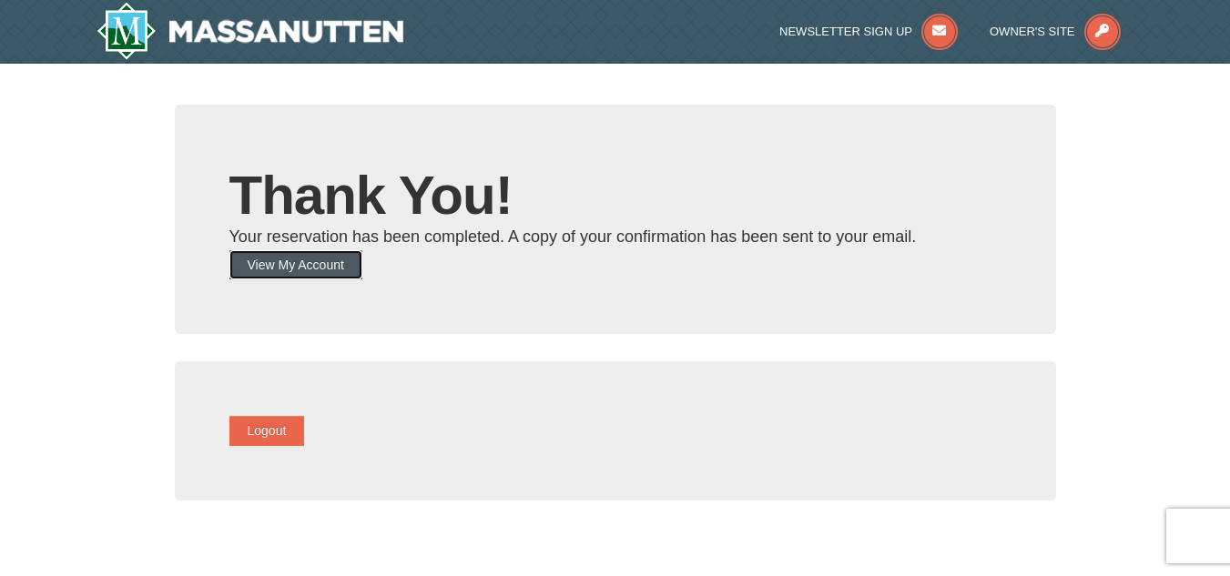
click at [358, 265] on button "View My Account" at bounding box center [295, 264] width 133 height 29
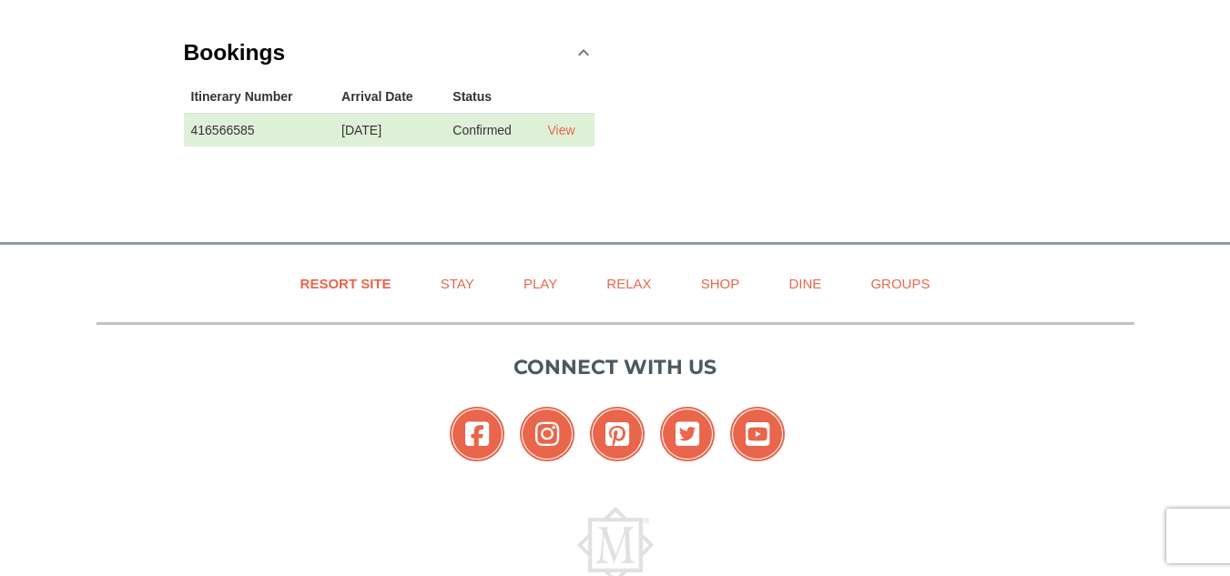
scroll to position [1208, 0]
